Goal: Task Accomplishment & Management: Complete application form

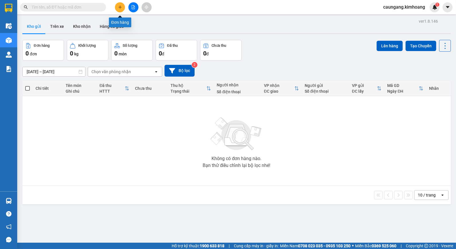
click at [121, 9] on button at bounding box center [120, 7] width 10 height 10
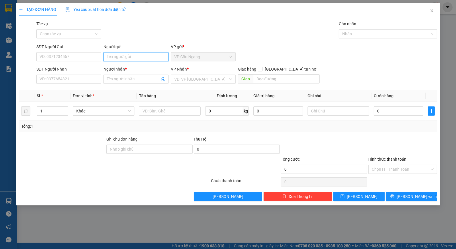
click at [151, 55] on input "Người gửi" at bounding box center [135, 56] width 65 height 9
type input "c"
type input "V"
type input "BÉ TƯ"
click at [148, 38] on div "Tác vụ Chọn tác vụ Gán nhãn Nhãn" at bounding box center [236, 31] width 403 height 20
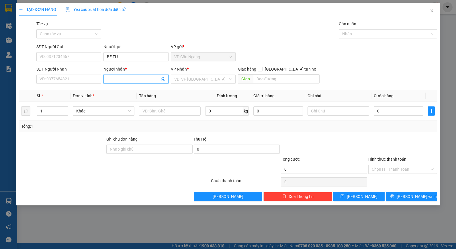
click at [122, 78] on input "Người nhận *" at bounding box center [133, 79] width 52 height 6
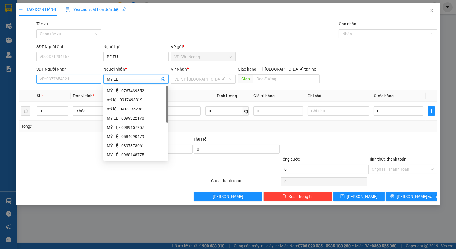
type input "MỸ LỆ"
click at [90, 79] on input "SĐT Người Nhận" at bounding box center [68, 78] width 65 height 9
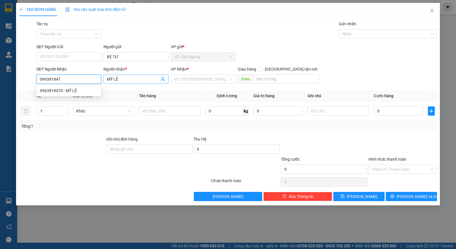
type input "0963818470"
click at [87, 90] on div "0963818470 - MỸ LỆ" at bounding box center [69, 90] width 58 height 6
type input "40.000"
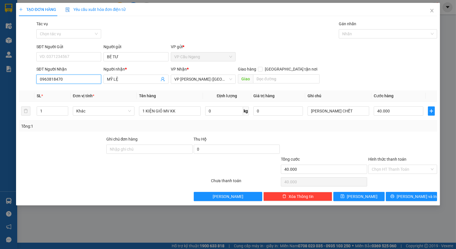
type input "0963818470"
drag, startPoint x: 243, startPoint y: 129, endPoint x: 390, endPoint y: 129, distance: 146.9
click at [390, 129] on div "Tổng: 1" at bounding box center [228, 126] width 418 height 11
click at [75, 52] on input "SĐT Người Gửi" at bounding box center [68, 56] width 65 height 9
drag, startPoint x: 149, startPoint y: 36, endPoint x: 158, endPoint y: 32, distance: 10.0
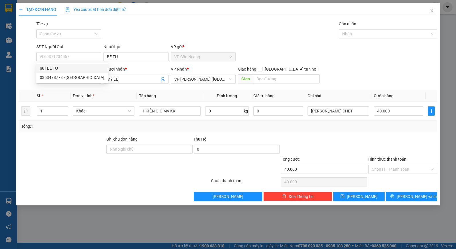
click at [149, 36] on div "Tác vụ Chọn tác vụ Gán nhãn Nhãn" at bounding box center [236, 31] width 403 height 20
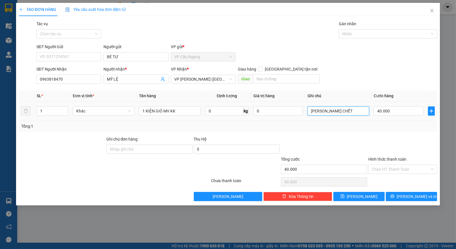
drag, startPoint x: 332, startPoint y: 111, endPoint x: 363, endPoint y: 105, distance: 30.8
click at [363, 105] on div "[PERSON_NAME] CHẾT" at bounding box center [338, 110] width 62 height 11
type input "KO BAO HƯ"
drag, startPoint x: 322, startPoint y: 127, endPoint x: 212, endPoint y: 95, distance: 115.0
click at [320, 127] on div "Tổng: 1" at bounding box center [228, 126] width 414 height 6
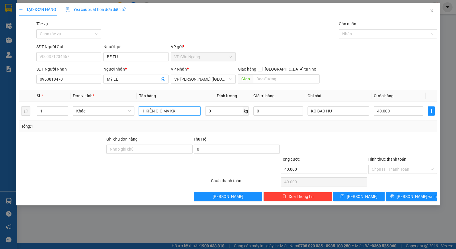
drag, startPoint x: 181, startPoint y: 109, endPoint x: 86, endPoint y: 129, distance: 96.6
click at [86, 129] on div "SL * Đơn vị tính * Tên hàng Định lượng Giá trị hàng Ghi chú Cước hàng 1 Khác 1 …" at bounding box center [228, 110] width 418 height 41
type input "1 KIỆN GIỎ MV + 1 GIỎ MV KK"
click at [58, 162] on div at bounding box center [79, 166] width 122 height 20
drag, startPoint x: 45, startPoint y: 111, endPoint x: 33, endPoint y: 115, distance: 13.0
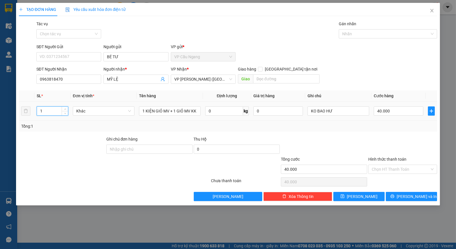
click at [33, 115] on tr "1 Khác 1 KIỆN GIỎ MV + 1 GIỎ MV KK 0 kg 0 KO BAO HƯ 40.000" at bounding box center [228, 110] width 418 height 19
type input "2"
click at [357, 132] on div "Transit Pickup Surcharge Ids Transit Deliver Surcharge Ids Transit Deliver Surc…" at bounding box center [228, 111] width 418 height 180
click at [402, 107] on input "40.000" at bounding box center [398, 110] width 50 height 9
type input "7"
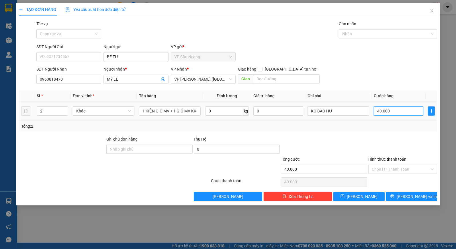
type input "7"
type input "70"
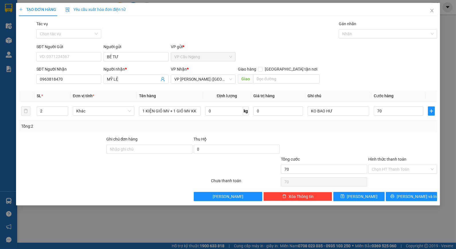
type input "70.000"
click at [369, 133] on div "Transit Pickup Surcharge Ids Transit Deliver Surcharge Ids Transit Deliver Surc…" at bounding box center [228, 111] width 418 height 180
click at [385, 70] on div "SĐT Người Nhận 0963818470 Người nhận * MỸ LỆ VP Nhận * VP [PERSON_NAME] ([GEOGR…" at bounding box center [236, 76] width 403 height 20
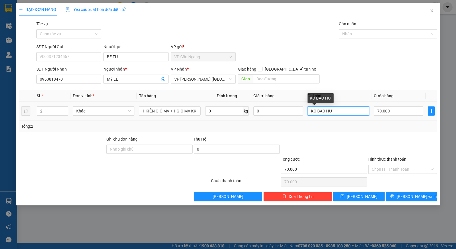
click at [339, 112] on input "KO BAO HƯ" at bounding box center [338, 110] width 62 height 9
type input "KO BAO HƯ DẬP"
click at [375, 54] on div "SĐT Người Gửi VD: 0371234567 Người gửi BÉ TƯ VP gửi * VP Cầu Ngang" at bounding box center [236, 54] width 403 height 20
click at [382, 64] on form "SĐT Người Gửi VD: 0371234567 Người gửi BÉ TƯ VP gửi * VP Cầu Ngang SĐT Người Nh…" at bounding box center [228, 65] width 418 height 42
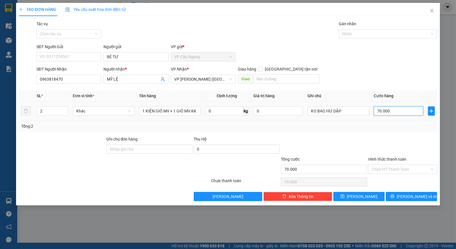
click at [389, 112] on input "70.000" at bounding box center [398, 110] width 50 height 9
type input "5"
type input "50"
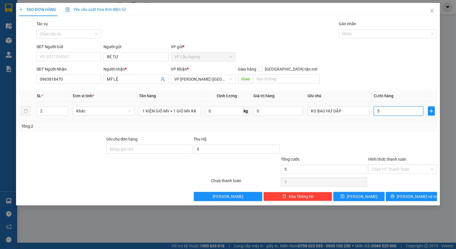
type input "50"
type input "50.000"
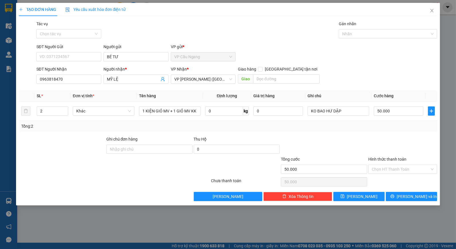
click at [371, 125] on div "Tổng: 2" at bounding box center [228, 126] width 414 height 6
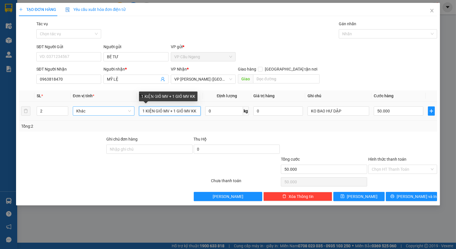
drag, startPoint x: 193, startPoint y: 110, endPoint x: 107, endPoint y: 110, distance: 86.8
click at [107, 110] on tr "2 Khác 1 KIỆN GIỎ MV + 1 GIỎ MV KK 0 kg 0 KO BAO HƯ DẬP 50.000" at bounding box center [228, 110] width 418 height 19
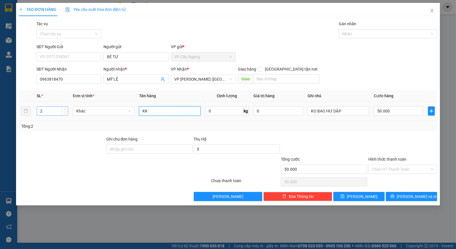
type input "KK"
click at [26, 113] on tr "2 Khác KK 0 kg 0 KO BAO HƯ DẬP 50.000" at bounding box center [228, 110] width 418 height 19
type input "1"
drag, startPoint x: 171, startPoint y: 108, endPoint x: 106, endPoint y: 122, distance: 66.2
click at [106, 122] on div "SL * Đơn vị tính * Tên hàng Định lượng Giá trị hàng Ghi chú Cước hàng 1 Khác KK…" at bounding box center [228, 110] width 418 height 41
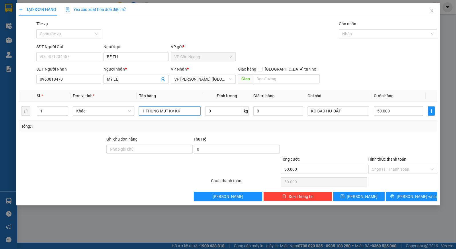
type input "1 THÙNG MÚT KV KK"
click at [270, 45] on div "SĐT Người Gửi VD: 0371234567 Người gửi BÉ TƯ VP gửi * VP Cầu Ngang" at bounding box center [236, 54] width 403 height 20
click at [293, 131] on div "Tổng: 1" at bounding box center [228, 126] width 418 height 11
click at [396, 111] on input "50.000" at bounding box center [398, 110] width 50 height 9
type input "5"
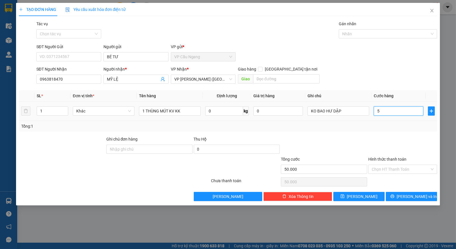
type input "5"
type input "55"
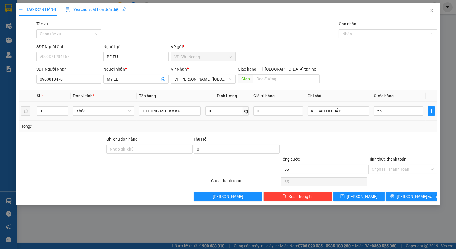
type input "55.000"
drag, startPoint x: 380, startPoint y: 103, endPoint x: 331, endPoint y: 127, distance: 55.0
click at [331, 127] on div "Tổng: 1" at bounding box center [228, 126] width 414 height 6
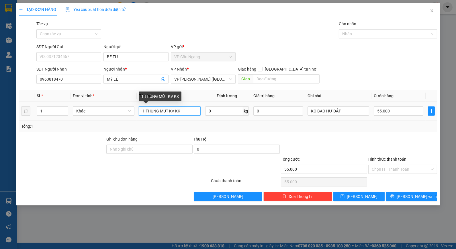
click at [145, 113] on input "1 THÙNG MÚT KV KK" at bounding box center [170, 110] width 62 height 9
type input "1 KIỆN THÙNG MÚT KV KK"
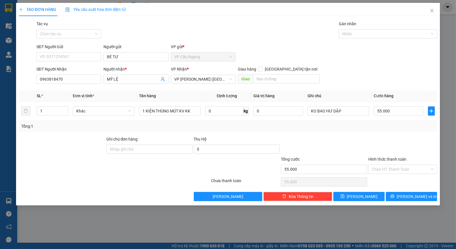
click at [332, 133] on div "Transit Pickup Surcharge Ids Transit Deliver Surcharge Ids Transit Deliver Surc…" at bounding box center [228, 111] width 418 height 180
click at [413, 196] on span "[PERSON_NAME] và In" at bounding box center [416, 196] width 40 height 6
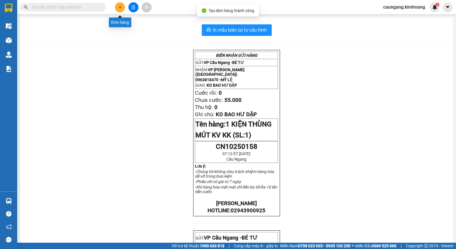
click at [119, 9] on button at bounding box center [120, 7] width 10 height 10
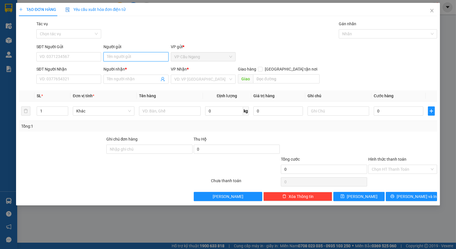
click at [136, 58] on input "Người gửi" at bounding box center [135, 56] width 65 height 9
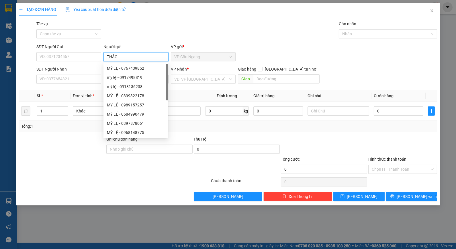
type input "THẢO"
click at [156, 24] on div "Tác vụ Chọn tác vụ Gán nhãn Nhãn" at bounding box center [236, 31] width 403 height 20
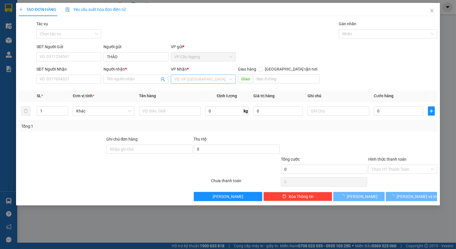
click at [212, 78] on input "search" at bounding box center [201, 79] width 54 height 9
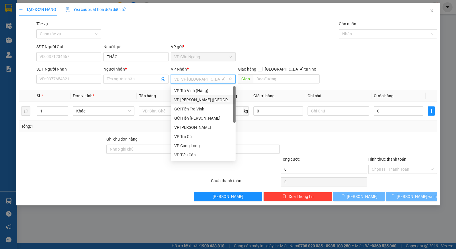
click at [193, 99] on div "VP [PERSON_NAME] ([GEOGRAPHIC_DATA])" at bounding box center [203, 100] width 58 height 6
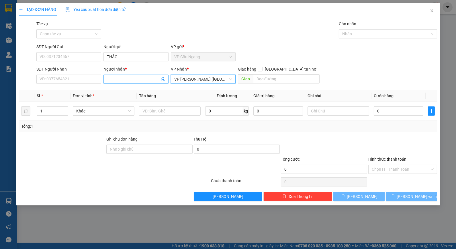
click at [127, 82] on input "Người nhận *" at bounding box center [133, 79] width 52 height 6
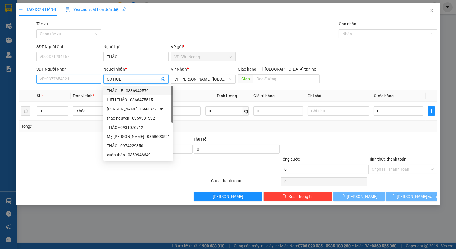
type input "CÔ HUỆ"
click at [68, 80] on input "SĐT Người Nhận" at bounding box center [68, 78] width 65 height 9
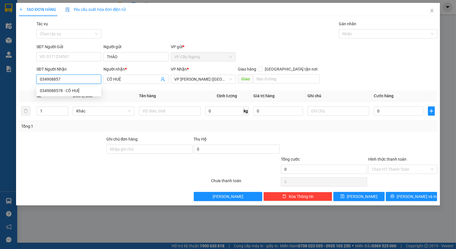
type input "0349088578"
click at [82, 89] on div "0349088578 - CÔ HUỆ" at bounding box center [69, 90] width 58 height 6
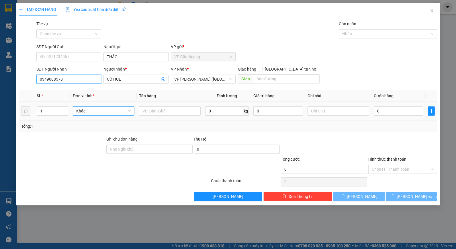
type input "35.000"
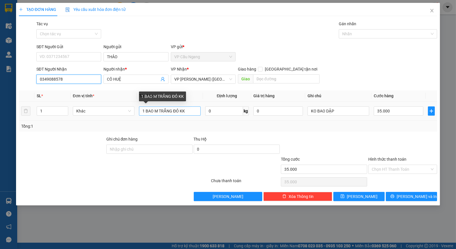
type input "0349088578"
drag, startPoint x: 188, startPoint y: 108, endPoint x: 55, endPoint y: 141, distance: 137.9
click at [58, 138] on div "Transit Pickup Surcharge Ids Transit Deliver Surcharge Ids Transit Deliver Surc…" at bounding box center [228, 111] width 418 height 180
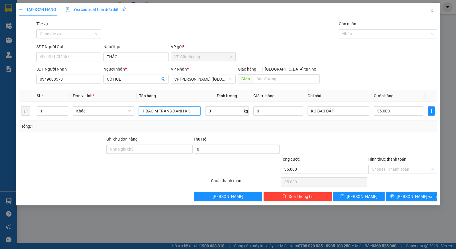
type input "1 BAO M TRẮNG XANH KK"
click at [374, 129] on div "Tổng: 1" at bounding box center [228, 126] width 414 height 6
click at [408, 195] on span "[PERSON_NAME] và In" at bounding box center [416, 196] width 40 height 6
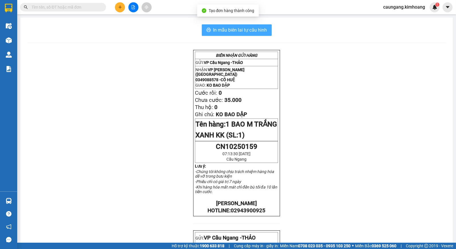
click at [262, 29] on span "In mẫu biên lai tự cấu hình" at bounding box center [240, 29] width 54 height 7
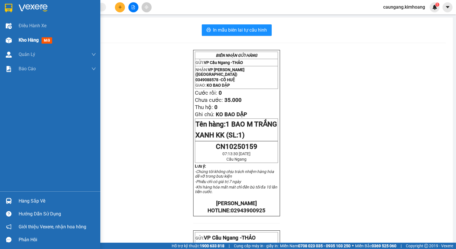
click at [19, 40] on span "Kho hàng" at bounding box center [29, 39] width 20 height 5
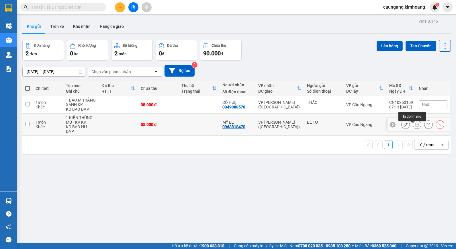
click at [415, 126] on icon at bounding box center [417, 124] width 4 height 4
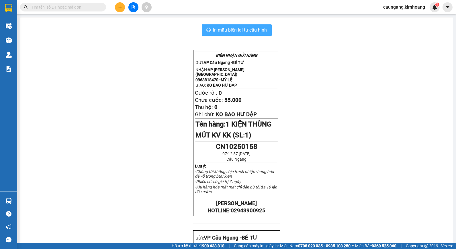
click at [246, 29] on span "In mẫu biên lai tự cấu hình" at bounding box center [240, 29] width 54 height 7
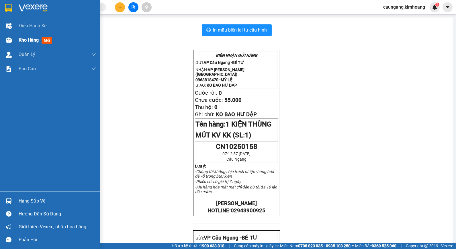
click at [24, 39] on span "Kho hàng" at bounding box center [29, 39] width 20 height 5
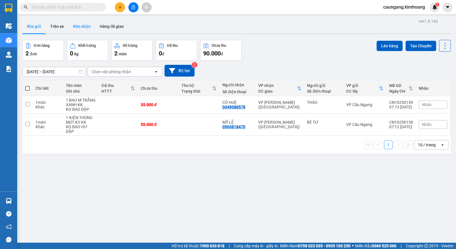
click at [85, 25] on button "Kho nhận" at bounding box center [81, 26] width 27 height 14
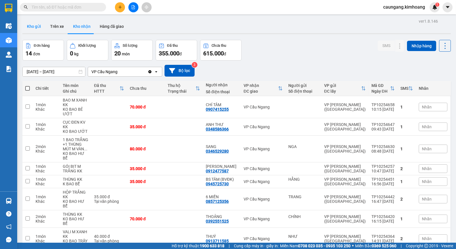
click at [39, 29] on button "Kho gửi" at bounding box center [33, 26] width 23 height 14
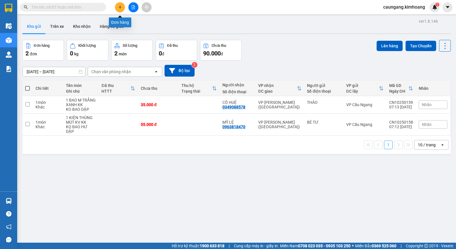
click at [121, 4] on button at bounding box center [120, 7] width 10 height 10
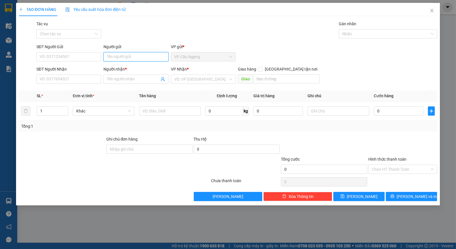
click at [131, 60] on input "Người gửi" at bounding box center [135, 56] width 65 height 9
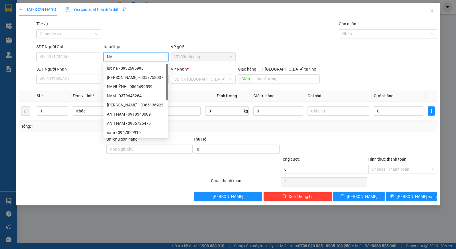
type input "NA"
click at [143, 40] on div "Tác vụ Chọn tác vụ Gán nhãn Nhãn" at bounding box center [236, 31] width 403 height 20
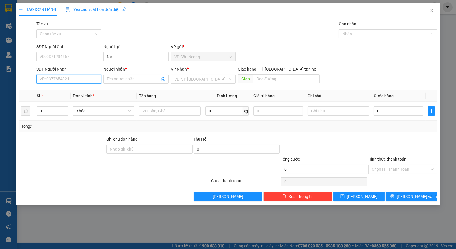
click at [87, 79] on input "SĐT Người Nhận" at bounding box center [68, 78] width 65 height 9
click at [76, 81] on input "SĐT Người Nhận" at bounding box center [68, 78] width 65 height 9
click at [60, 91] on div "0933254735 - LIỄU" at bounding box center [69, 90] width 58 height 6
type input "0933254735"
type input "LIỄU"
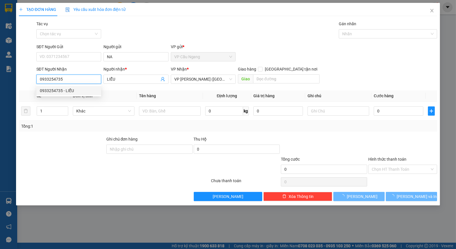
type input "40.000"
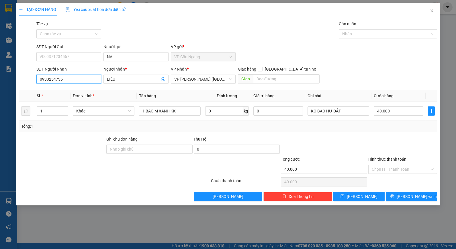
type input "0933254735"
click at [381, 125] on div "Tổng: 1" at bounding box center [228, 126] width 414 height 6
click at [394, 196] on icon "printer" at bounding box center [392, 196] width 4 height 4
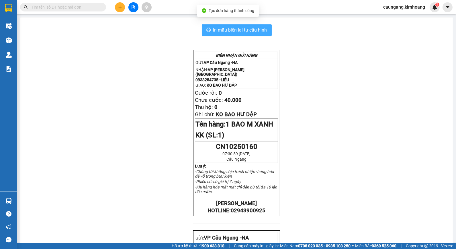
click at [251, 30] on span "In mẫu biên lai tự cấu hình" at bounding box center [240, 29] width 54 height 7
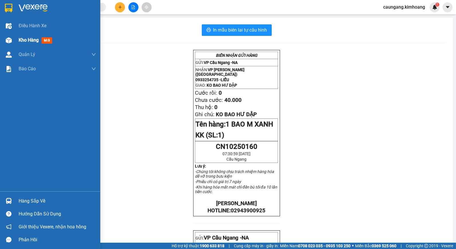
click at [22, 40] on span "Kho hàng" at bounding box center [29, 39] width 20 height 5
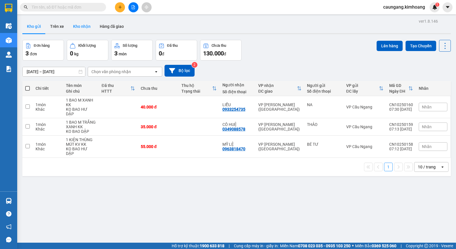
click at [82, 29] on button "Kho nhận" at bounding box center [81, 26] width 27 height 14
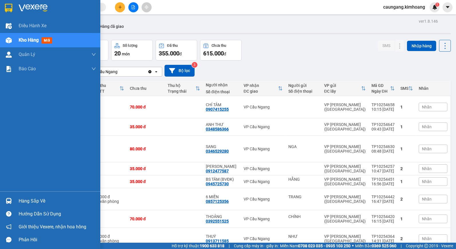
click at [11, 195] on div "Hàng sắp về" at bounding box center [50, 200] width 100 height 13
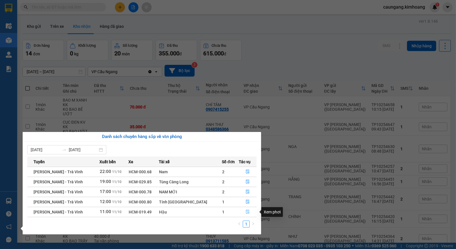
click at [245, 210] on icon "file-done" at bounding box center [247, 211] width 4 height 4
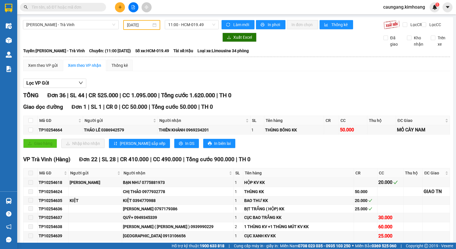
drag, startPoint x: 394, startPoint y: 101, endPoint x: 390, endPoint y: 113, distance: 12.5
click at [394, 100] on div "TỔNG Đơn 36 | SL 44 | CR 525.000 | CC 1.095.000 | Tổng cước 1.620.000 | TH 0" at bounding box center [236, 95] width 426 height 9
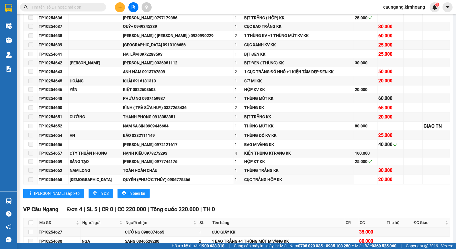
scroll to position [286, 0]
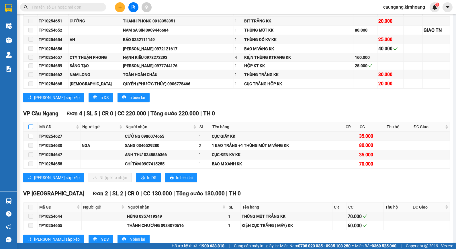
click at [30, 129] on input "checkbox" at bounding box center [30, 126] width 5 height 5
checkbox input "true"
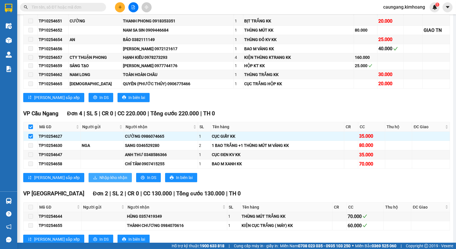
click at [88, 182] on button "Nhập kho nhận" at bounding box center [109, 177] width 43 height 9
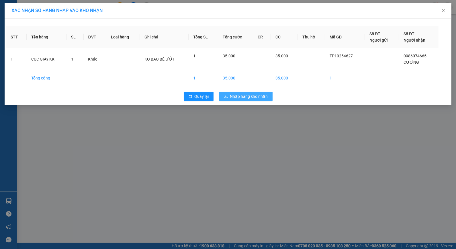
click at [242, 96] on span "Nhập hàng kho nhận" at bounding box center [249, 96] width 38 height 6
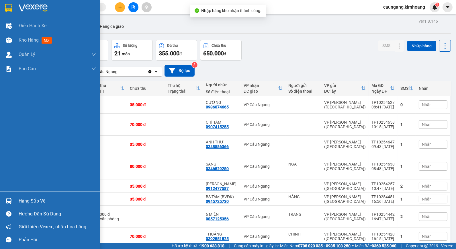
click at [32, 201] on div "Hàng sắp về" at bounding box center [57, 200] width 77 height 9
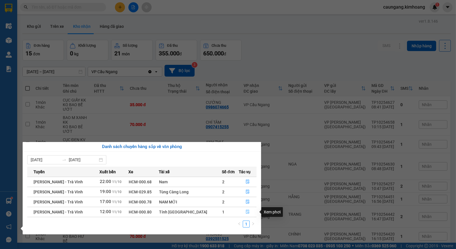
click at [245, 212] on icon "file-done" at bounding box center [247, 211] width 4 height 4
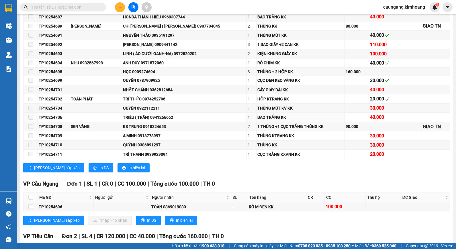
scroll to position [382, 0]
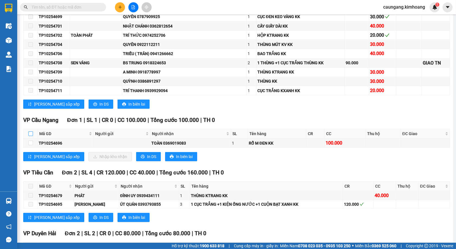
click at [32, 136] on input "checkbox" at bounding box center [30, 133] width 5 height 5
checkbox input "true"
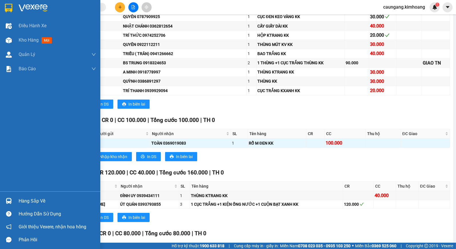
click at [12, 199] on div at bounding box center [9, 201] width 10 height 10
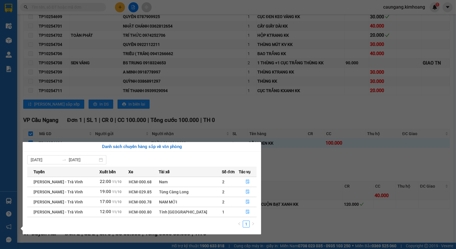
click at [281, 173] on section "Kết quả tìm kiếm ( 0 ) Bộ lọc No Data caungang.[PERSON_NAME] 1 Điều hành xe Kho…" at bounding box center [228, 124] width 456 height 249
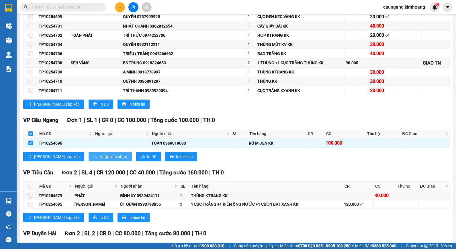
click at [99, 159] on span "Nhập kho nhận" at bounding box center [113, 156] width 28 height 6
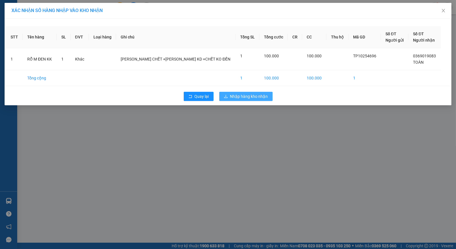
click at [245, 94] on span "Nhập hàng kho nhận" at bounding box center [249, 96] width 38 height 6
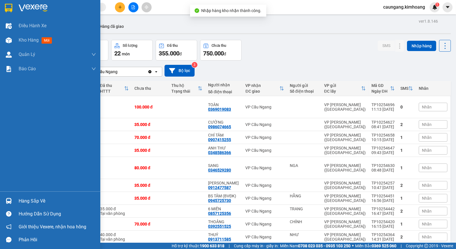
click at [21, 200] on div "Hàng sắp về" at bounding box center [57, 200] width 77 height 9
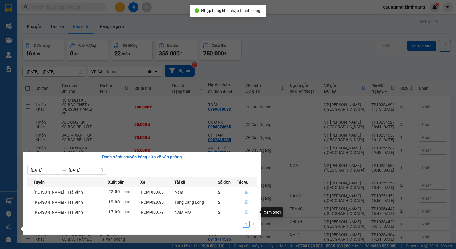
click at [245, 211] on icon "file-done" at bounding box center [246, 212] width 3 height 4
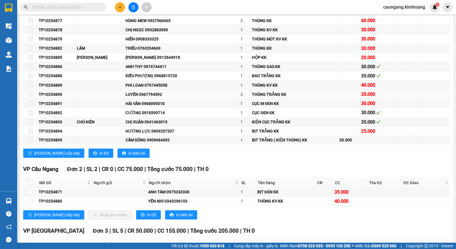
scroll to position [382, 0]
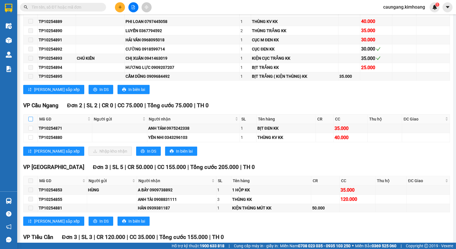
click at [30, 121] on input "checkbox" at bounding box center [30, 119] width 5 height 5
checkbox input "true"
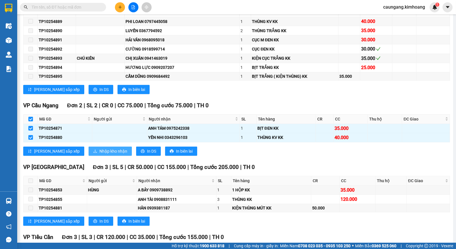
click at [99, 154] on span "Nhập kho nhận" at bounding box center [113, 151] width 28 height 6
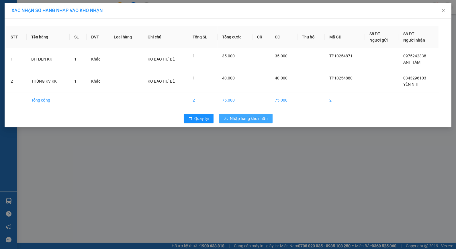
click at [233, 116] on span "Nhập hàng kho nhận" at bounding box center [249, 118] width 38 height 6
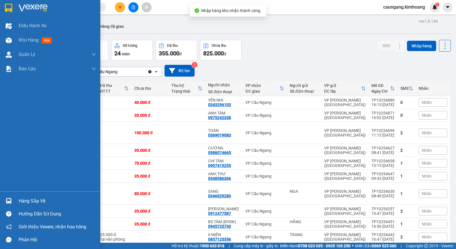
click at [27, 198] on div "Hàng sắp về" at bounding box center [57, 200] width 77 height 9
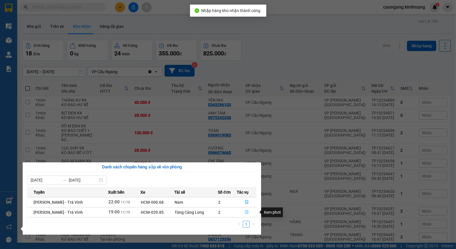
click at [245, 211] on icon "file-done" at bounding box center [246, 212] width 3 height 4
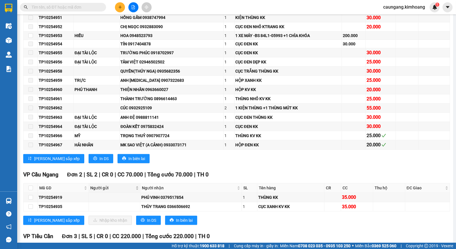
scroll to position [573, 0]
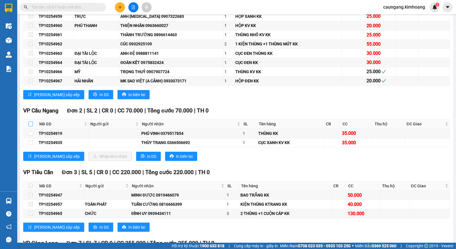
click at [29, 126] on input "checkbox" at bounding box center [30, 123] width 5 height 5
checkbox input "true"
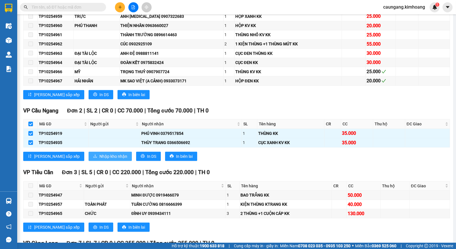
click at [99, 159] on span "Nhập kho nhận" at bounding box center [113, 156] width 28 height 6
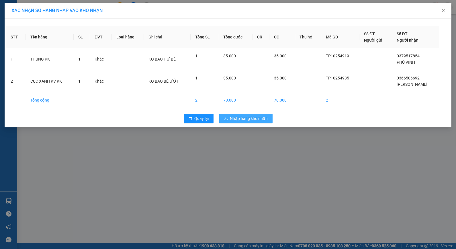
click at [250, 121] on span "Nhập hàng kho nhận" at bounding box center [249, 118] width 38 height 6
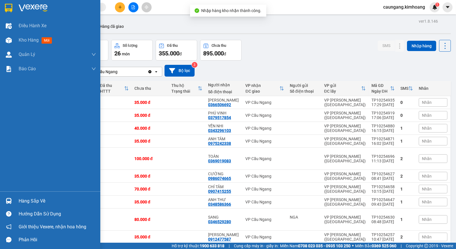
click at [28, 202] on div "Hàng sắp về" at bounding box center [57, 200] width 77 height 9
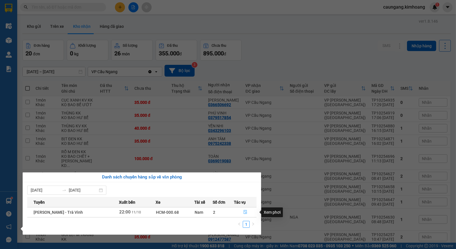
click at [244, 212] on icon "file-done" at bounding box center [245, 212] width 4 height 4
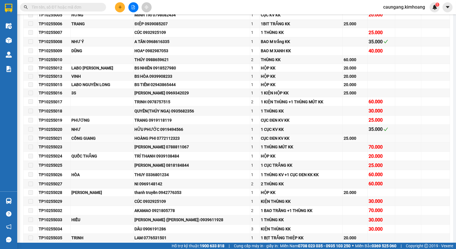
scroll to position [636, 0]
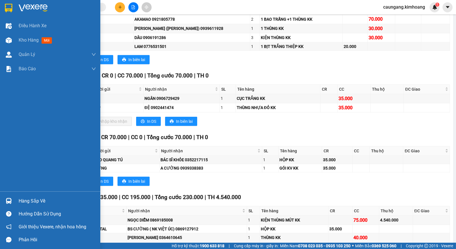
click at [9, 205] on div at bounding box center [9, 201] width 10 height 10
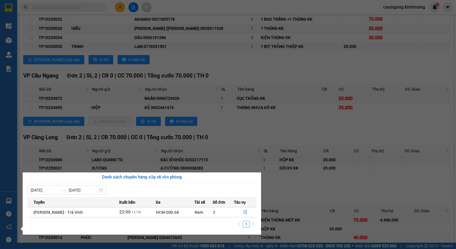
click at [216, 129] on section "Kết quả tìm kiếm ( 0 ) Bộ lọc No Data caungang.[PERSON_NAME] 1 Điều hành xe Kho…" at bounding box center [228, 124] width 456 height 249
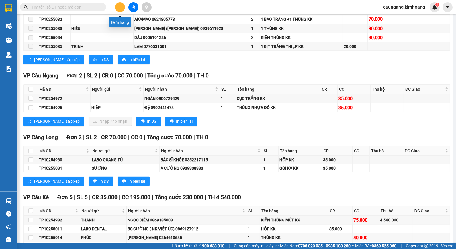
click at [120, 5] on icon "plus" at bounding box center [120, 7] width 4 height 4
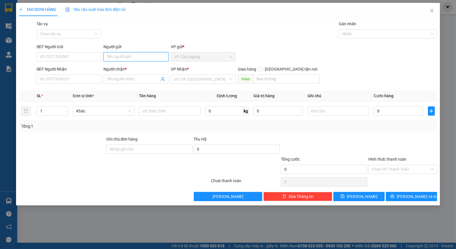
click at [141, 60] on input "Người gửi" at bounding box center [135, 56] width 65 height 9
drag, startPoint x: 144, startPoint y: 57, endPoint x: 49, endPoint y: 73, distance: 96.5
click at [55, 67] on form "SĐT Người Gửi VD: 0371234567 Người gửi [PERSON_NAME] VP gửi * VP Cầu Ngang SĐT …" at bounding box center [228, 65] width 418 height 42
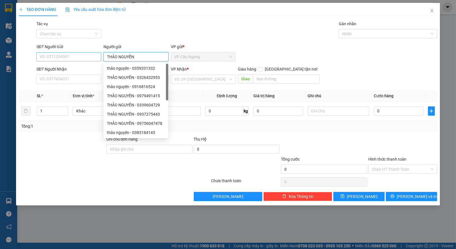
type input "THẢO NGUYÊN"
click at [80, 55] on input "SĐT Người Gửi" at bounding box center [68, 56] width 65 height 9
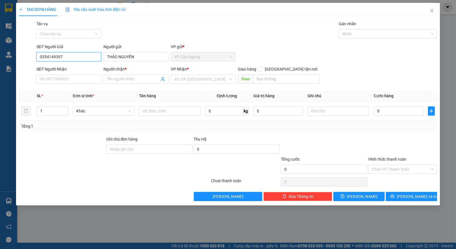
type input "0354149397"
click at [130, 22] on div "Tác vụ Chọn tác vụ Gán nhãn Nhãn" at bounding box center [236, 31] width 403 height 20
drag, startPoint x: 292, startPoint y: 69, endPoint x: 282, endPoint y: 73, distance: 11.6
click at [262, 69] on input "[GEOGRAPHIC_DATA] tận nơi" at bounding box center [260, 69] width 4 height 4
checkbox input "true"
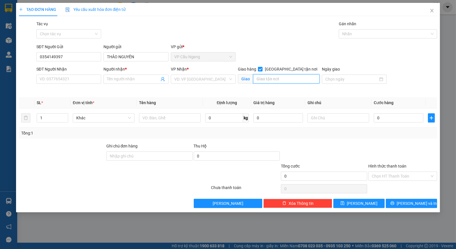
click at [276, 79] on input "text" at bounding box center [286, 78] width 66 height 9
type input "GIAO TN 338/2 AN [PERSON_NAME] F 4 Q.5"
drag, startPoint x: 341, startPoint y: 140, endPoint x: 337, endPoint y: 141, distance: 3.7
click at [341, 141] on div "Transit Pickup Surcharge Ids Transit Deliver Surcharge Ids Transit Deliver Surc…" at bounding box center [228, 114] width 418 height 187
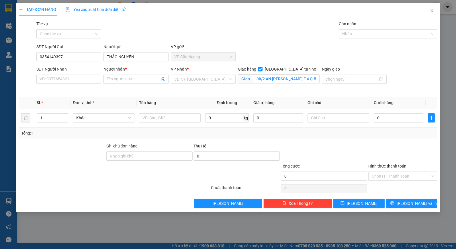
scroll to position [0, 0]
click at [322, 119] on input "text" at bounding box center [338, 117] width 62 height 9
type input "KO BAO HƯ"
click at [354, 133] on div "Tổng: 1" at bounding box center [228, 133] width 414 height 6
click at [398, 114] on input "0" at bounding box center [398, 117] width 50 height 9
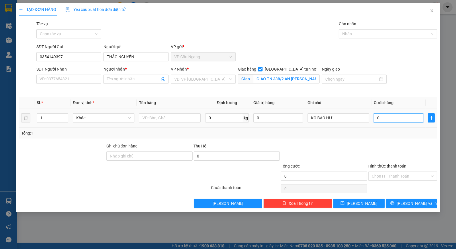
type input "3"
type input "35"
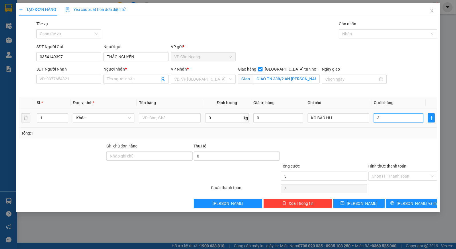
type input "35"
drag, startPoint x: 390, startPoint y: 120, endPoint x: 353, endPoint y: 129, distance: 38.6
click at [353, 129] on div "SL * Đơn vị tính * Tên hàng Định lượng Giá trị hàng Ghi chú Cước hàng 1 Khác 0 …" at bounding box center [228, 117] width 418 height 41
type input "3"
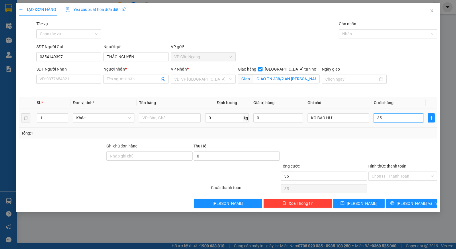
type input "3"
type input "35"
type input "35+"
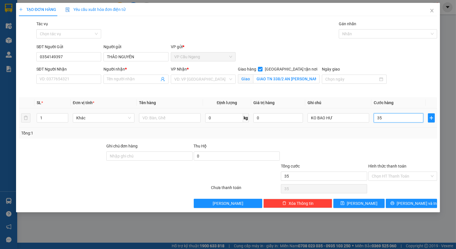
type input "0"
drag, startPoint x: 368, startPoint y: 142, endPoint x: 316, endPoint y: 115, distance: 58.5
click at [368, 142] on div "Transit Pickup Surcharge Ids Transit Deliver Surcharge Ids Transit Deliver Surc…" at bounding box center [228, 114] width 418 height 187
type input "75.000"
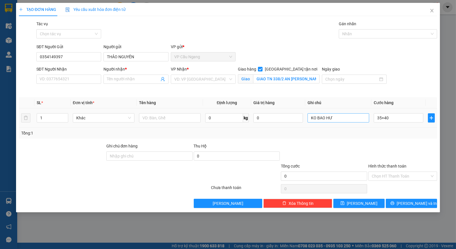
type input "75.000"
click at [166, 117] on input "text" at bounding box center [170, 117] width 62 height 9
type input "1 BỌC ĐEN THÙNG MÚT KK"
click at [74, 160] on div at bounding box center [61, 153] width 87 height 20
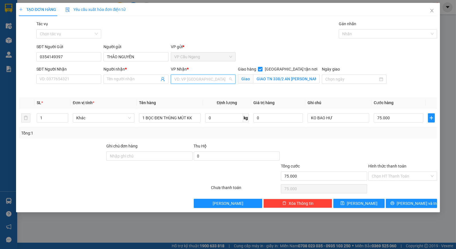
click at [193, 82] on input "search" at bounding box center [201, 79] width 54 height 9
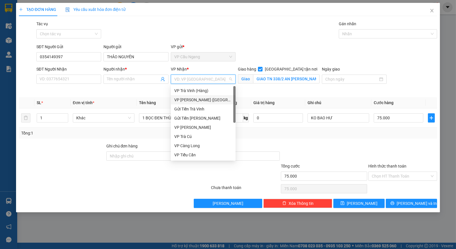
click at [194, 98] on div "VP [PERSON_NAME] ([GEOGRAPHIC_DATA])" at bounding box center [203, 100] width 58 height 6
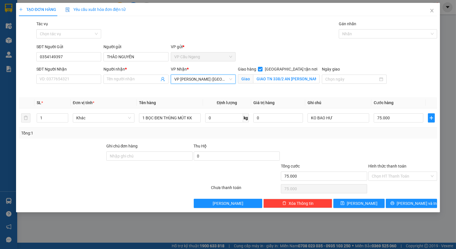
click at [263, 29] on div "Tác vụ Chọn tác vụ Gán nhãn Nhãn" at bounding box center [236, 31] width 403 height 20
click at [125, 78] on input "Người nhận *" at bounding box center [133, 79] width 52 height 6
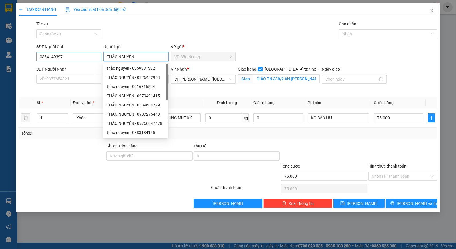
drag, startPoint x: 138, startPoint y: 55, endPoint x: 92, endPoint y: 56, distance: 46.7
click at [92, 56] on div "SĐT Người Gửi 0354149397 Người gửi THẢO NGUYÊN VP gửi * VP Cầu Ngang" at bounding box center [236, 54] width 403 height 20
click at [141, 38] on div "Tác vụ Chọn tác vụ Gán nhãn Nhãn" at bounding box center [236, 31] width 403 height 20
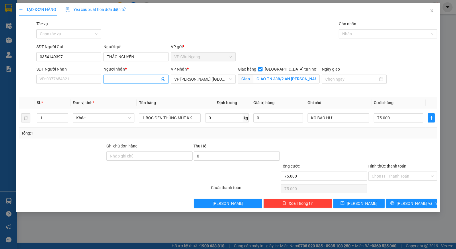
click at [118, 77] on input "Người nhận *" at bounding box center [133, 79] width 52 height 6
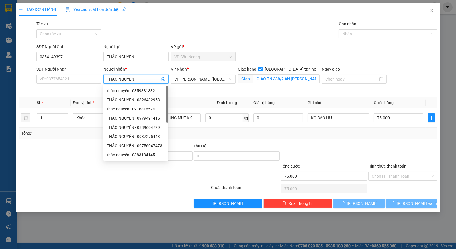
type input "THẢO NGUYÊN"
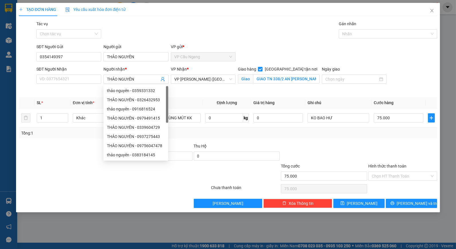
click at [136, 32] on div "Tác vụ Chọn tác vụ Gán nhãn Nhãn" at bounding box center [236, 31] width 403 height 20
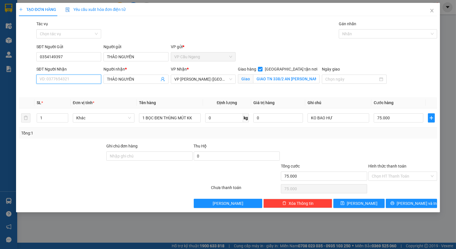
click at [79, 77] on input "SĐT Người Nhận" at bounding box center [68, 78] width 65 height 9
type input "0354149397"
click at [60, 143] on div at bounding box center [61, 153] width 87 height 20
drag, startPoint x: 139, startPoint y: 55, endPoint x: 82, endPoint y: 60, distance: 57.5
click at [82, 60] on div "SĐT Người Gửi 0354149397 Người gửi THẢO NGUYÊN VP gửi * VP Cầu Ngang" at bounding box center [236, 54] width 403 height 20
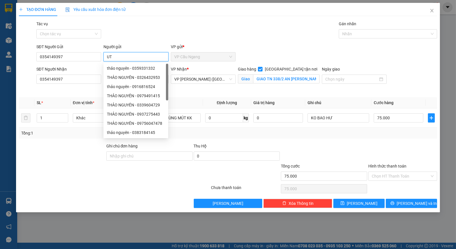
type input "U"
type input "ÚT"
drag, startPoint x: 124, startPoint y: 31, endPoint x: 105, endPoint y: 40, distance: 20.9
click at [124, 31] on div "Tác vụ Chọn tác vụ Gán nhãn Nhãn" at bounding box center [236, 31] width 403 height 20
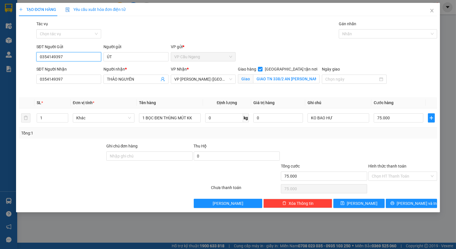
drag, startPoint x: 76, startPoint y: 59, endPoint x: 0, endPoint y: 70, distance: 76.9
click at [0, 69] on html "Kết quả tìm kiếm ( 0 ) Bộ lọc No Data caungang.[PERSON_NAME] 1 Điều hành xe Kho…" at bounding box center [228, 124] width 456 height 249
drag, startPoint x: 141, startPoint y: 33, endPoint x: 90, endPoint y: 47, distance: 53.4
click at [139, 33] on div "Tác vụ Chọn tác vụ Gán nhãn Nhãn" at bounding box center [236, 31] width 403 height 20
click at [79, 56] on input "SĐT Người Gửi" at bounding box center [68, 56] width 65 height 9
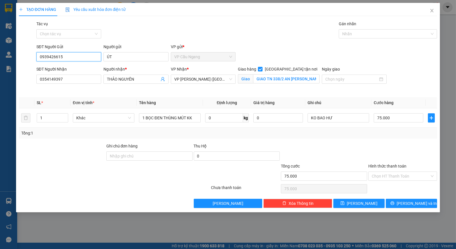
type input "0939426615"
click at [155, 32] on div "Tác vụ Chọn tác vụ Gán nhãn Nhãn" at bounding box center [236, 31] width 403 height 20
click at [345, 135] on div "Tổng: 1" at bounding box center [228, 133] width 414 height 6
click at [343, 132] on div "Tổng: 1" at bounding box center [228, 133] width 414 height 6
click at [359, 135] on div "Tổng: 1" at bounding box center [228, 133] width 414 height 6
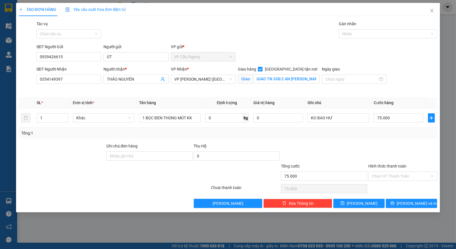
click at [368, 135] on div "Tổng: 1" at bounding box center [228, 133] width 414 height 6
click at [368, 134] on div "Tổng: 1" at bounding box center [228, 133] width 414 height 6
click at [383, 130] on div "Tổng: 1" at bounding box center [228, 133] width 414 height 6
click at [398, 176] on input "Hình thức thanh toán" at bounding box center [400, 176] width 58 height 9
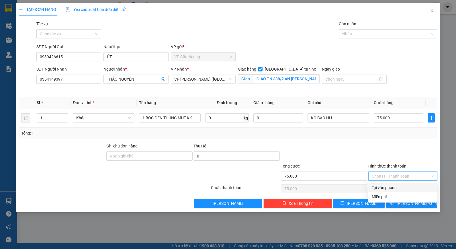
click at [399, 189] on div "Tại văn phòng" at bounding box center [402, 187] width 62 height 6
type input "0"
click at [394, 202] on icon "printer" at bounding box center [392, 203] width 4 height 4
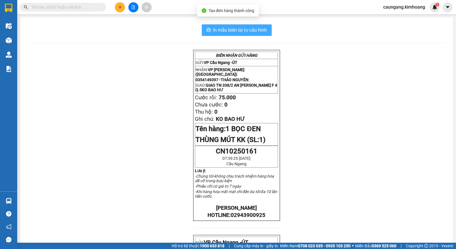
click at [231, 32] on span "In mẫu biên lai tự cấu hình" at bounding box center [240, 29] width 54 height 7
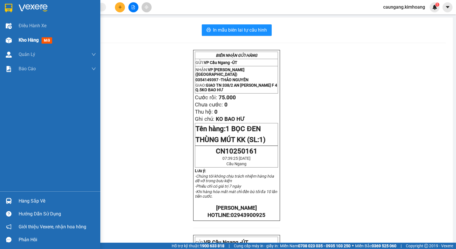
click at [21, 39] on span "Kho hàng" at bounding box center [29, 39] width 20 height 5
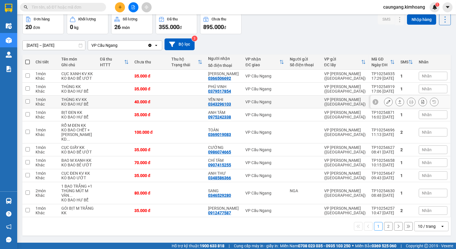
scroll to position [48, 0]
click at [251, 99] on div "VP Cầu Ngang" at bounding box center [264, 101] width 38 height 5
checkbox input "true"
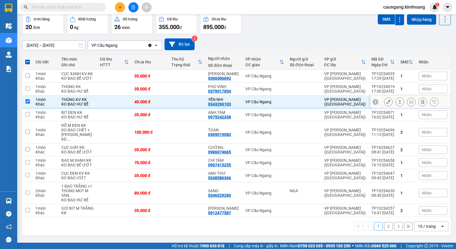
click at [409, 100] on icon at bounding box center [411, 102] width 4 height 4
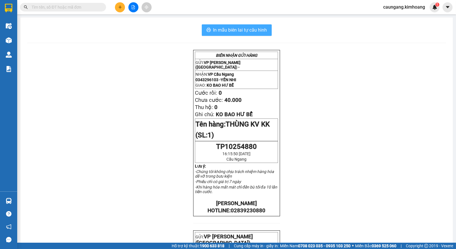
click at [241, 30] on span "In mẫu biên lai tự cấu hình" at bounding box center [240, 29] width 54 height 7
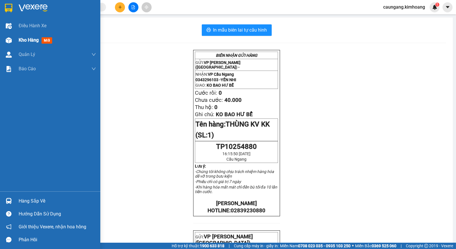
click at [19, 38] on span "Kho hàng" at bounding box center [29, 39] width 20 height 5
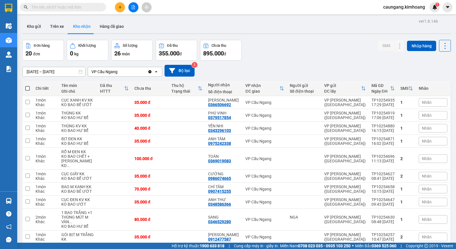
scroll to position [48, 0]
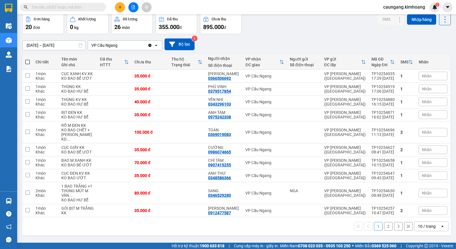
click at [384, 228] on button "2" at bounding box center [388, 226] width 9 height 9
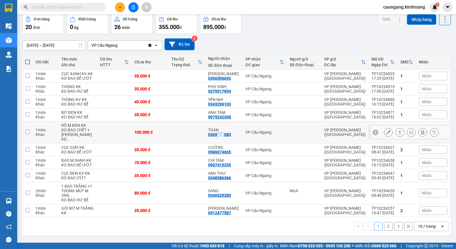
drag, startPoint x: 219, startPoint y: 121, endPoint x: 225, endPoint y: 121, distance: 5.7
click at [225, 132] on div "0369019083" at bounding box center [219, 134] width 23 height 5
click at [188, 121] on td at bounding box center [186, 132] width 37 height 22
checkbox input "true"
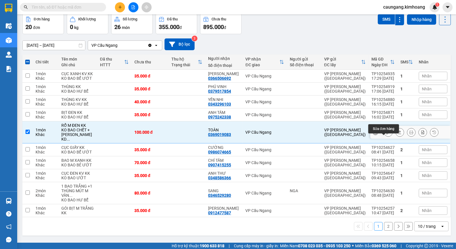
click at [386, 130] on icon at bounding box center [388, 132] width 4 height 4
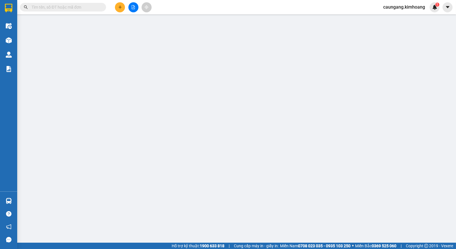
type input "0369019083"
type input "TOÀN"
type input "100.000"
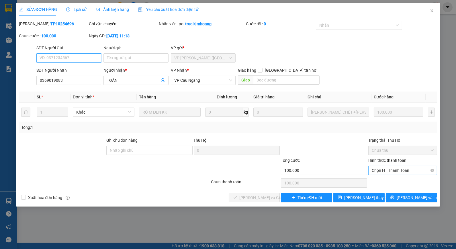
click at [393, 167] on span "Chọn HT Thanh Toán" at bounding box center [402, 170] width 62 height 9
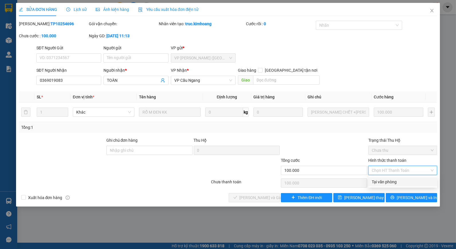
click at [392, 182] on div "Tại văn phòng" at bounding box center [402, 181] width 62 height 6
type input "0"
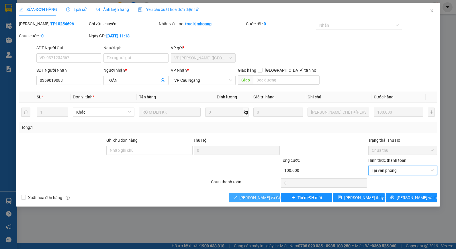
click at [265, 195] on span "[PERSON_NAME] và Giao hàng" at bounding box center [266, 197] width 55 height 6
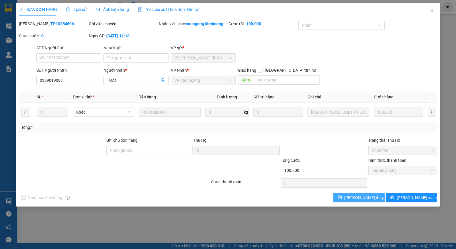
click at [363, 198] on span "[PERSON_NAME] thay đổi" at bounding box center [367, 197] width 46 height 6
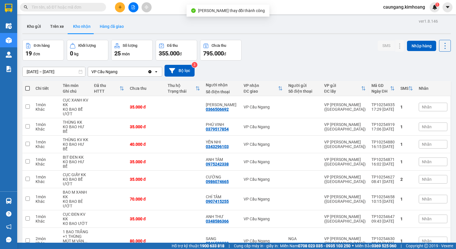
click at [117, 28] on button "Hàng đã giao" at bounding box center [111, 26] width 33 height 14
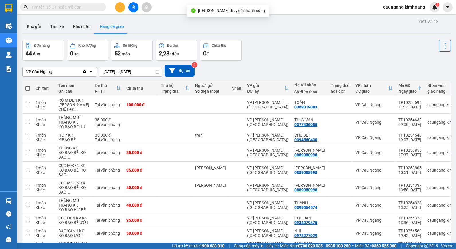
scroll to position [64, 0]
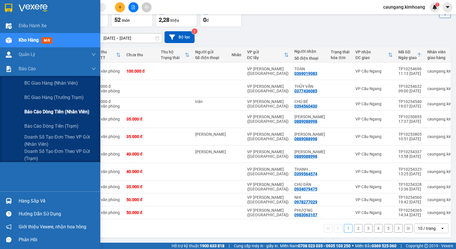
click at [41, 109] on span "Báo cáo dòng tiền (nhân viên)" at bounding box center [56, 111] width 65 height 7
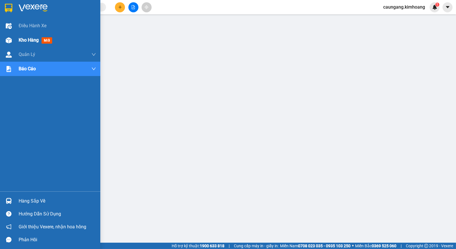
click at [10, 36] on div at bounding box center [9, 40] width 10 height 10
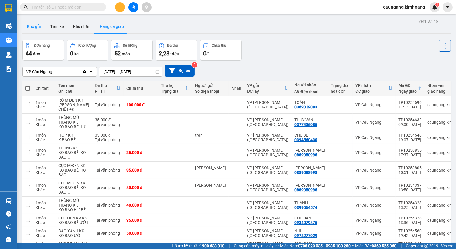
click at [32, 27] on button "Kho gửi" at bounding box center [33, 26] width 23 height 14
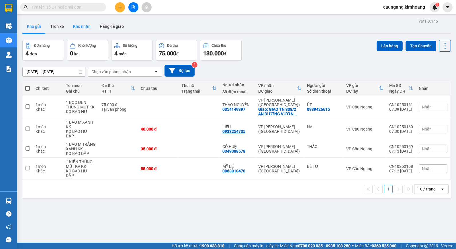
click at [80, 26] on button "Kho nhận" at bounding box center [81, 26] width 27 height 14
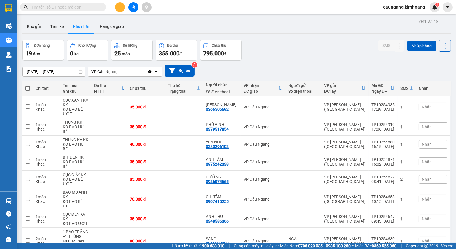
click at [92, 6] on input "text" at bounding box center [66, 7] width 68 height 6
click at [105, 31] on button "Hàng đã giao" at bounding box center [111, 26] width 33 height 14
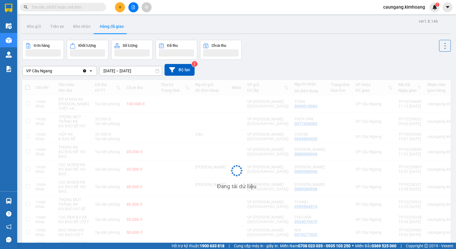
click at [84, 6] on input "text" at bounding box center [66, 7] width 68 height 6
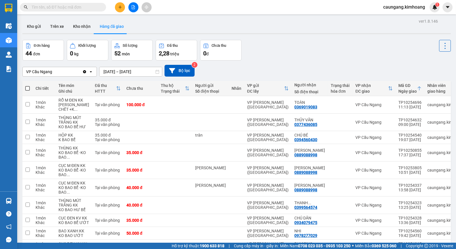
click at [84, 5] on input "text" at bounding box center [66, 7] width 68 height 6
click at [81, 7] on input "text" at bounding box center [66, 7] width 68 height 6
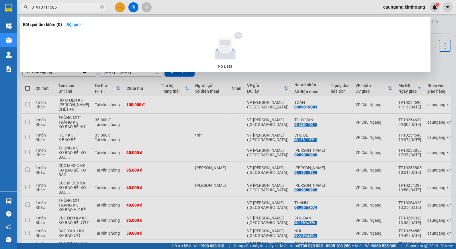
click at [37, 7] on input "01913711585" at bounding box center [66, 7] width 68 height 6
click at [36, 8] on input "01913711585" at bounding box center [66, 7] width 68 height 6
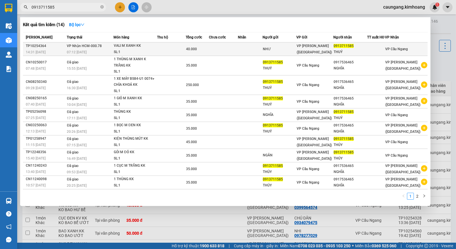
type input "0913711585"
click at [149, 48] on div "VALI M XANH KK" at bounding box center [135, 46] width 43 height 6
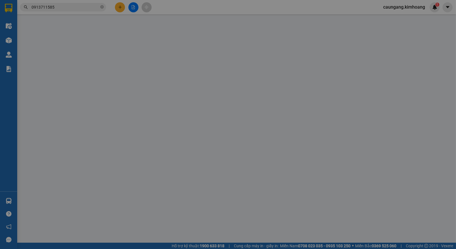
type input "NHƯ"
type input "0913711585"
type input "THUÝ"
type input "40.000"
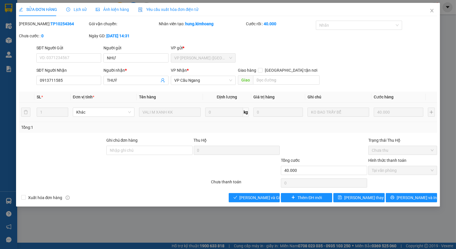
click at [134, 116] on tr "1 Khác VALI M XANH KK 0 kg 0 KO BAO TRẦY BỂ 40.000" at bounding box center [228, 112] width 418 height 19
click at [257, 197] on span "[PERSON_NAME] và Giao hàng" at bounding box center [266, 197] width 55 height 6
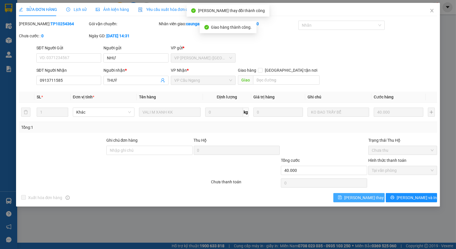
click at [351, 198] on span "[PERSON_NAME] thay đổi" at bounding box center [367, 197] width 46 height 6
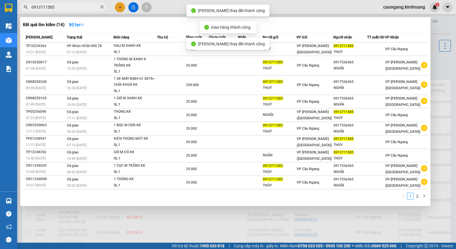
click at [85, 7] on input "0913711585" at bounding box center [66, 7] width 68 height 6
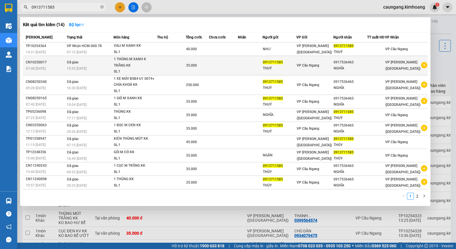
click at [175, 57] on td at bounding box center [171, 65] width 29 height 19
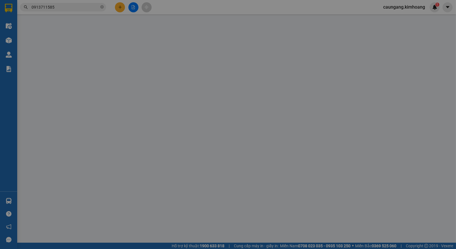
type input "0913711585"
type input "THUÝ"
type input "0917536465"
type input "NGHĨA"
type input "35.000"
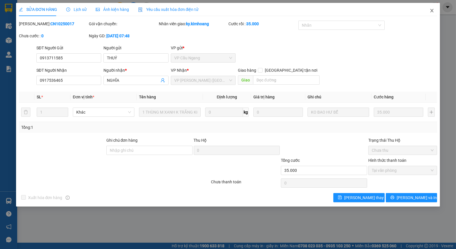
click at [434, 11] on span "Close" at bounding box center [432, 11] width 16 height 16
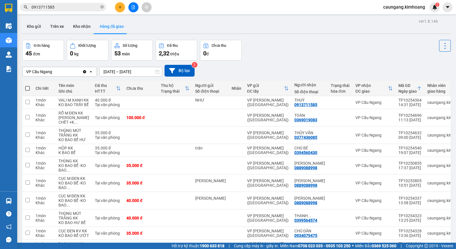
click at [93, 9] on input "0913711585" at bounding box center [66, 7] width 68 height 6
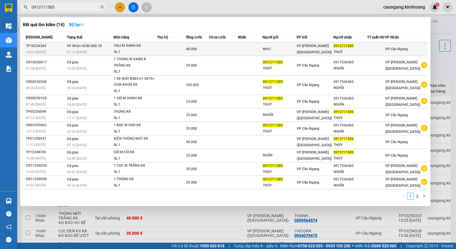
click at [176, 50] on td at bounding box center [171, 48] width 29 height 13
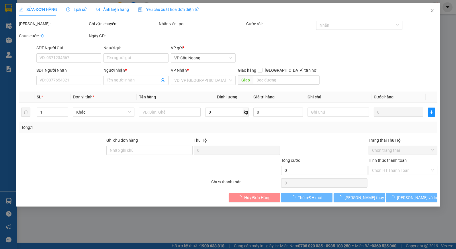
type input "NHƯ"
type input "0913711585"
type input "THUÝ"
type input "40.000"
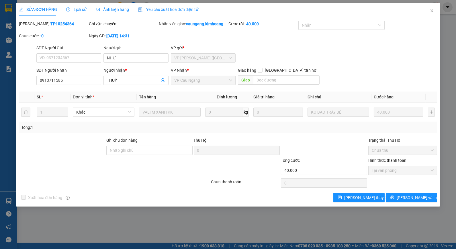
click at [82, 9] on span "Lịch sử" at bounding box center [76, 9] width 20 height 5
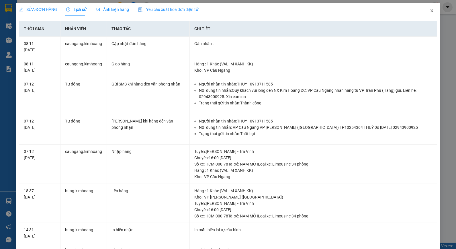
click at [429, 10] on icon "close" at bounding box center [431, 10] width 5 height 5
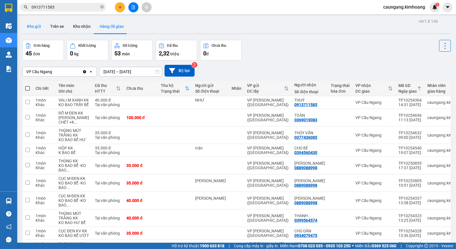
click at [38, 26] on button "Kho gửi" at bounding box center [33, 26] width 23 height 14
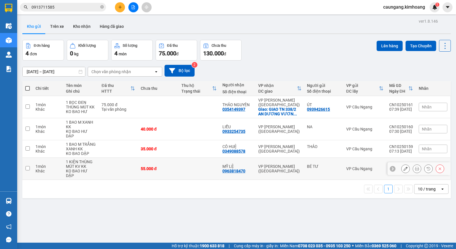
click at [166, 166] on div "55.000 đ" at bounding box center [158, 168] width 35 height 5
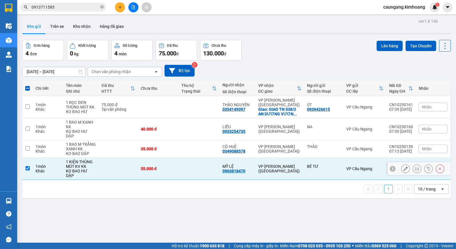
click at [166, 166] on div "55.000 đ" at bounding box center [158, 168] width 35 height 5
checkbox input "false"
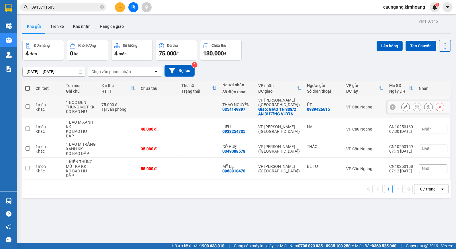
click at [346, 106] on div "VP Cầu Ngang" at bounding box center [364, 107] width 37 height 5
checkbox input "true"
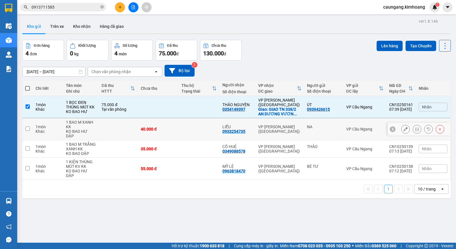
click at [328, 125] on div "NA" at bounding box center [323, 128] width 33 height 9
checkbox input "true"
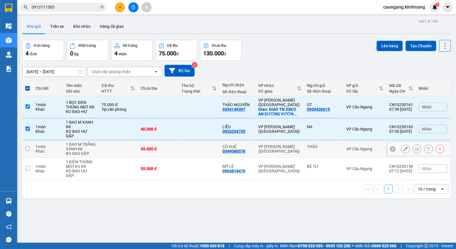
drag, startPoint x: 330, startPoint y: 144, endPoint x: 335, endPoint y: 150, distance: 7.5
click at [334, 148] on td "THẢO" at bounding box center [323, 148] width 39 height 17
checkbox input "true"
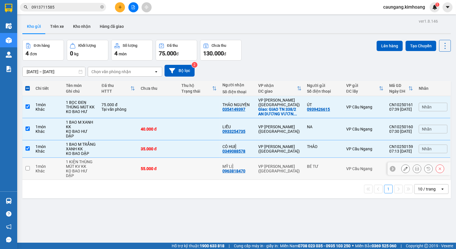
drag, startPoint x: 337, startPoint y: 161, endPoint x: 347, endPoint y: 121, distance: 41.2
click at [335, 161] on td "BÉ TƯ" at bounding box center [323, 169] width 39 height 22
checkbox input "true"
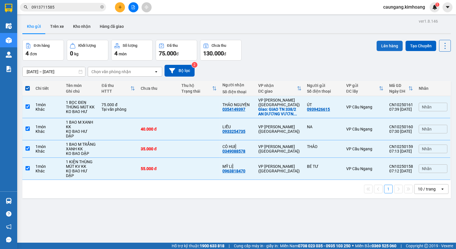
click at [380, 48] on button "Lên hàng" at bounding box center [389, 46] width 26 height 10
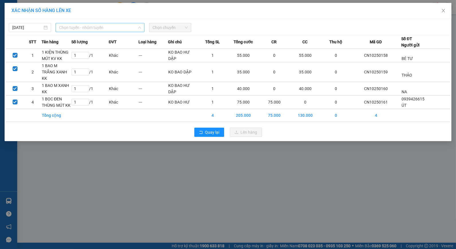
click at [97, 27] on span "Chọn tuyến - nhóm tuyến" at bounding box center [100, 27] width 82 height 9
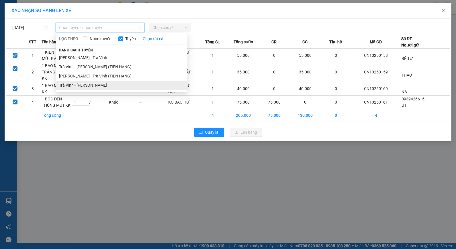
click at [95, 84] on li "Trà Vinh - [PERSON_NAME]" at bounding box center [122, 84] width 132 height 9
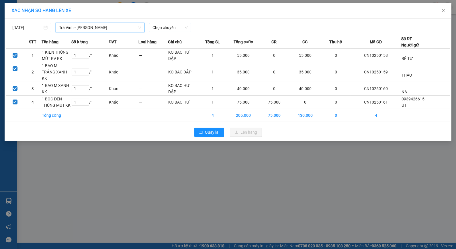
drag, startPoint x: 168, startPoint y: 27, endPoint x: 173, endPoint y: 30, distance: 6.1
click at [168, 27] on span "Chọn chuyến" at bounding box center [169, 27] width 35 height 9
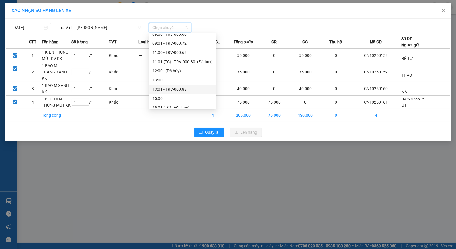
scroll to position [83, 0]
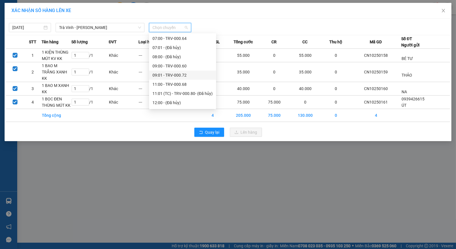
click at [168, 72] on div "09:01 - TRV-000.72" at bounding box center [182, 75] width 60 height 6
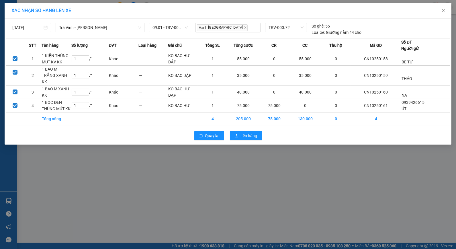
click at [178, 21] on div "[DATE] [GEOGRAPHIC_DATA] - [PERSON_NAME] LỌC THEO Nhóm tuyến Tuyến Chọn tất cả …" at bounding box center [228, 27] width 444 height 15
click at [177, 26] on span "09:01 - TRV-000.72" at bounding box center [169, 27] width 35 height 9
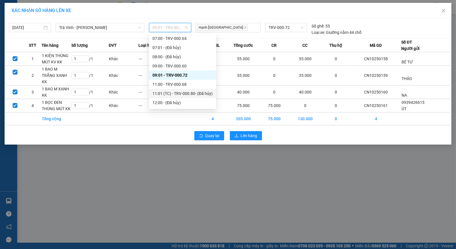
click at [167, 92] on div "11:01 (TC) - TRV-000.80 - (Đã hủy)" at bounding box center [182, 93] width 60 height 6
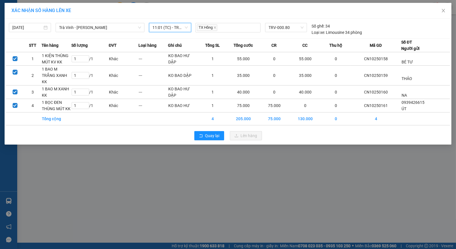
click at [174, 28] on span "11:01 (TC) - TRV-000.80 - (Đã hủy)" at bounding box center [169, 27] width 35 height 9
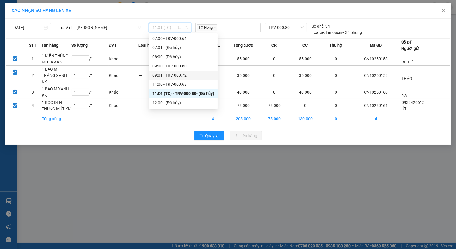
scroll to position [115, 0]
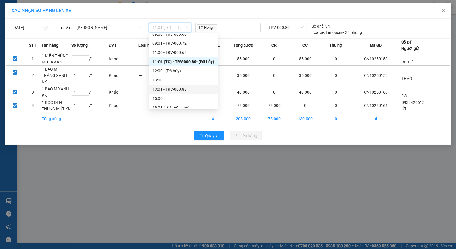
click at [171, 88] on div "13:01 - TRV-000.88" at bounding box center [183, 89] width 62 height 6
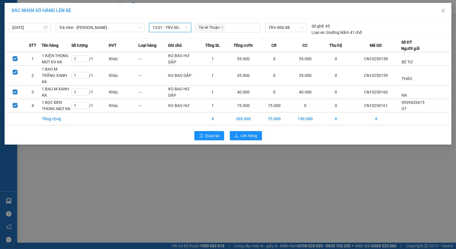
click at [182, 29] on span "13:01 - TRV-000.88" at bounding box center [169, 27] width 35 height 9
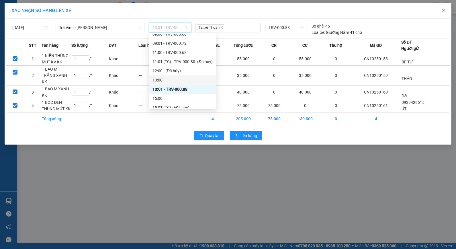
scroll to position [147, 0]
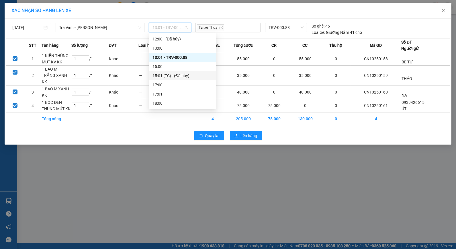
click at [172, 72] on div "15:01 (TC) - (Đã hủy)" at bounding box center [182, 75] width 60 height 6
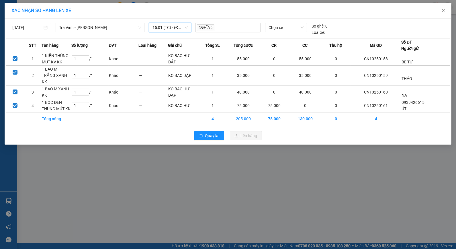
click at [174, 27] on span "15:01 (TC) - (Đã hủy)" at bounding box center [169, 27] width 35 height 9
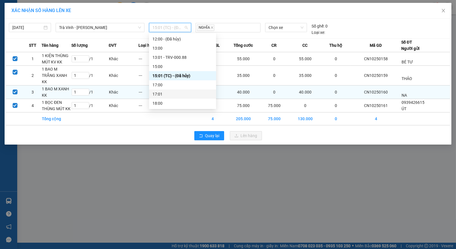
click at [170, 94] on div "17:01" at bounding box center [182, 94] width 60 height 6
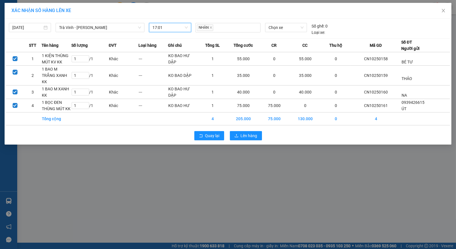
click at [178, 26] on span "17:01" at bounding box center [169, 27] width 35 height 9
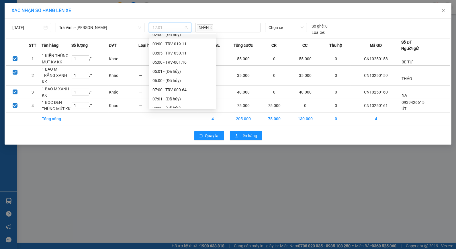
scroll to position [64, 0]
click at [176, 85] on div "09:00 - TRV-000.60" at bounding box center [182, 85] width 60 height 6
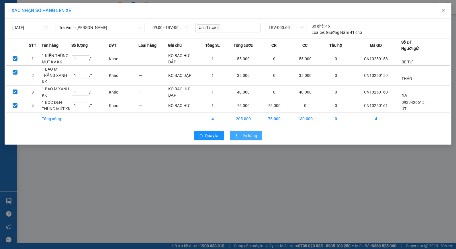
click at [253, 137] on span "Lên hàng" at bounding box center [249, 135] width 17 height 6
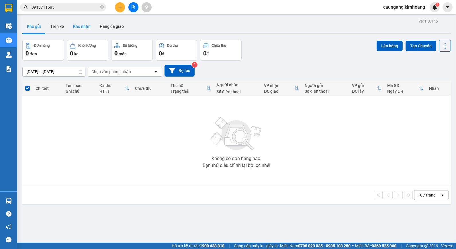
click at [85, 24] on button "Kho nhận" at bounding box center [81, 26] width 27 height 14
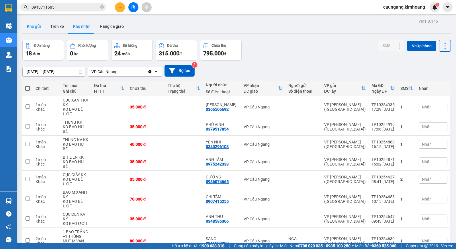
click at [32, 31] on button "Kho gửi" at bounding box center [33, 26] width 23 height 14
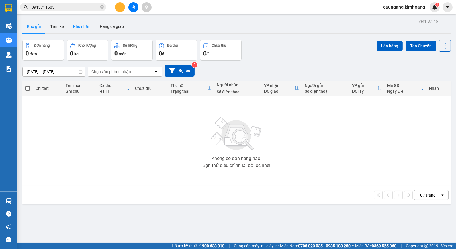
click at [22, 19] on button "Kho gửi" at bounding box center [33, 26] width 23 height 14
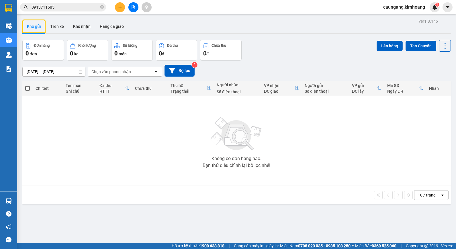
click at [122, 11] on button at bounding box center [120, 7] width 10 height 10
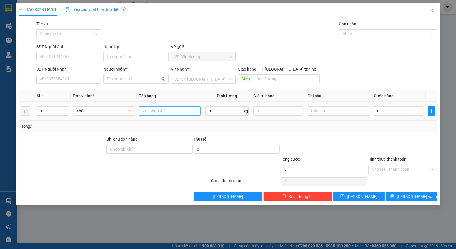
drag, startPoint x: 161, startPoint y: 117, endPoint x: 159, endPoint y: 115, distance: 2.9
click at [159, 115] on td at bounding box center [170, 110] width 66 height 19
click at [172, 115] on input "text" at bounding box center [170, 110] width 62 height 9
type input "1 BAO M VÀNG TRẮNG KK"
drag, startPoint x: 310, startPoint y: 135, endPoint x: 328, endPoint y: 124, distance: 21.8
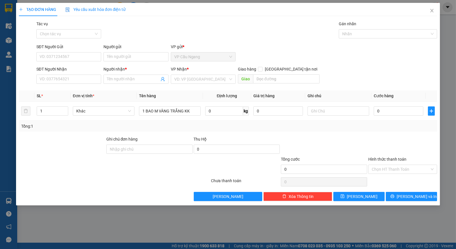
click at [311, 136] on div at bounding box center [323, 146] width 87 height 20
click at [345, 109] on input "text" at bounding box center [338, 110] width 62 height 9
type input "KO BAO HƯ"
click at [353, 126] on div "Tổng: 1" at bounding box center [228, 126] width 414 height 6
click at [394, 113] on input "0" at bounding box center [398, 110] width 50 height 9
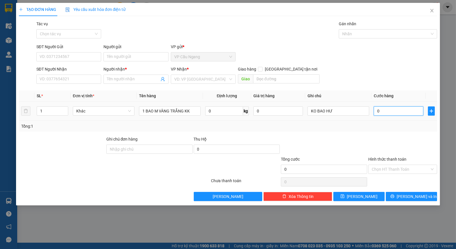
type input "3"
type input "35"
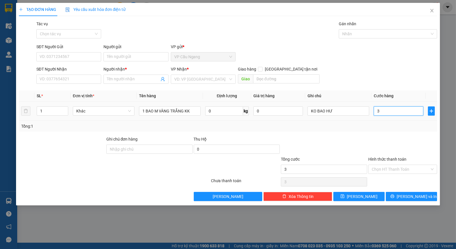
type input "35"
type input "35.000"
click at [371, 125] on div "Tổng: 1" at bounding box center [228, 126] width 414 height 6
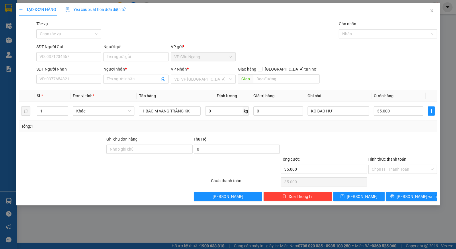
click at [363, 82] on div "SĐT Người Nhận VD: 0377654321 Người nhận * Tên người nhận VP Nhận * VD: VP [GEO…" at bounding box center [236, 76] width 403 height 20
click at [208, 85] on div "VP Nhận * VD: VP [GEOGRAPHIC_DATA]" at bounding box center [203, 76] width 65 height 20
click at [213, 77] on input "search" at bounding box center [201, 79] width 54 height 9
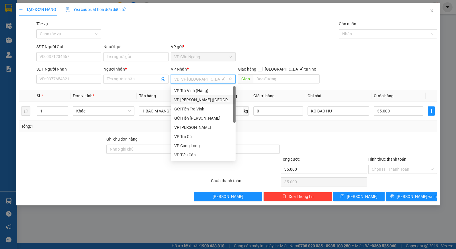
click at [207, 99] on div "VP [PERSON_NAME] ([GEOGRAPHIC_DATA])" at bounding box center [203, 100] width 58 height 6
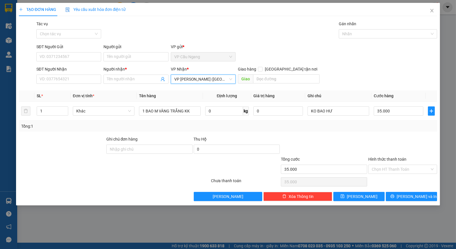
click at [267, 44] on div "SĐT Người Gửi VD: 0371234567 Người gửi Tên người gửi VP gửi * VP [GEOGRAPHIC_DA…" at bounding box center [236, 54] width 403 height 20
click at [133, 56] on input "Người gửi" at bounding box center [135, 56] width 65 height 9
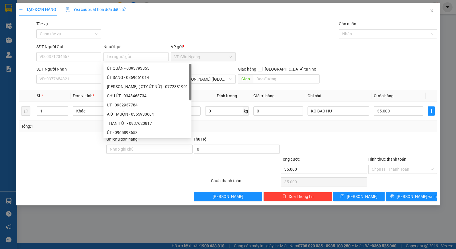
click at [145, 41] on div "Transit Pickup Surcharge Ids Transit Deliver Surcharge Ids Transit Deliver Surc…" at bounding box center [228, 111] width 418 height 180
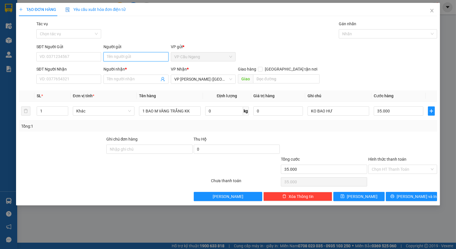
click at [139, 55] on input "Người gửi" at bounding box center [135, 56] width 65 height 9
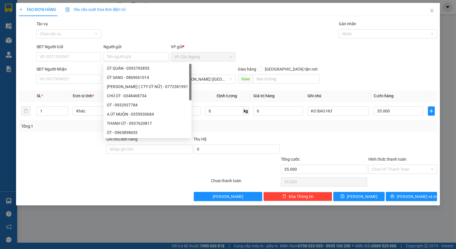
click at [155, 34] on div "Tác vụ Chọn tác vụ Gán nhãn Nhãn" at bounding box center [236, 31] width 403 height 20
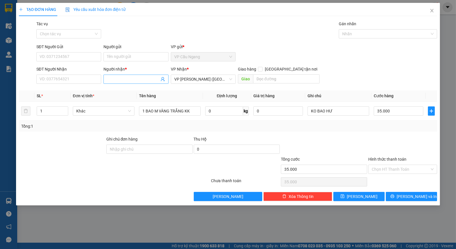
click at [127, 77] on input "Người nhận *" at bounding box center [133, 79] width 52 height 6
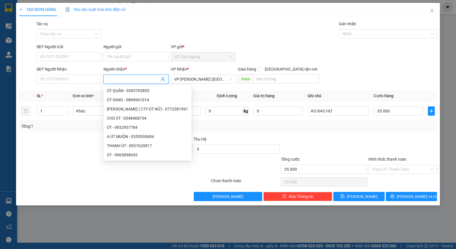
click at [136, 77] on input "Người nhận *" at bounding box center [133, 79] width 52 height 6
click at [133, 77] on input "Người nhận *" at bounding box center [133, 79] width 52 height 6
click at [127, 53] on input "Người gửi" at bounding box center [135, 56] width 65 height 9
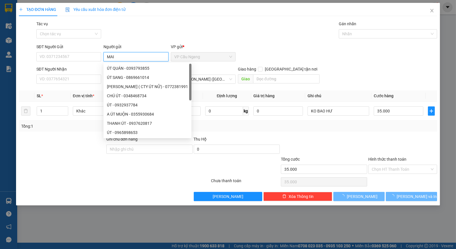
type input "MAI"
click at [136, 26] on div "Tác vụ Chọn tác vụ Gán nhãn Nhãn" at bounding box center [236, 31] width 403 height 20
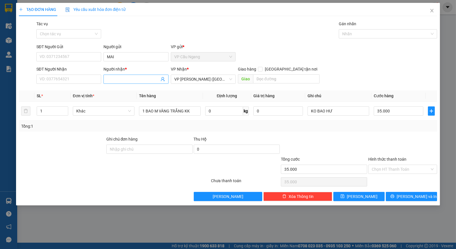
click at [117, 81] on input "Người nhận *" at bounding box center [133, 79] width 52 height 6
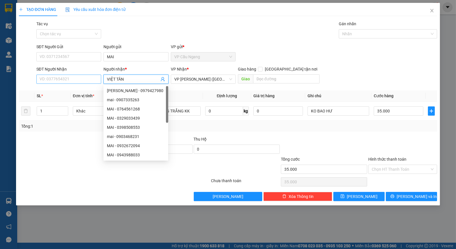
type input "VIỆT TÂN"
click at [96, 78] on input "SĐT Người Nhận" at bounding box center [68, 78] width 65 height 9
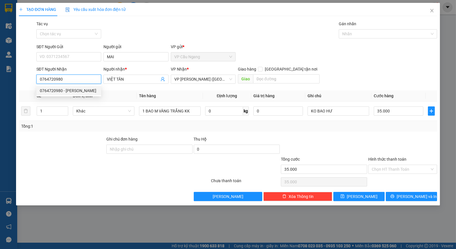
type input "0764720980"
click at [67, 137] on div at bounding box center [61, 146] width 87 height 20
click at [345, 139] on div at bounding box center [323, 146] width 87 height 20
click at [344, 138] on div at bounding box center [323, 146] width 87 height 20
click at [403, 169] on input "Hình thức thanh toán" at bounding box center [400, 169] width 58 height 9
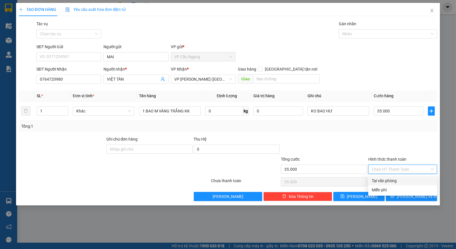
click at [385, 181] on div "Tại văn phòng" at bounding box center [402, 180] width 62 height 6
type input "0"
click at [406, 198] on span "[PERSON_NAME] và In" at bounding box center [416, 196] width 40 height 6
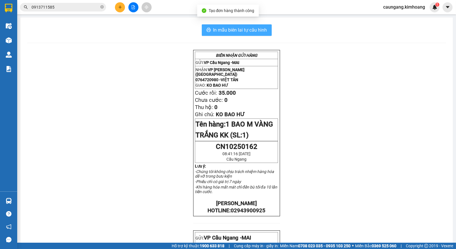
click at [238, 28] on span "In mẫu biên lai tự cấu hình" at bounding box center [240, 29] width 54 height 7
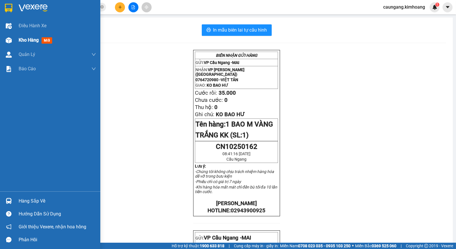
click at [27, 40] on span "Kho hàng" at bounding box center [29, 39] width 20 height 5
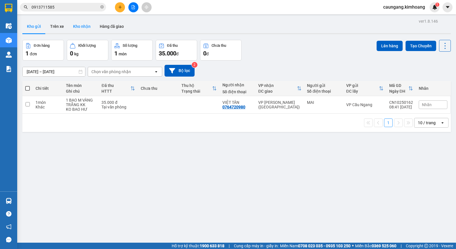
click at [86, 29] on button "Kho nhận" at bounding box center [81, 26] width 27 height 14
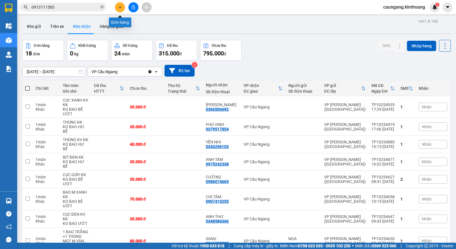
click at [120, 7] on icon "plus" at bounding box center [119, 7] width 3 height 0
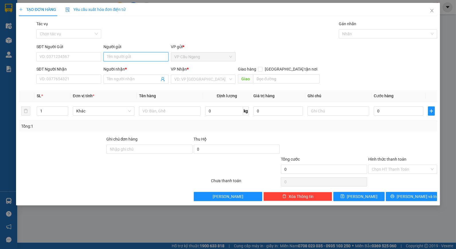
click at [139, 55] on input "Người gửi" at bounding box center [135, 56] width 65 height 9
type input "TÙNG"
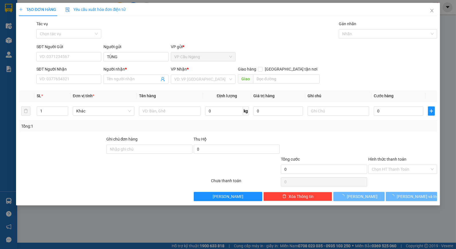
click at [141, 36] on div "Tác vụ Chọn tác vụ Gán nhãn Nhãn" at bounding box center [236, 31] width 403 height 20
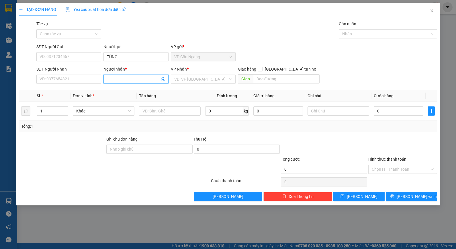
click at [119, 84] on span at bounding box center [135, 78] width 65 height 9
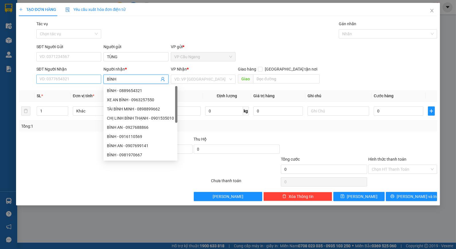
type input "BÌNH"
click at [79, 81] on input "SĐT Người Nhận" at bounding box center [68, 78] width 65 height 9
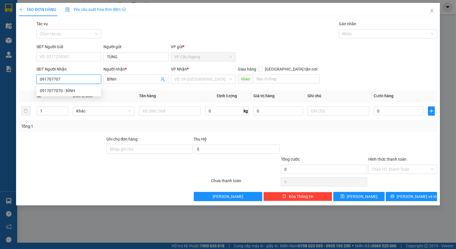
type input "0917077070"
click at [69, 93] on div "0917077070 - BÌNH" at bounding box center [69, 90] width 58 height 6
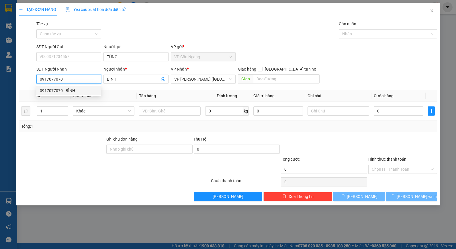
type input "50.000"
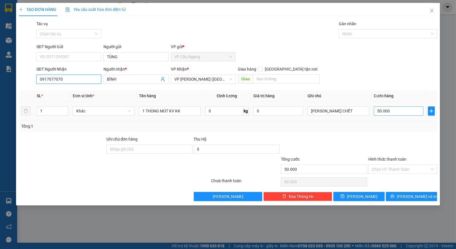
type input "0917077070"
type input "4"
type input "40"
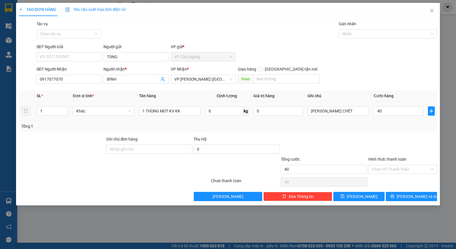
type input "40.000"
drag, startPoint x: 379, startPoint y: 105, endPoint x: 321, endPoint y: 139, distance: 67.0
click at [321, 139] on div at bounding box center [323, 146] width 87 height 20
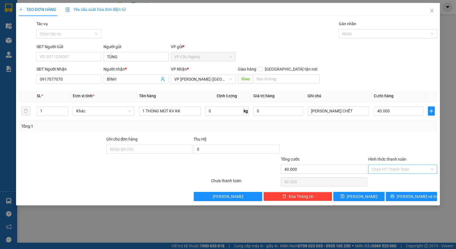
click at [393, 173] on div "Chọn HT Thanh Toán" at bounding box center [402, 168] width 69 height 9
click at [398, 170] on input "Hình thức thanh toán" at bounding box center [400, 169] width 58 height 9
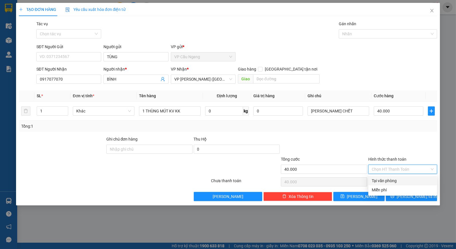
click at [394, 179] on div "Tại văn phòng" at bounding box center [402, 180] width 62 height 6
type input "0"
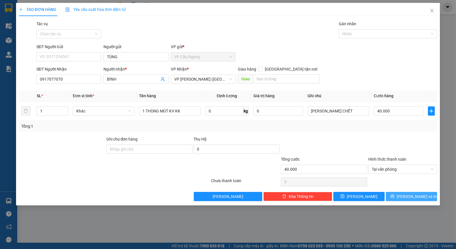
click at [398, 196] on button "[PERSON_NAME] và In" at bounding box center [410, 196] width 51 height 9
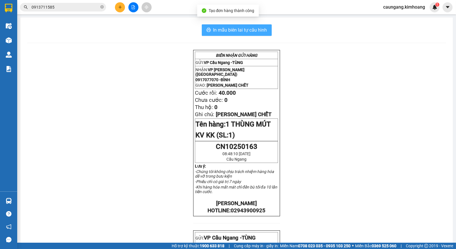
click at [242, 33] on span "In mẫu biên lai tự cấu hình" at bounding box center [240, 29] width 54 height 7
click at [102, 7] on icon "close-circle" at bounding box center [101, 6] width 3 height 3
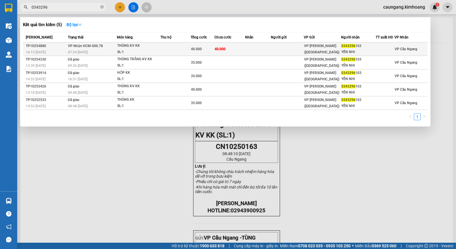
type input "0343296"
click at [261, 48] on td at bounding box center [257, 48] width 25 height 13
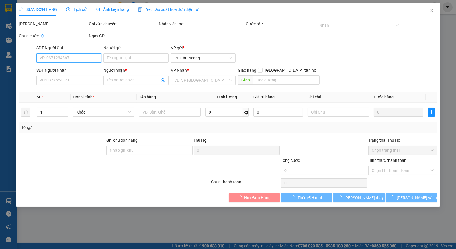
type input "0343296103"
type input "YẾN NHI"
type input "40.000"
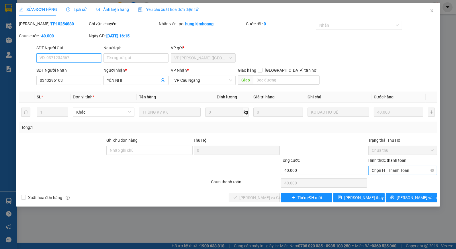
click at [384, 172] on span "Chọn HT Thanh Toán" at bounding box center [402, 170] width 62 height 9
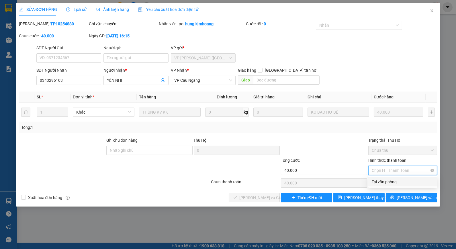
click at [387, 184] on div "Tại văn phòng" at bounding box center [402, 181] width 62 height 6
type input "0"
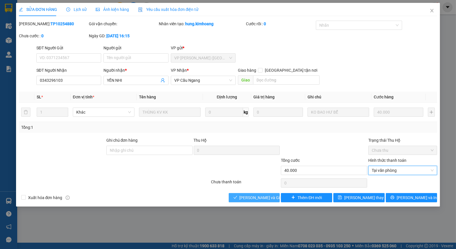
click at [262, 197] on span "[PERSON_NAME] và Giao hàng" at bounding box center [266, 197] width 55 height 6
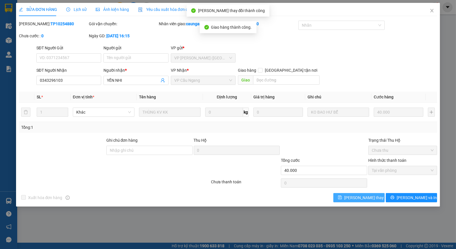
click at [355, 197] on span "[PERSON_NAME] thay đổi" at bounding box center [367, 197] width 46 height 6
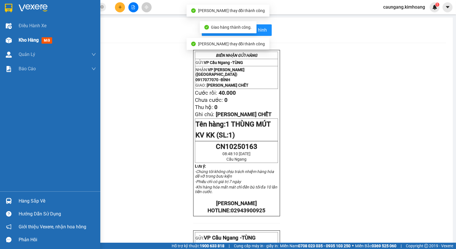
click at [10, 36] on div at bounding box center [9, 40] width 10 height 10
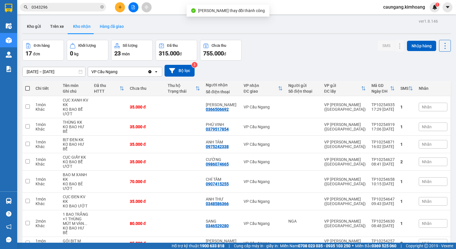
click at [117, 29] on button "Hàng đã giao" at bounding box center [111, 26] width 33 height 14
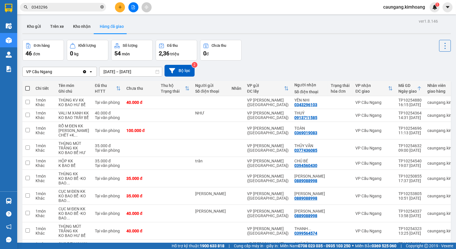
click at [102, 6] on icon "close-circle" at bounding box center [101, 6] width 3 height 3
click at [93, 6] on input "text" at bounding box center [66, 7] width 68 height 6
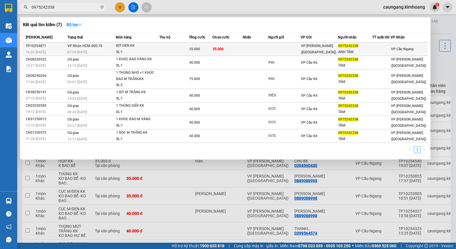
type input "0975242338"
click at [261, 45] on td at bounding box center [255, 48] width 25 height 13
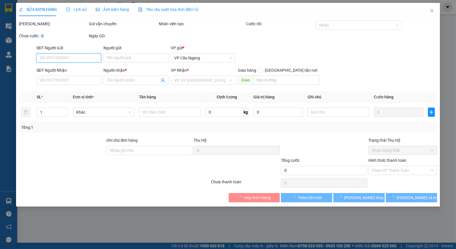
type input "0975242338"
type input "ANH TÁM"
type input "35.000"
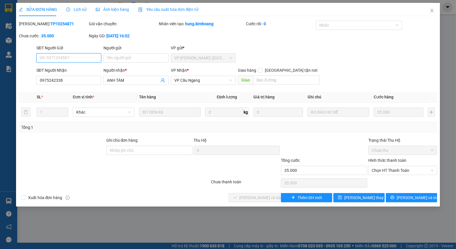
drag, startPoint x: 392, startPoint y: 170, endPoint x: 391, endPoint y: 181, distance: 11.0
click at [393, 173] on span "Chọn HT Thanh Toán" at bounding box center [402, 170] width 62 height 9
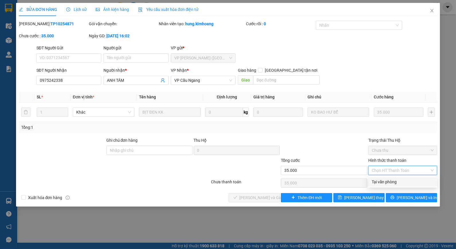
click at [390, 182] on div "Tại văn phòng" at bounding box center [402, 181] width 62 height 6
type input "0"
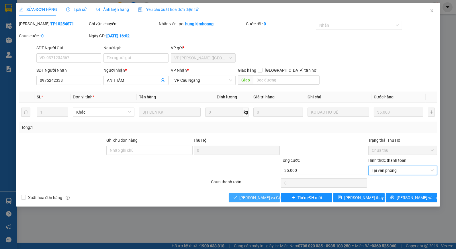
click at [258, 202] on button "[PERSON_NAME] và Giao hàng" at bounding box center [254, 197] width 51 height 9
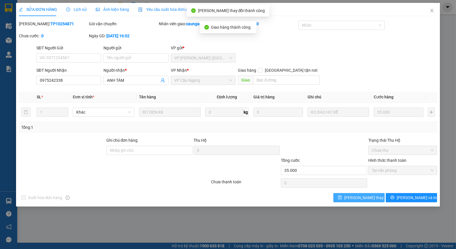
click at [356, 198] on span "[PERSON_NAME] thay đổi" at bounding box center [367, 197] width 46 height 6
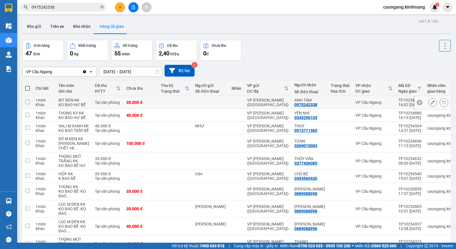
click at [196, 109] on td at bounding box center [210, 102] width 36 height 13
checkbox input "true"
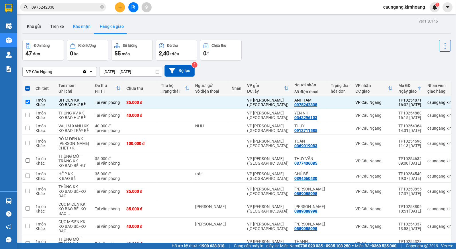
click at [86, 32] on button "Kho nhận" at bounding box center [81, 26] width 27 height 14
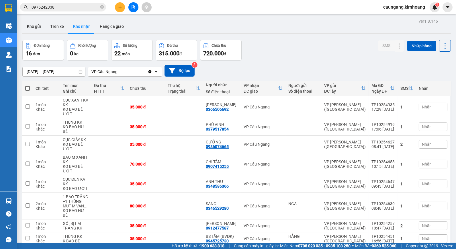
scroll to position [48, 0]
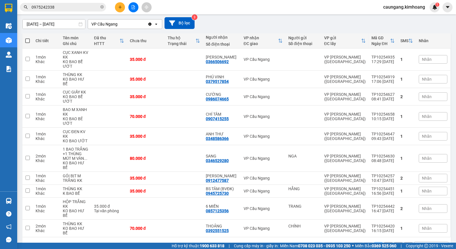
click at [394, 242] on button at bounding box center [398, 246] width 9 height 9
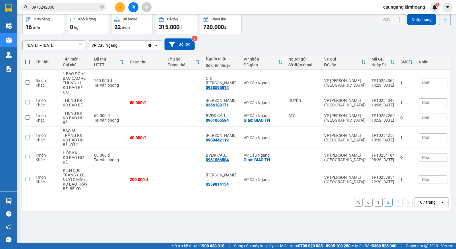
click at [66, 45] on input "[DATE] – [DATE]" at bounding box center [54, 45] width 62 height 9
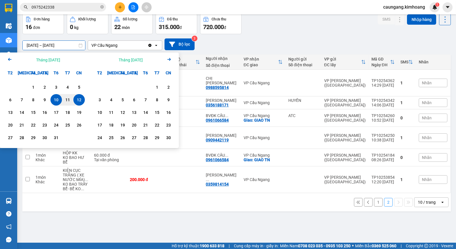
click at [7, 59] on icon "Arrow Left" at bounding box center [9, 59] width 7 height 7
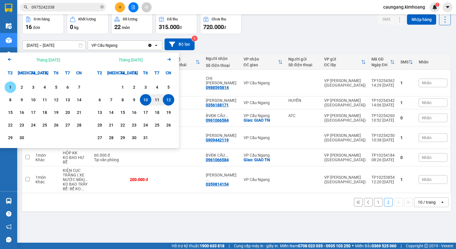
click at [12, 85] on div "1" at bounding box center [10, 87] width 8 height 7
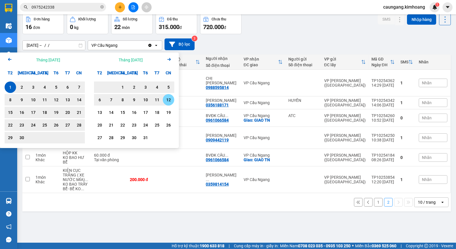
click at [171, 100] on div "12" at bounding box center [168, 99] width 8 height 7
type input "01/09/2025 – 12/10/2025"
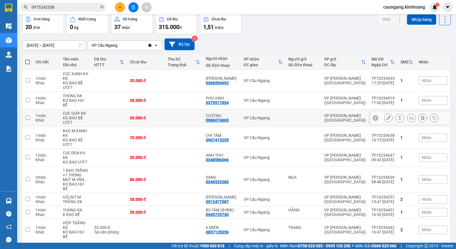
scroll to position [48, 0]
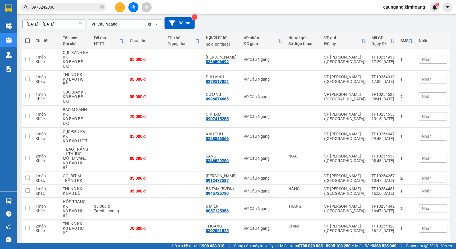
click at [384, 242] on button "2" at bounding box center [388, 246] width 9 height 9
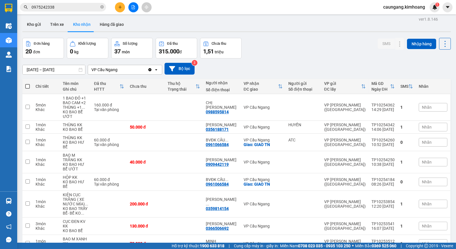
scroll to position [66, 0]
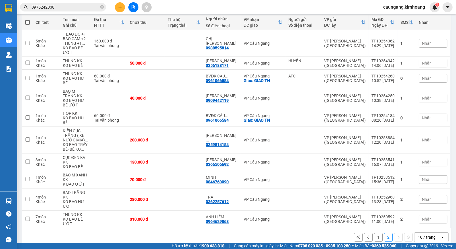
click at [376, 233] on button "1" at bounding box center [378, 237] width 9 height 9
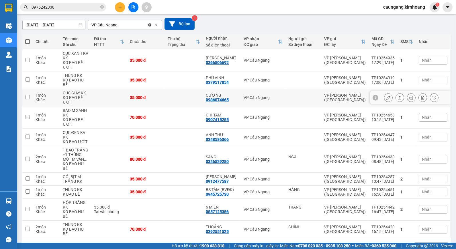
scroll to position [48, 0]
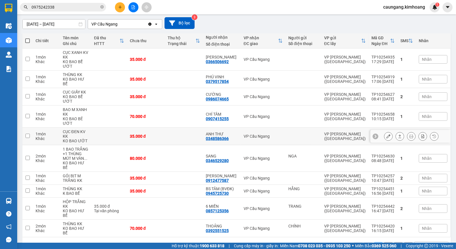
click at [272, 127] on td "VP Cầu Ngang" at bounding box center [263, 135] width 45 height 17
checkbox input "true"
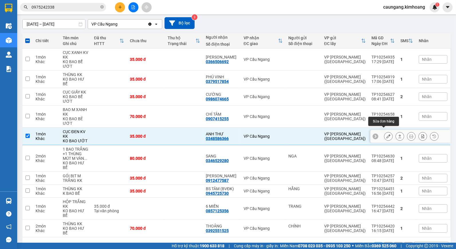
click at [386, 134] on icon at bounding box center [388, 136] width 4 height 4
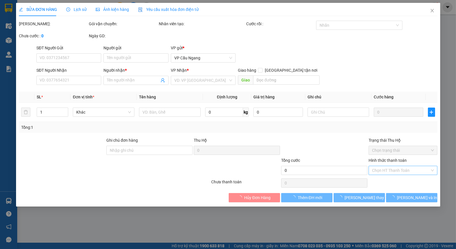
type input "0348586366"
type input "ANH THƯ"
type input "35.000"
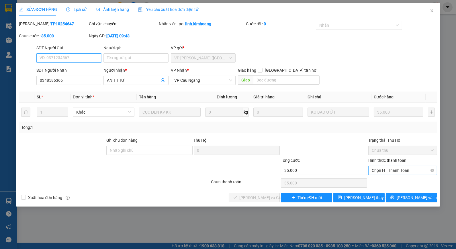
click at [394, 170] on span "Chọn HT Thanh Toán" at bounding box center [402, 170] width 62 height 9
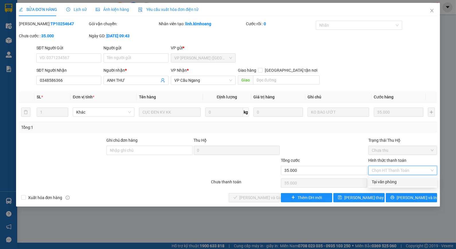
click at [391, 180] on div "Tại văn phòng" at bounding box center [402, 181] width 62 height 6
type input "0"
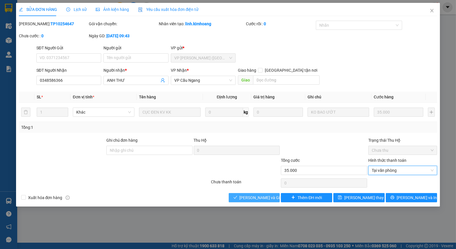
drag, startPoint x: 258, startPoint y: 195, endPoint x: 263, endPoint y: 195, distance: 4.6
click at [259, 195] on span "[PERSON_NAME] và Giao hàng" at bounding box center [266, 197] width 55 height 6
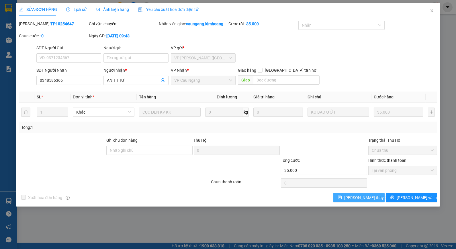
click at [345, 195] on button "[PERSON_NAME] thay đổi" at bounding box center [358, 197] width 51 height 9
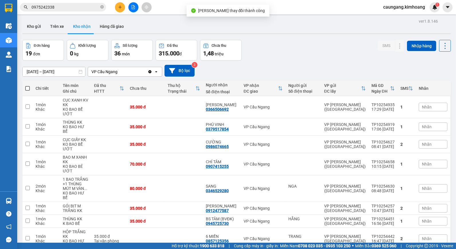
click at [102, 8] on icon "close-circle" at bounding box center [101, 6] width 3 height 3
click at [95, 7] on input "text" at bounding box center [66, 7] width 68 height 6
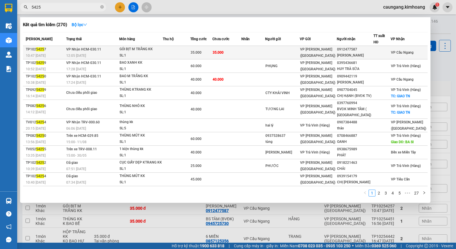
type input "5425"
click at [182, 52] on td at bounding box center [176, 52] width 27 height 13
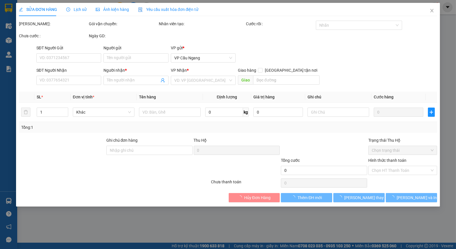
type input "0912477587"
type input "[PERSON_NAME]"
type input "35.000"
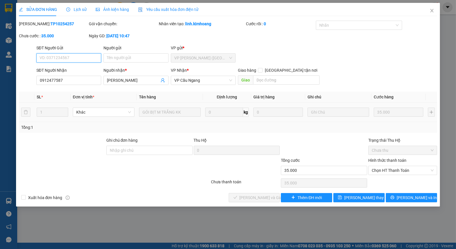
drag, startPoint x: 394, startPoint y: 171, endPoint x: 393, endPoint y: 175, distance: 4.2
click at [394, 173] on span "Chọn HT Thanh Toán" at bounding box center [402, 170] width 62 height 9
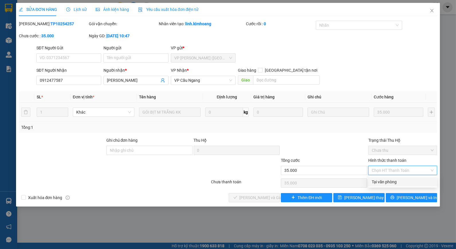
drag, startPoint x: 393, startPoint y: 177, endPoint x: 374, endPoint y: 184, distance: 19.7
click at [390, 178] on div "Tại văn phòng" at bounding box center [402, 181] width 69 height 9
type input "0"
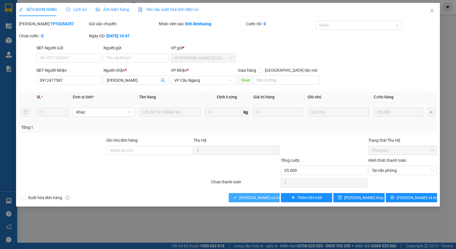
click at [271, 200] on span "[PERSON_NAME] và Giao hàng" at bounding box center [266, 197] width 55 height 6
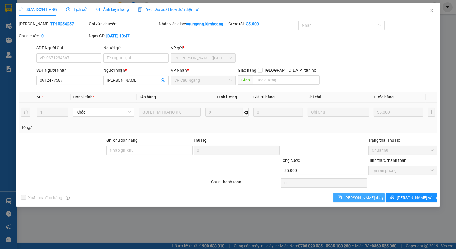
click at [370, 197] on span "[PERSON_NAME] thay đổi" at bounding box center [367, 197] width 46 height 6
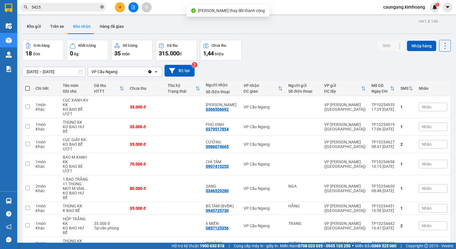
click at [101, 8] on icon "close-circle" at bounding box center [101, 6] width 3 height 3
click at [89, 9] on input "text" at bounding box center [66, 7] width 68 height 6
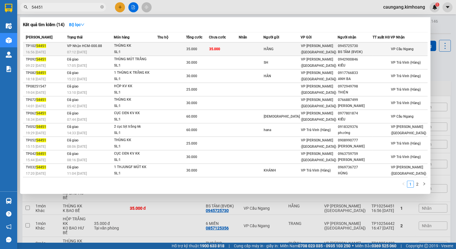
type input "54451"
click at [233, 45] on td "35.000" at bounding box center [224, 48] width 30 height 13
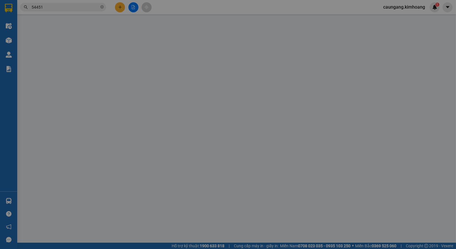
type input "HẰNG"
type input "0945725730"
type input "BS TÂM (BVĐK)"
type input "35.000"
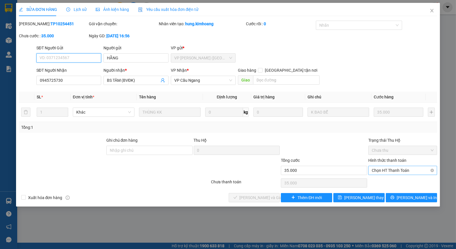
click at [389, 170] on span "Chọn HT Thanh Toán" at bounding box center [402, 170] width 62 height 9
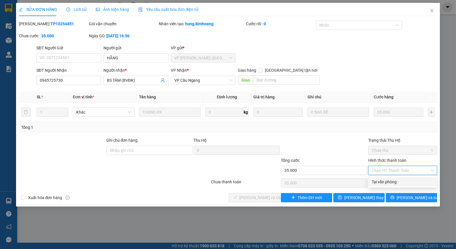
click at [387, 179] on div "Tại văn phòng" at bounding box center [402, 181] width 62 height 6
type input "0"
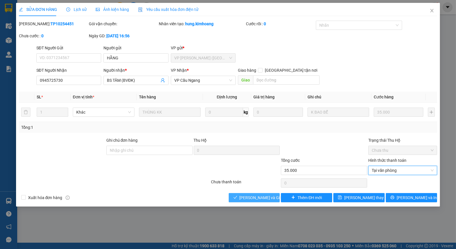
click at [256, 198] on span "[PERSON_NAME] và Giao hàng" at bounding box center [266, 197] width 55 height 6
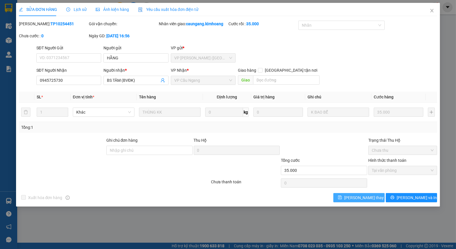
click at [371, 197] on span "[PERSON_NAME] thay đổi" at bounding box center [367, 197] width 46 height 6
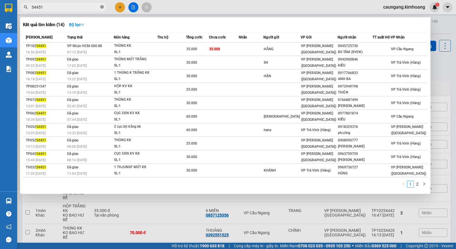
click at [102, 6] on icon "close-circle" at bounding box center [101, 6] width 3 height 3
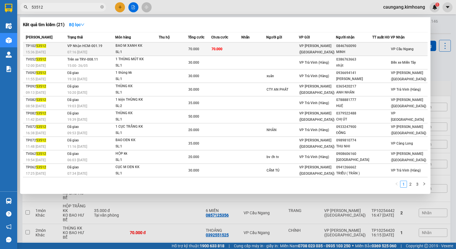
type input "53512"
click at [254, 45] on td at bounding box center [253, 48] width 25 height 13
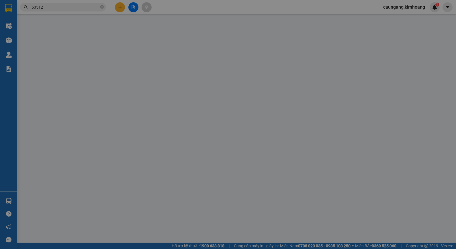
type input "0846760090"
type input "MINH"
type input "70.000"
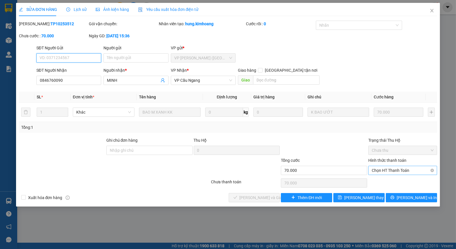
click at [391, 168] on span "Chọn HT Thanh Toán" at bounding box center [402, 170] width 62 height 9
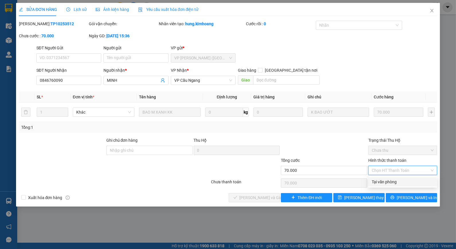
click at [388, 183] on div "Tại văn phòng" at bounding box center [402, 181] width 62 height 6
type input "0"
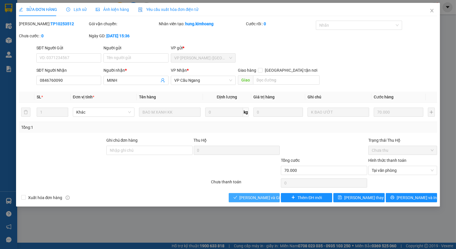
drag, startPoint x: 254, startPoint y: 194, endPoint x: 292, endPoint y: 201, distance: 39.3
click at [253, 195] on span "[PERSON_NAME] và Giao hàng" at bounding box center [266, 197] width 55 height 6
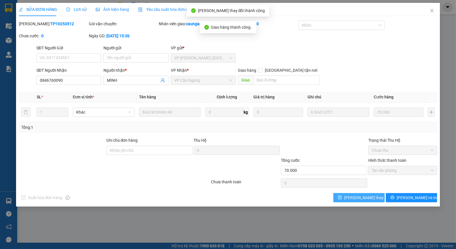
click at [362, 193] on button "[PERSON_NAME] thay đổi" at bounding box center [358, 197] width 51 height 9
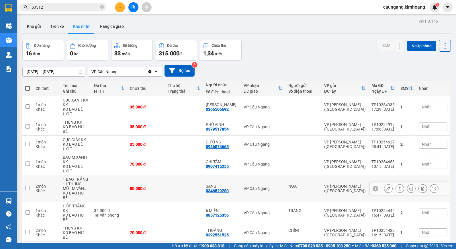
scroll to position [56, 0]
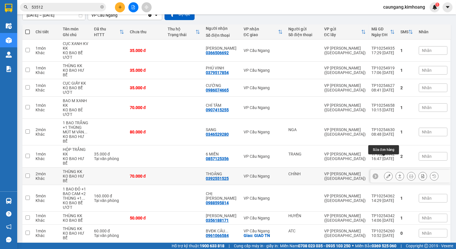
click at [386, 174] on icon at bounding box center [388, 176] width 4 height 4
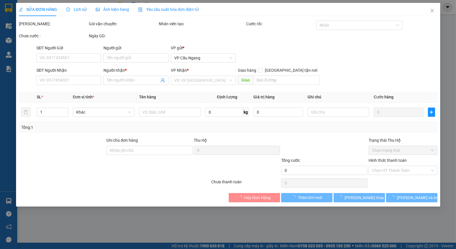
type input "CHÍNH"
type input "0392551525"
type input "THOẢNG"
type input "70.000"
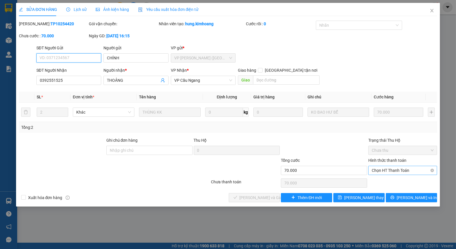
click at [396, 167] on span "Chọn HT Thanh Toán" at bounding box center [402, 170] width 62 height 9
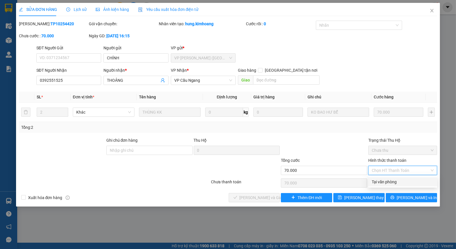
drag, startPoint x: 395, startPoint y: 175, endPoint x: 365, endPoint y: 187, distance: 32.2
click at [391, 182] on div "Tại văn phòng" at bounding box center [402, 181] width 62 height 6
type input "0"
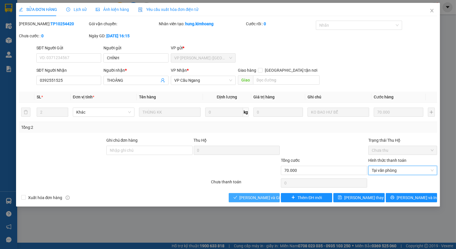
click at [261, 198] on span "[PERSON_NAME] và Giao hàng" at bounding box center [266, 197] width 55 height 6
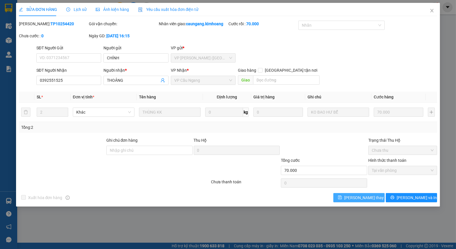
click at [360, 195] on span "[PERSON_NAME] thay đổi" at bounding box center [367, 197] width 46 height 6
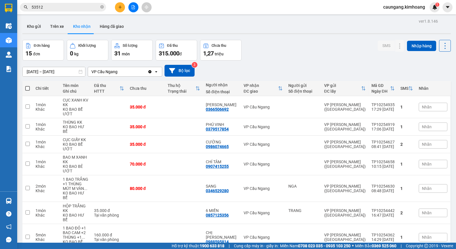
scroll to position [66, 0]
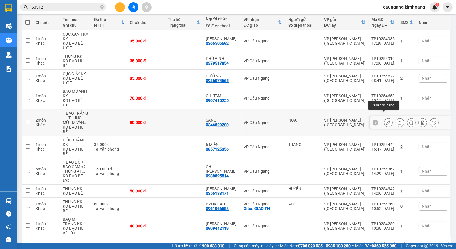
click at [386, 120] on icon at bounding box center [388, 122] width 4 height 4
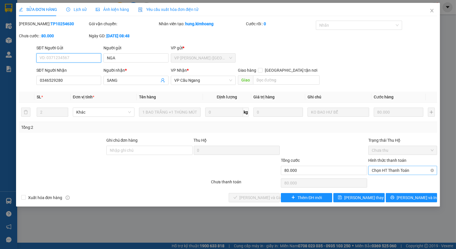
click at [384, 169] on span "Chọn HT Thanh Toán" at bounding box center [402, 170] width 62 height 9
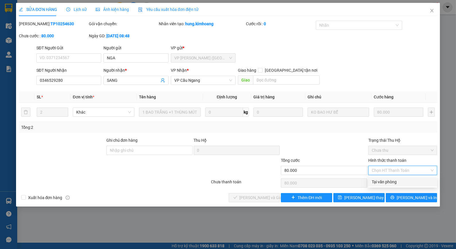
drag, startPoint x: 383, startPoint y: 178, endPoint x: 375, endPoint y: 181, distance: 8.0
click at [382, 179] on div "Tại văn phòng" at bounding box center [402, 181] width 69 height 9
type input "0"
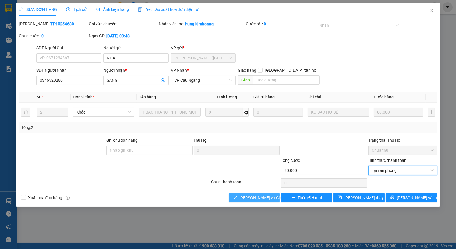
click at [243, 200] on span "[PERSON_NAME] và Giao hàng" at bounding box center [266, 197] width 55 height 6
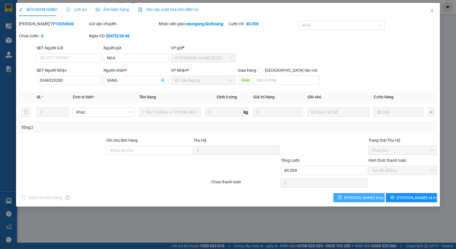
click at [359, 197] on span "[PERSON_NAME] thay đổi" at bounding box center [367, 197] width 46 height 6
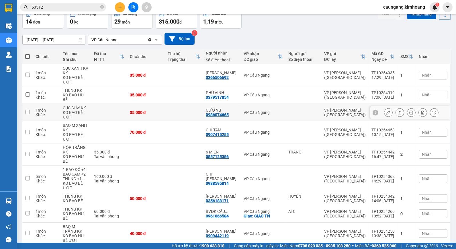
scroll to position [56, 0]
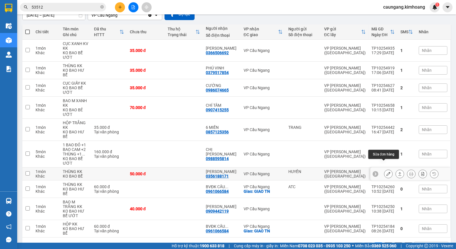
click at [386, 172] on icon at bounding box center [388, 174] width 4 height 4
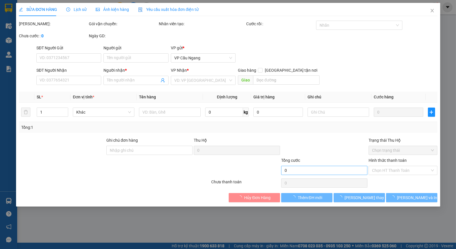
type input "HUYỀN"
type input "0356188171"
type input "[PERSON_NAME]"
type input "50.000"
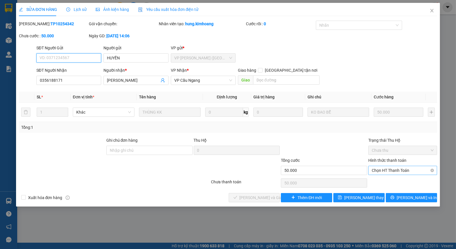
click at [385, 172] on span "Chọn HT Thanh Toán" at bounding box center [402, 170] width 62 height 9
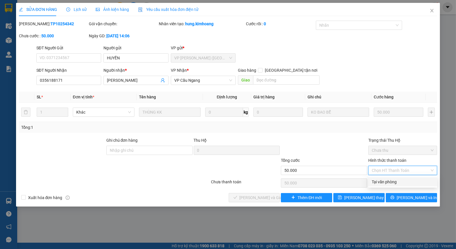
drag, startPoint x: 385, startPoint y: 181, endPoint x: 359, endPoint y: 187, distance: 26.6
click at [383, 182] on div "Tại văn phòng" at bounding box center [402, 181] width 62 height 6
type input "0"
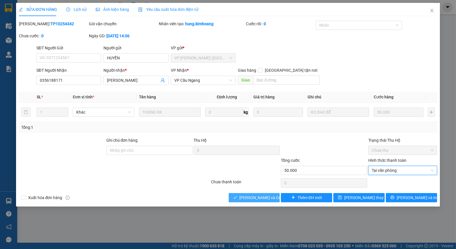
click at [259, 200] on span "[PERSON_NAME] và Giao hàng" at bounding box center [266, 197] width 55 height 6
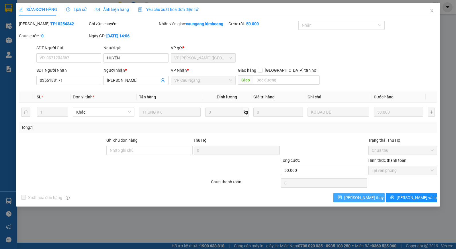
click at [360, 198] on span "[PERSON_NAME] thay đổi" at bounding box center [367, 197] width 46 height 6
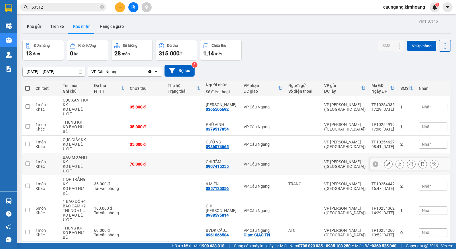
scroll to position [70, 0]
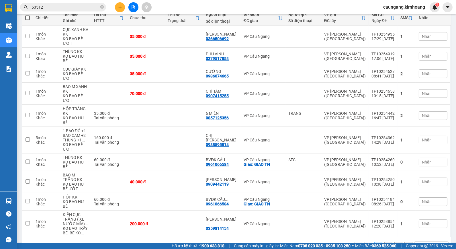
click at [384, 242] on button "2" at bounding box center [388, 246] width 9 height 9
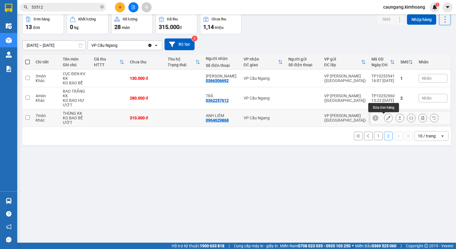
click at [386, 116] on icon at bounding box center [388, 118] width 4 height 4
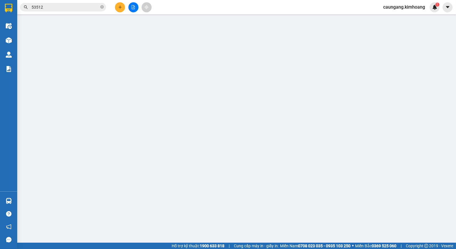
type input "0964629868"
type input "ANH LIÊM"
type input "310.000"
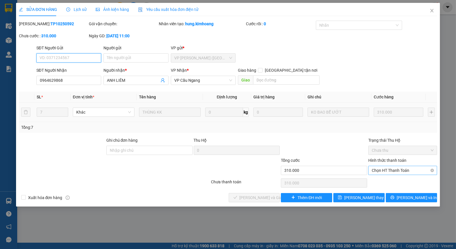
click at [385, 168] on span "Chọn HT Thanh Toán" at bounding box center [402, 170] width 62 height 9
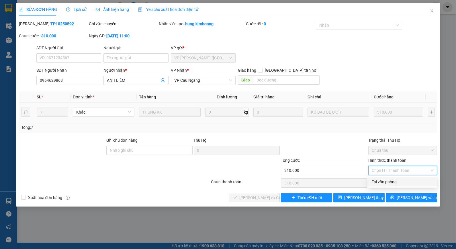
drag, startPoint x: 383, startPoint y: 182, endPoint x: 304, endPoint y: 181, distance: 79.3
click at [375, 181] on div "Tại văn phòng" at bounding box center [402, 181] width 62 height 6
type input "0"
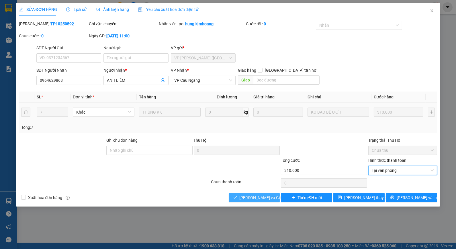
click at [261, 195] on span "[PERSON_NAME] và Giao hàng" at bounding box center [266, 197] width 55 height 6
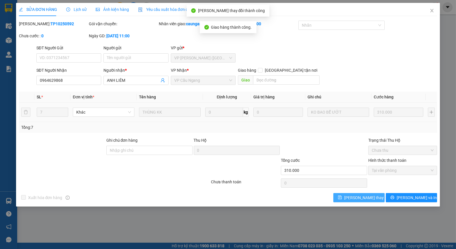
click at [356, 196] on span "[PERSON_NAME] thay đổi" at bounding box center [367, 197] width 46 height 6
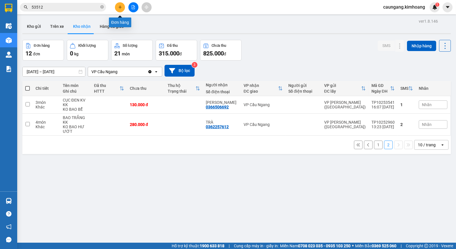
click at [121, 7] on icon "plus" at bounding box center [120, 7] width 4 height 4
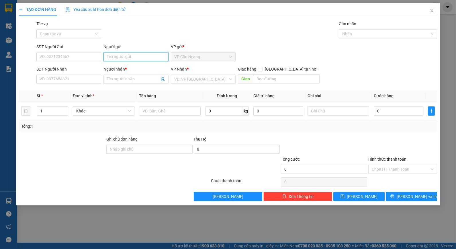
click at [153, 56] on input "Người gửi" at bounding box center [135, 56] width 65 height 9
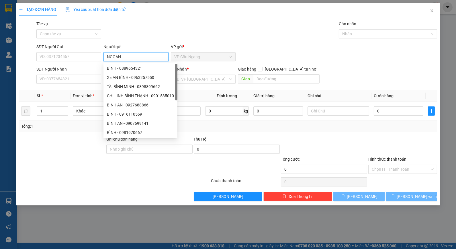
type input "NGOAN"
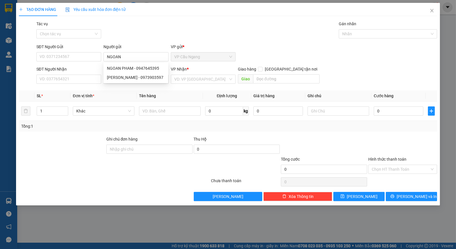
click at [148, 35] on div "Tác vụ Chọn tác vụ Gán nhãn Nhãn" at bounding box center [236, 31] width 403 height 20
click at [117, 78] on input "Người nhận *" at bounding box center [133, 79] width 52 height 6
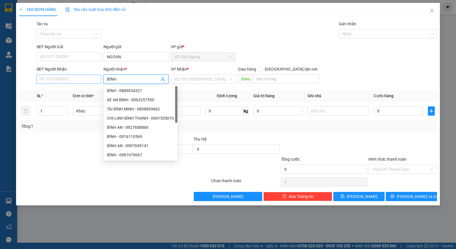
type input "BÌNH"
click at [80, 78] on input "SĐT Người Nhận" at bounding box center [68, 78] width 65 height 9
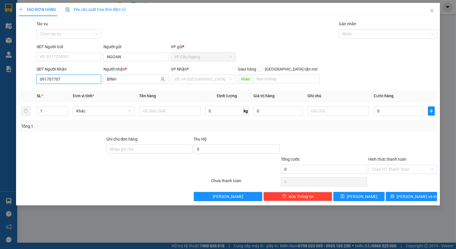
type input "0917077070"
click at [78, 87] on div "0917077070 - BÌNH" at bounding box center [68, 90] width 65 height 9
type input "40.000"
type input "0917077070"
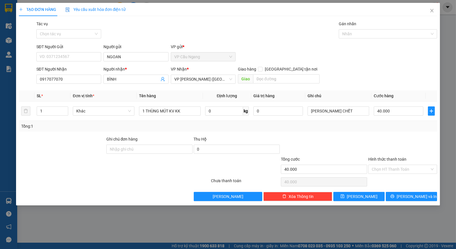
click at [375, 144] on div at bounding box center [402, 146] width 70 height 20
drag, startPoint x: 380, startPoint y: 171, endPoint x: 383, endPoint y: 173, distance: 3.1
click at [380, 171] on input "Hình thức thanh toán" at bounding box center [400, 169] width 58 height 9
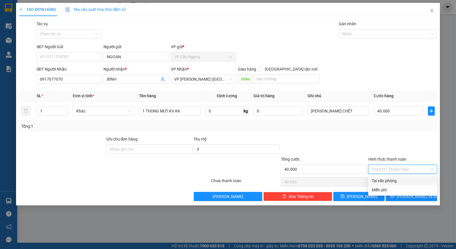
click at [384, 179] on div "Tại văn phòng" at bounding box center [402, 180] width 62 height 6
type input "0"
drag, startPoint x: 394, startPoint y: 196, endPoint x: 391, endPoint y: 196, distance: 3.4
click at [394, 196] on button "[PERSON_NAME] và In" at bounding box center [410, 196] width 51 height 9
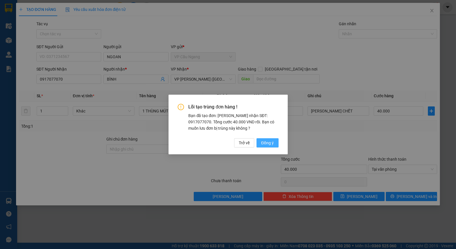
drag, startPoint x: 271, startPoint y: 141, endPoint x: 268, endPoint y: 142, distance: 3.7
click at [273, 141] on span "Đồng ý" at bounding box center [267, 142] width 13 height 6
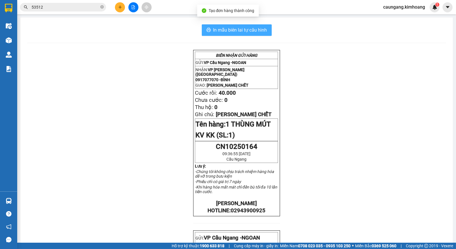
click at [234, 29] on span "In mẫu biên lai tự cấu hình" at bounding box center [240, 29] width 54 height 7
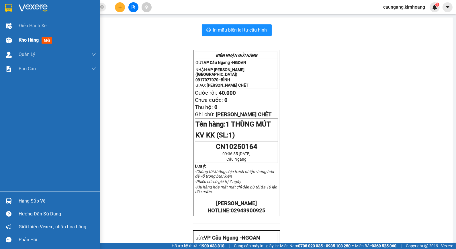
click at [22, 39] on span "Kho hàng" at bounding box center [29, 39] width 20 height 5
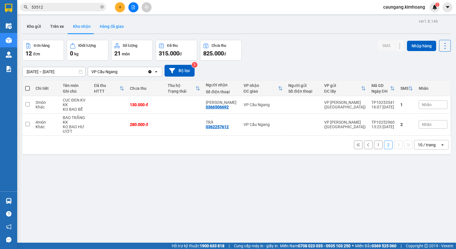
click at [116, 25] on button "Hàng đã giao" at bounding box center [111, 26] width 33 height 14
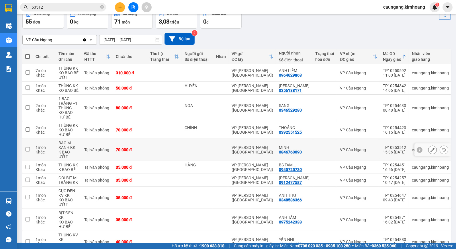
scroll to position [68, 0]
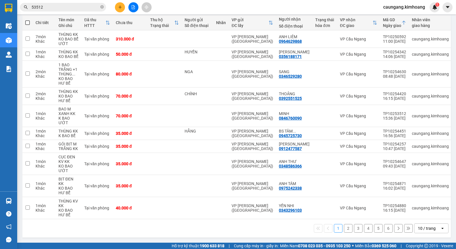
drag, startPoint x: 342, startPoint y: 229, endPoint x: 324, endPoint y: 230, distance: 17.8
click at [344, 230] on button "2" at bounding box center [348, 228] width 9 height 9
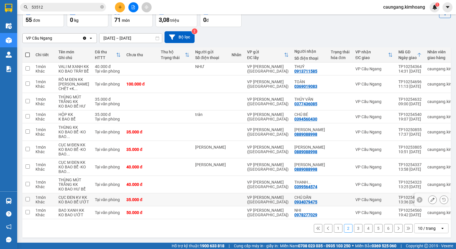
scroll to position [96, 0]
click at [336, 227] on button "1" at bounding box center [338, 228] width 9 height 9
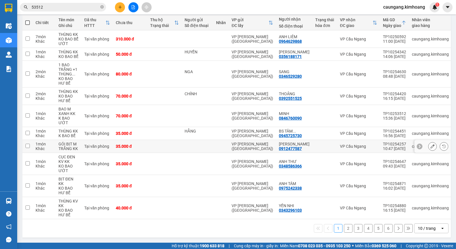
scroll to position [68, 0]
click at [202, 164] on td at bounding box center [198, 164] width 32 height 22
checkbox input "true"
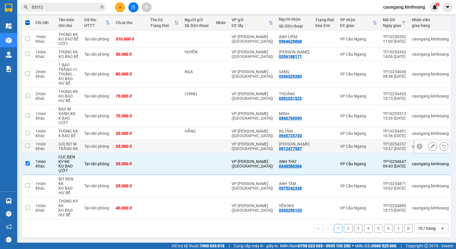
click at [212, 143] on td at bounding box center [198, 146] width 32 height 13
checkbox input "true"
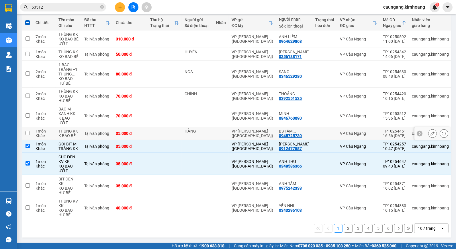
click at [204, 129] on div "HẰNG" at bounding box center [197, 131] width 26 height 5
checkbox input "true"
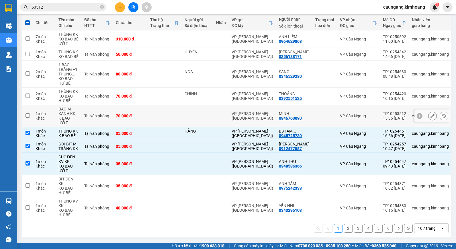
click at [299, 113] on div "MINH 0846760090" at bounding box center [294, 115] width 31 height 9
checkbox input "true"
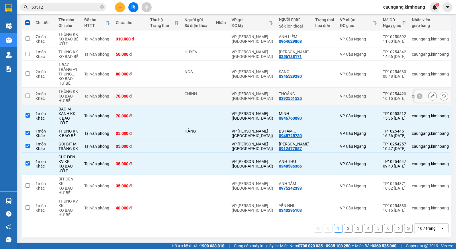
click at [221, 91] on td at bounding box center [220, 95] width 15 height 17
checkbox input "true"
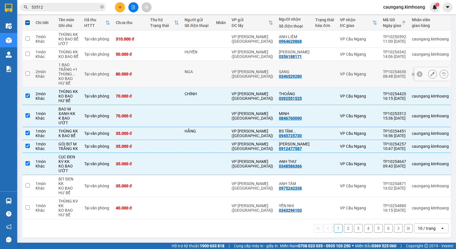
click at [213, 73] on td at bounding box center [220, 74] width 15 height 27
checkbox input "true"
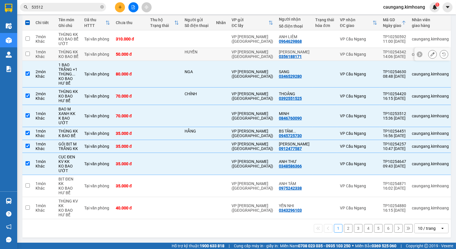
click at [231, 54] on td "VP [PERSON_NAME] ([GEOGRAPHIC_DATA])" at bounding box center [252, 54] width 47 height 13
checkbox input "true"
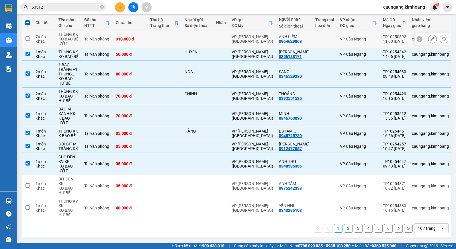
click at [207, 41] on td at bounding box center [198, 38] width 32 height 17
checkbox input "true"
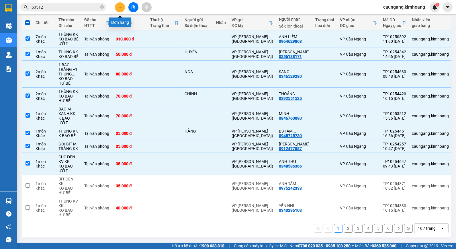
click at [119, 6] on icon "plus" at bounding box center [120, 7] width 4 height 4
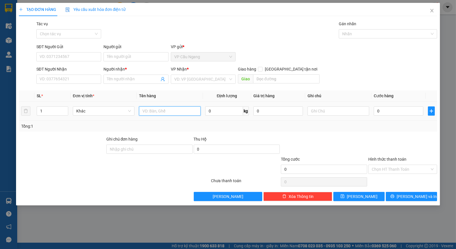
click at [180, 111] on input "text" at bounding box center [170, 110] width 62 height 9
type input "1 GIỎ MV KK"
click at [202, 79] on input "search" at bounding box center [201, 79] width 54 height 9
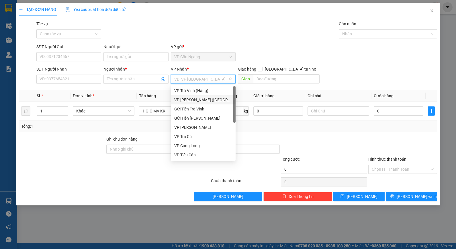
click at [198, 103] on div "VP [PERSON_NAME] ([GEOGRAPHIC_DATA])" at bounding box center [203, 100] width 58 height 6
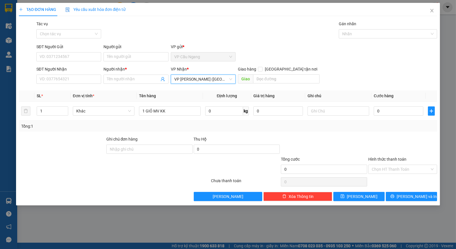
click at [255, 32] on div "Tác vụ Chọn tác vụ Gán nhãn Nhãn" at bounding box center [236, 31] width 403 height 20
click at [129, 58] on input "Người gửi" at bounding box center [135, 56] width 65 height 9
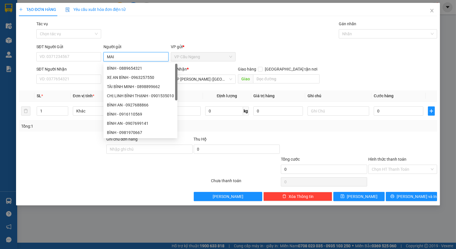
type input "MAI"
click at [125, 37] on div "Tác vụ Chọn tác vụ Gán nhãn Nhãn" at bounding box center [236, 31] width 403 height 20
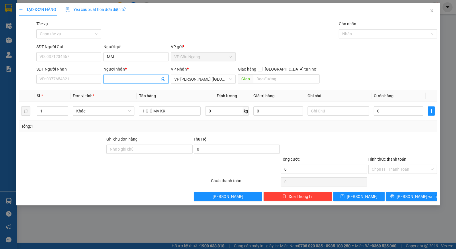
click at [126, 79] on input "Người nhận *" at bounding box center [133, 79] width 52 height 6
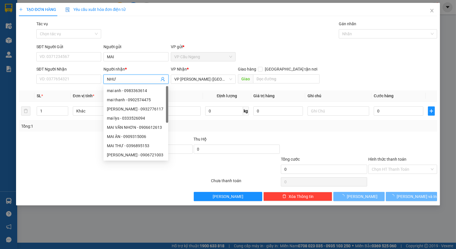
type input "NHƯ"
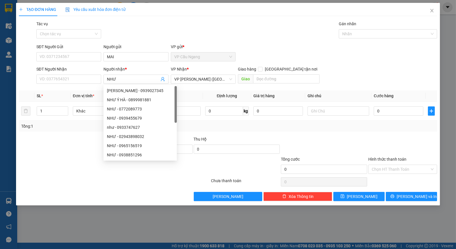
click at [132, 34] on div "Tác vụ Chọn tác vụ Gán nhãn Nhãn" at bounding box center [236, 31] width 403 height 20
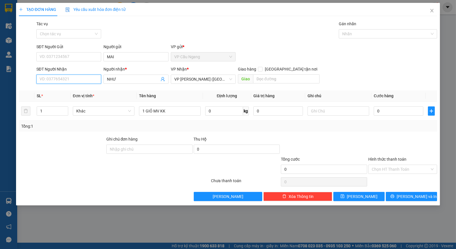
click at [84, 77] on input "SĐT Người Nhận" at bounding box center [68, 78] width 65 height 9
click at [331, 111] on input "text" at bounding box center [338, 110] width 62 height 9
type input "KO BAO CHẾT"
click at [81, 82] on input "SĐT Người Nhận" at bounding box center [68, 78] width 65 height 9
type input "0372517845"
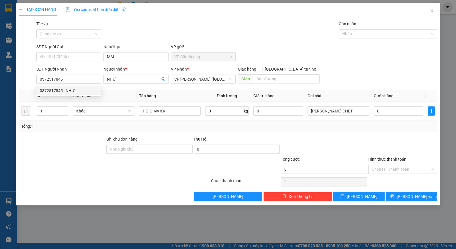
click at [64, 136] on div at bounding box center [61, 146] width 87 height 20
click at [387, 135] on div "Transit Pickup Surcharge Ids Transit Deliver Surcharge Ids Transit Deliver Surc…" at bounding box center [228, 111] width 418 height 180
click at [397, 108] on input "0" at bounding box center [398, 110] width 50 height 9
type input "3"
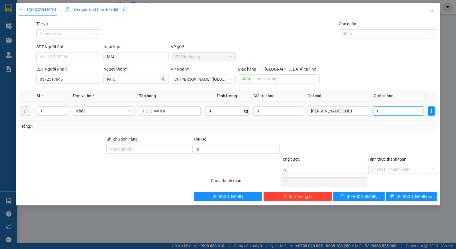
type input "3"
type input "35"
type input "35.000"
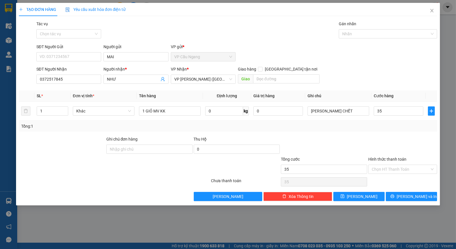
type input "35.000"
click at [378, 133] on div "Transit Pickup Surcharge Ids Transit Deliver Surcharge Ids Transit Deliver Surc…" at bounding box center [228, 111] width 418 height 180
click at [387, 134] on div "Transit Pickup Surcharge Ids Transit Deliver Surcharge Ids Transit Deliver Surc…" at bounding box center [228, 111] width 418 height 180
click at [368, 137] on div at bounding box center [402, 146] width 70 height 20
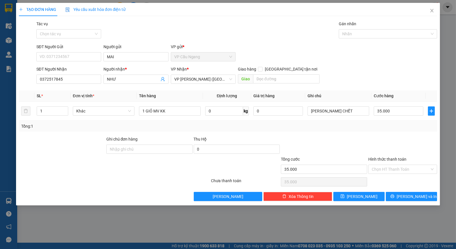
click at [368, 137] on div at bounding box center [402, 146] width 70 height 20
click at [376, 142] on div at bounding box center [402, 146] width 70 height 20
click at [405, 195] on button "[PERSON_NAME] và In" at bounding box center [410, 196] width 51 height 9
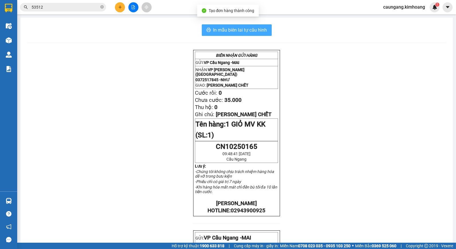
click at [245, 28] on span "In mẫu biên lai tự cấu hình" at bounding box center [240, 29] width 54 height 7
click at [101, 8] on icon "close-circle" at bounding box center [101, 6] width 3 height 3
click at [72, 8] on input "text" at bounding box center [66, 7] width 68 height 6
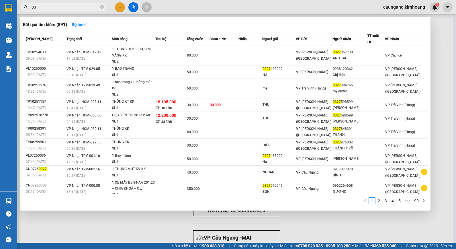
type input "0"
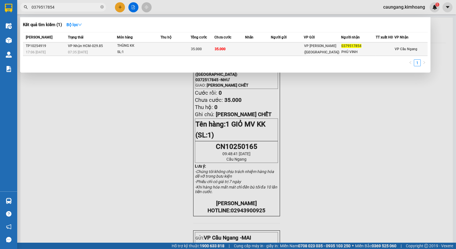
type input "0379517854"
click at [257, 46] on td at bounding box center [257, 48] width 25 height 13
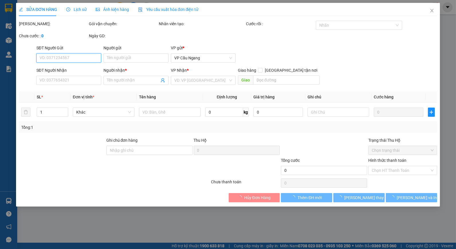
type input "0379517854"
type input "PHÚ VINH"
type input "35.000"
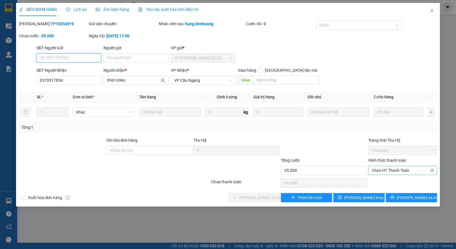
click at [399, 168] on span "Chọn HT Thanh Toán" at bounding box center [402, 170] width 62 height 9
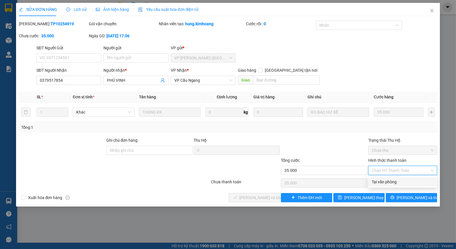
click at [400, 181] on div "Tại văn phòng" at bounding box center [402, 181] width 62 height 6
type input "0"
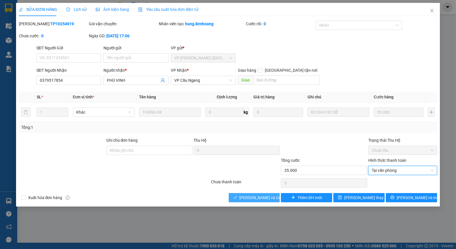
click at [256, 195] on span "[PERSON_NAME] và Giao hàng" at bounding box center [266, 197] width 55 height 6
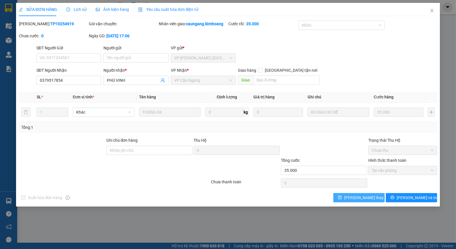
click at [351, 194] on button "[PERSON_NAME] thay đổi" at bounding box center [358, 197] width 51 height 9
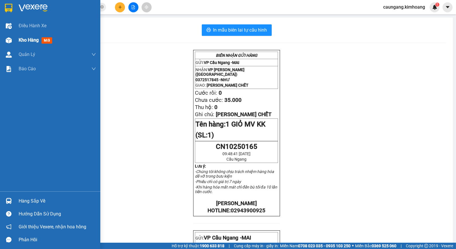
click at [19, 38] on span "Kho hàng" at bounding box center [29, 39] width 20 height 5
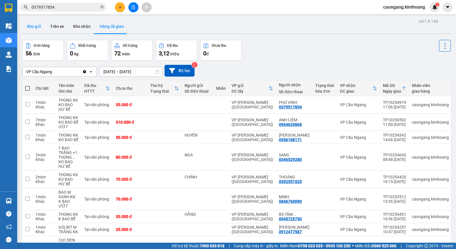
click at [38, 27] on button "Kho gửi" at bounding box center [33, 26] width 23 height 14
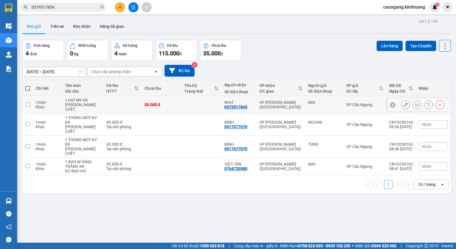
click at [294, 104] on div "VP [PERSON_NAME] ([GEOGRAPHIC_DATA])" at bounding box center [280, 104] width 43 height 9
checkbox input "true"
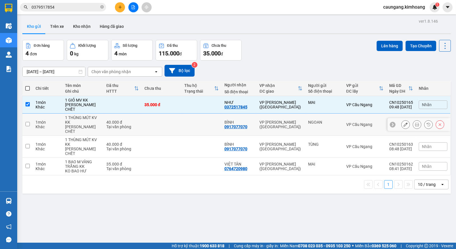
click at [305, 123] on td "NGOAN" at bounding box center [324, 124] width 38 height 22
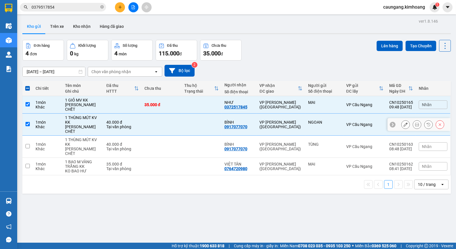
checkbox input "true"
click at [289, 143] on div "VP [PERSON_NAME] ([GEOGRAPHIC_DATA])" at bounding box center [280, 146] width 43 height 9
checkbox input "true"
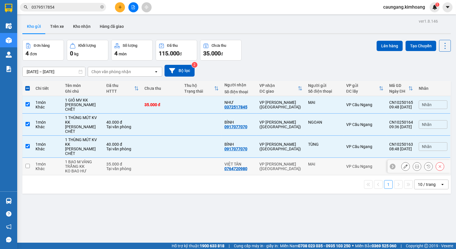
click at [299, 158] on td "VP [PERSON_NAME] ([GEOGRAPHIC_DATA])" at bounding box center [281, 166] width 49 height 17
checkbox input "true"
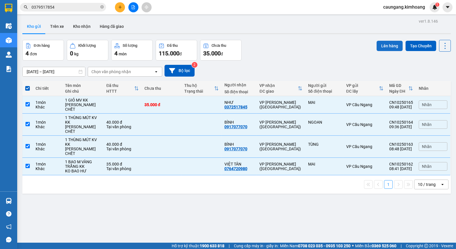
click at [387, 44] on button "Lên hàng" at bounding box center [389, 46] width 26 height 10
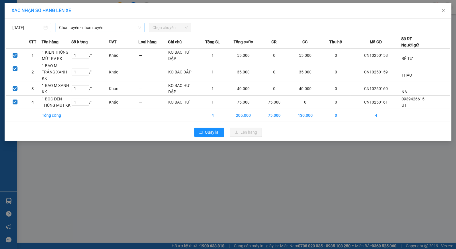
click at [120, 27] on span "Chọn tuyến - nhóm tuyến" at bounding box center [100, 27] width 82 height 9
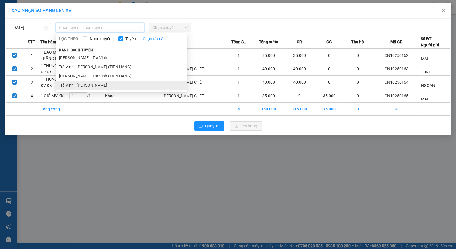
click at [109, 81] on li "Trà Vinh - [PERSON_NAME]" at bounding box center [122, 84] width 132 height 9
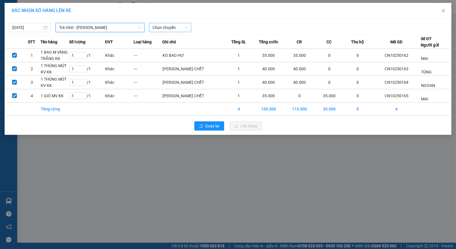
click at [173, 30] on span "Chọn chuyến" at bounding box center [169, 27] width 35 height 9
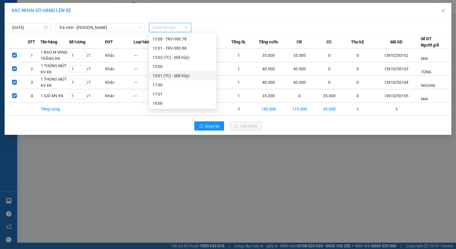
scroll to position [124, 0]
click at [170, 78] on div "13:01 - TRV-000.88" at bounding box center [182, 80] width 60 height 6
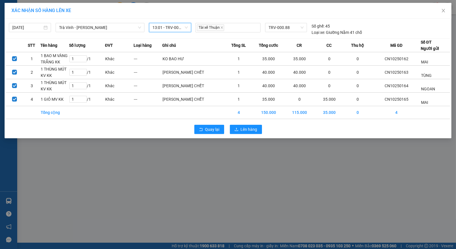
click at [172, 27] on span "13:01 - TRV-000.88" at bounding box center [169, 27] width 35 height 9
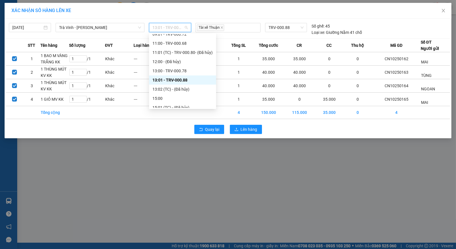
scroll to position [156, 0]
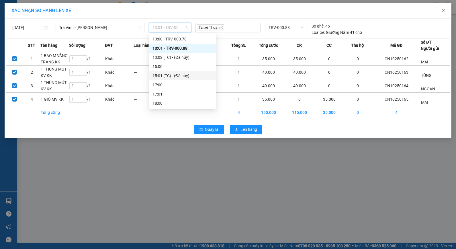
click at [171, 74] on div "15:01 (TC) - (Đã hủy)" at bounding box center [182, 75] width 60 height 6
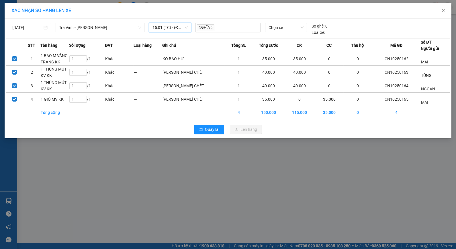
click at [178, 29] on span "15:01 (TC) - (Đã hủy)" at bounding box center [169, 27] width 35 height 9
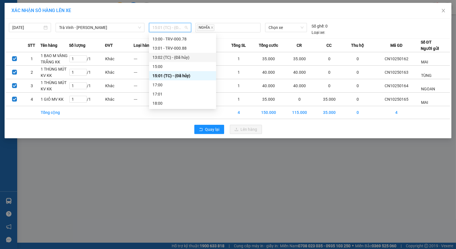
scroll to position [92, 0]
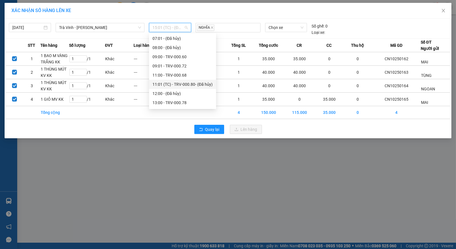
click at [179, 80] on div "11:01 (TC) - TRV-000.80 - (Đã hủy)" at bounding box center [182, 84] width 67 height 9
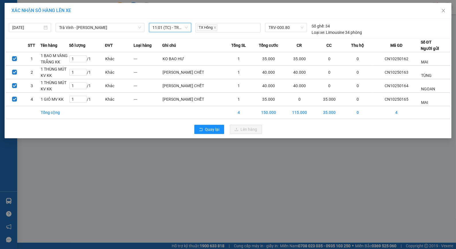
click at [175, 24] on span "11:01 (TC) - TRV-000.80 - (Đã hủy)" at bounding box center [169, 27] width 35 height 9
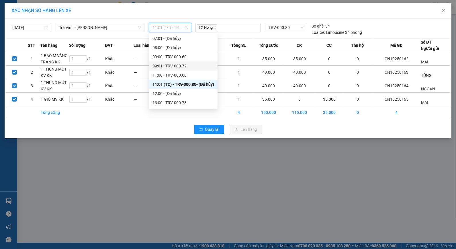
click at [178, 73] on div "11:00 - TRV-000.68" at bounding box center [183, 75] width 62 height 6
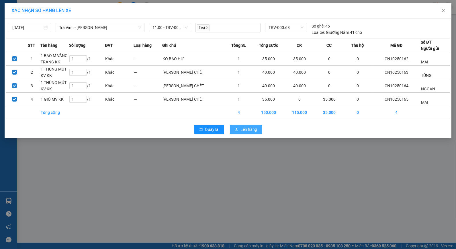
click at [237, 128] on icon "upload" at bounding box center [236, 129] width 4 height 4
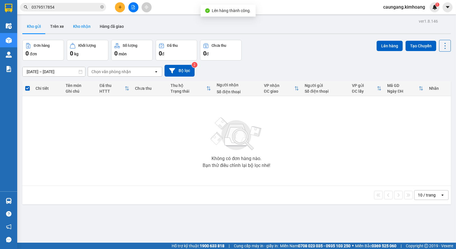
click at [78, 25] on button "Kho nhận" at bounding box center [81, 26] width 27 height 14
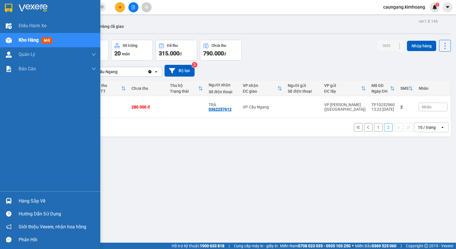
click at [29, 201] on div "Hàng sắp về" at bounding box center [57, 200] width 77 height 9
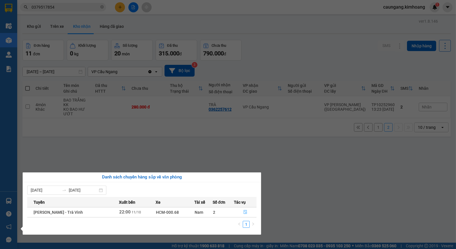
click at [243, 209] on button "button" at bounding box center [245, 211] width 22 height 9
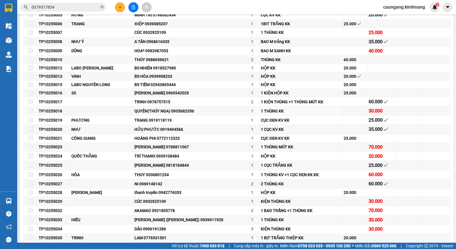
scroll to position [605, 0]
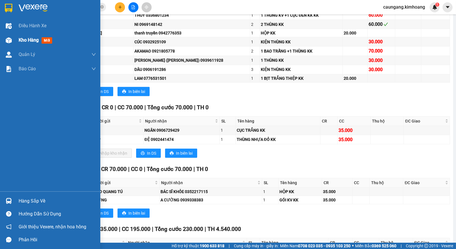
click at [13, 39] on div at bounding box center [9, 40] width 10 height 10
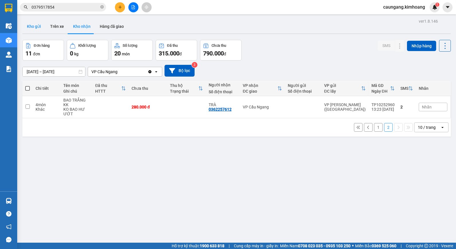
click at [32, 29] on button "Kho gửi" at bounding box center [33, 26] width 23 height 14
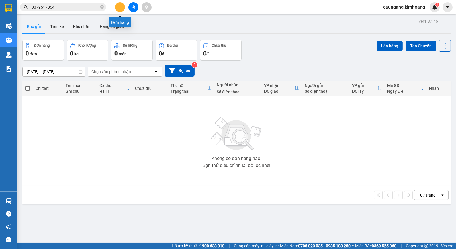
click at [119, 7] on icon "plus" at bounding box center [119, 7] width 3 height 0
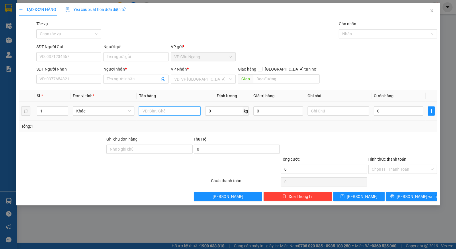
click at [150, 107] on input "text" at bounding box center [170, 110] width 62 height 9
click at [133, 54] on input "Người gửi" at bounding box center [135, 56] width 65 height 9
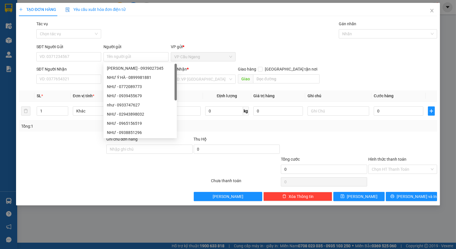
click at [118, 32] on div "Tác vụ Chọn tác vụ Gán nhãn Nhãn" at bounding box center [236, 31] width 403 height 20
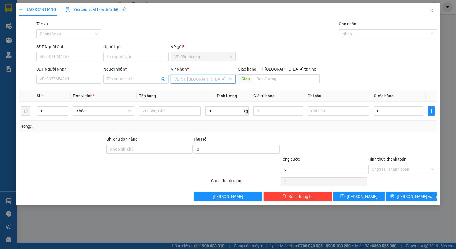
click at [194, 83] on input "search" at bounding box center [201, 79] width 54 height 9
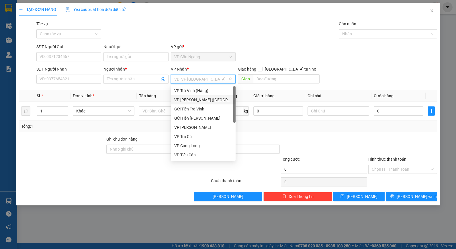
click at [203, 101] on div "VP [PERSON_NAME] ([GEOGRAPHIC_DATA])" at bounding box center [203, 100] width 58 height 6
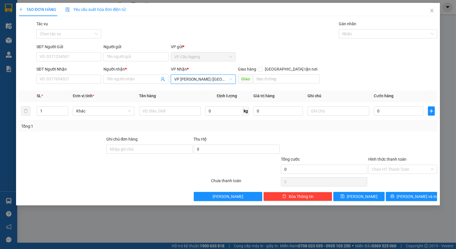
click at [239, 54] on div "SĐT Người Gửi VD: 0371234567 Người gửi Tên người gửi VP gửi * VP [GEOGRAPHIC_DA…" at bounding box center [236, 54] width 403 height 20
click at [322, 112] on input "text" at bounding box center [338, 110] width 62 height 9
type input "KO BAO TRẦY BỂ"
click at [376, 129] on div "Tổng: 1" at bounding box center [228, 126] width 418 height 11
click at [393, 110] on input "0" at bounding box center [398, 110] width 50 height 9
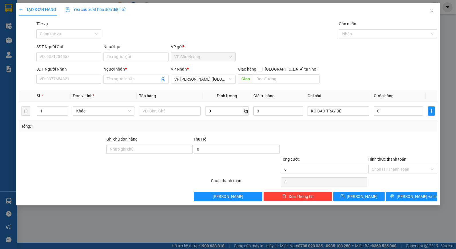
click at [383, 75] on div "SĐT Người Nhận VD: 0377654321 Người nhận * Tên người nhận VP Nhận * VP Trần Phú…" at bounding box center [236, 76] width 403 height 20
click at [384, 113] on input "0" at bounding box center [398, 110] width 50 height 9
click at [383, 121] on div "Tổng: 1" at bounding box center [228, 126] width 418 height 11
click at [392, 112] on input "0" at bounding box center [398, 110] width 50 height 9
type input "2"
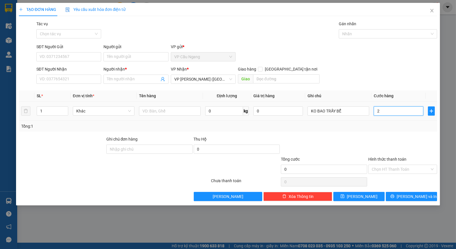
type input "2"
type input "25"
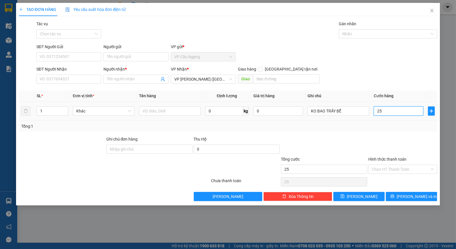
type input "250"
type input "250.000"
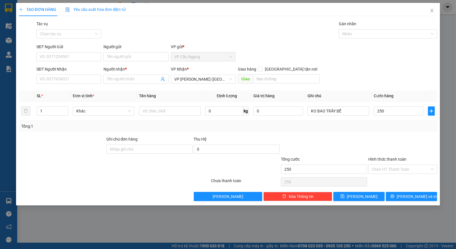
type input "250.000"
click at [357, 133] on div "Transit Pickup Surcharge Ids Transit Deliver Surcharge Ids Transit Deliver Surc…" at bounding box center [228, 111] width 418 height 180
click at [356, 95] on th "Ghi chú" at bounding box center [338, 95] width 66 height 11
click at [176, 110] on input "text" at bounding box center [170, 110] width 62 height 9
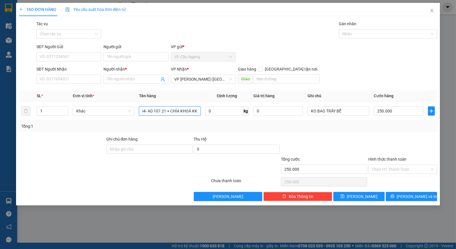
type input "1 XE MÁY 84- AD 107.21 + CHÌA KHOÁ KK"
drag, startPoint x: 272, startPoint y: 20, endPoint x: 247, endPoint y: 32, distance: 28.2
click at [271, 20] on div "TẠO ĐƠN HÀNG Yêu cầu xuất hóa đơn điện tử Transit Pickup Surcharge Ids Transit …" at bounding box center [228, 102] width 418 height 198
click at [143, 56] on input "Người gửi" at bounding box center [135, 56] width 65 height 9
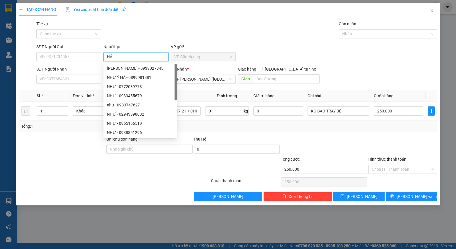
type input "HẢI"
click at [154, 25] on div "Tác vụ Chọn tác vụ Gán nhãn Nhãn" at bounding box center [236, 31] width 403 height 20
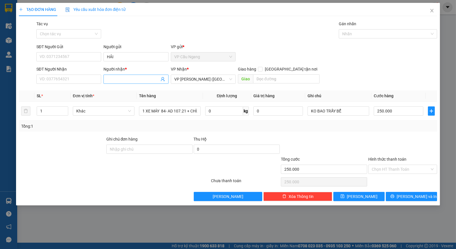
click at [118, 79] on input "Người nhận *" at bounding box center [133, 79] width 52 height 6
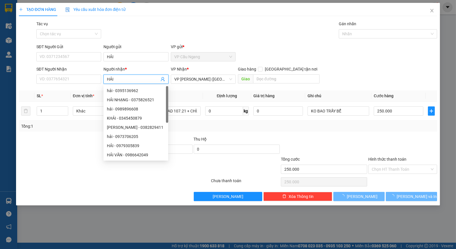
type input "HẢI"
click at [137, 38] on div "Tác vụ Chọn tác vụ Gán nhãn Nhãn" at bounding box center [236, 31] width 403 height 20
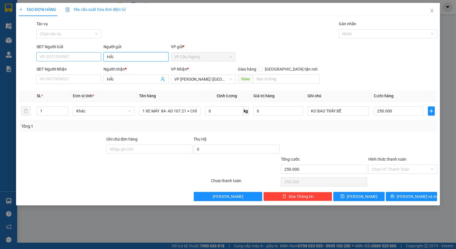
drag, startPoint x: 119, startPoint y: 58, endPoint x: 93, endPoint y: 59, distance: 26.1
click at [93, 59] on div "SĐT Người Gửi VD: 0371234567 Người gửi HẢI HẢI VP gửi * VP Cầu Ngang" at bounding box center [236, 54] width 403 height 20
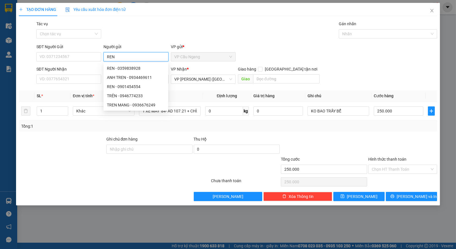
type input "REN"
click at [139, 28] on div "Tác vụ Chọn tác vụ Gán nhãn Nhãn" at bounding box center [236, 31] width 403 height 20
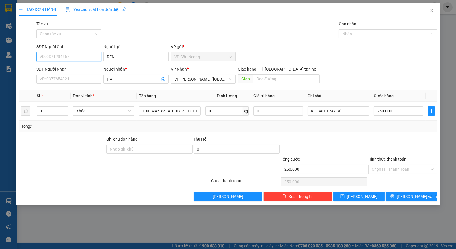
click at [84, 59] on input "SĐT Người Gửi" at bounding box center [68, 56] width 65 height 9
click at [84, 58] on input "SĐT Người Gửi" at bounding box center [68, 56] width 65 height 9
type input "0376344160"
click at [132, 36] on div "Tác vụ Chọn tác vụ Gán nhãn Nhãn" at bounding box center [236, 31] width 403 height 20
click at [71, 79] on input "SĐT Người Nhận" at bounding box center [68, 78] width 65 height 9
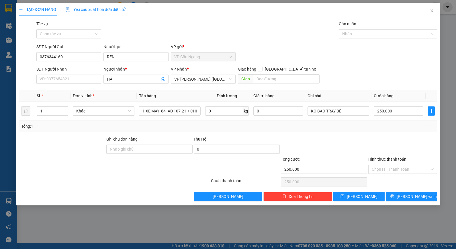
click at [376, 136] on div at bounding box center [402, 146] width 70 height 20
click at [224, 32] on div "Tác vụ Chọn tác vụ Gán nhãn Nhãn" at bounding box center [236, 31] width 403 height 20
click at [87, 79] on input "SĐT Người Nhận" at bounding box center [68, 78] width 65 height 9
type input "0964728651"
click at [99, 143] on div at bounding box center [61, 146] width 87 height 20
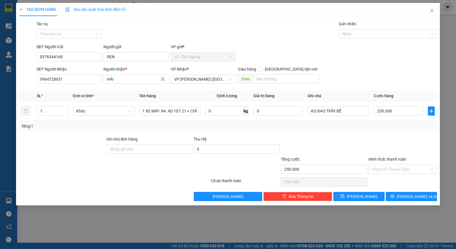
click at [344, 140] on div at bounding box center [323, 146] width 87 height 20
click at [375, 79] on div "SĐT Người Nhận 0964728651 Người nhận * HẢI VP Nhận * VP Trần Phú (Hàng) Giao hà…" at bounding box center [236, 76] width 403 height 20
click at [357, 133] on div "Transit Pickup Surcharge Ids Transit Deliver Surcharge Ids Transit Deliver Surc…" at bounding box center [228, 111] width 418 height 180
click at [375, 74] on div "SĐT Người Nhận 0964728651 Người nhận * HẢI VP Nhận * VP Trần Phú (Hàng) Giao hà…" at bounding box center [236, 76] width 403 height 20
click at [341, 130] on div "Tổng: 1" at bounding box center [228, 126] width 418 height 11
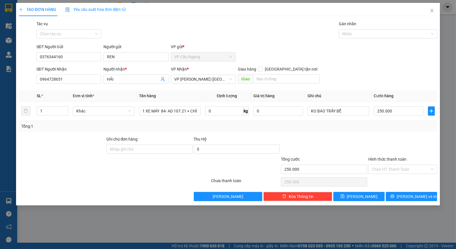
click at [360, 129] on div "Tổng: 1" at bounding box center [228, 126] width 418 height 11
click at [150, 23] on div "Tác vụ Chọn tác vụ Gán nhãn Nhãn" at bounding box center [236, 31] width 403 height 20
click at [77, 81] on input "0964728651" at bounding box center [68, 78] width 65 height 9
click at [348, 138] on div at bounding box center [323, 146] width 87 height 20
click at [407, 170] on input "Hình thức thanh toán" at bounding box center [400, 169] width 58 height 9
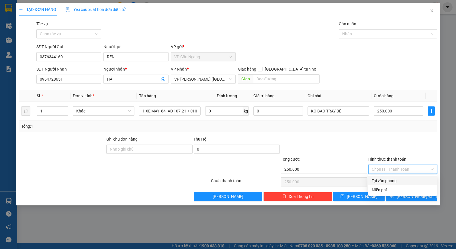
drag, startPoint x: 405, startPoint y: 178, endPoint x: 404, endPoint y: 182, distance: 3.2
click at [404, 179] on div "Tại văn phòng" at bounding box center [402, 180] width 62 height 6
type input "0"
click at [408, 194] on span "[PERSON_NAME] và In" at bounding box center [416, 196] width 40 height 6
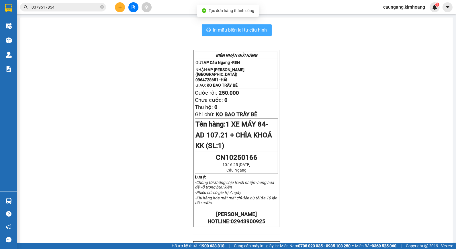
click at [247, 30] on span "In mẫu biên lai tự cấu hình" at bounding box center [240, 29] width 54 height 7
click at [69, 220] on div "BIÊN NHẬN GỬI HÀNG GỬI: VP Cầu Ngang - REN NHẬN: VP Trần Phú (Hàng) 0964728651 …" at bounding box center [236, 223] width 418 height 347
drag, startPoint x: 69, startPoint y: 219, endPoint x: 74, endPoint y: 219, distance: 4.3
click at [72, 219] on div "BIÊN NHẬN GỬI HÀNG GỬI: VP Cầu Ngang - REN NHẬN: VP Trần Phú (Hàng) 0964728651 …" at bounding box center [236, 223] width 418 height 347
click at [87, 229] on div "BIÊN NHẬN GỬI HÀNG GỬI: VP Cầu Ngang - REN NHẬN: VP Trần Phú (Hàng) 0964728651 …" at bounding box center [236, 223] width 418 height 347
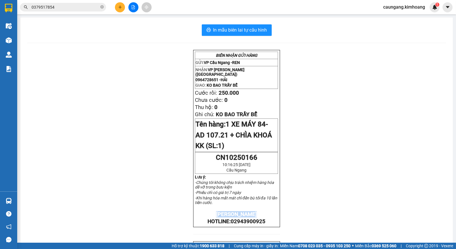
click at [88, 229] on div "BIÊN NHẬN GỬI HÀNG GỬI: VP Cầu Ngang - REN NHẬN: VP Trần Phú (Hàng) 0964728651 …" at bounding box center [236, 223] width 418 height 347
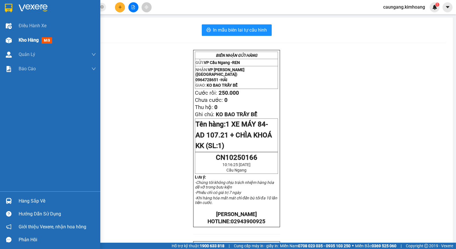
click at [9, 42] on img at bounding box center [9, 40] width 6 height 6
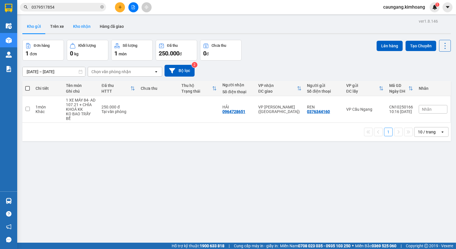
click at [77, 22] on button "Kho nhận" at bounding box center [81, 26] width 27 height 14
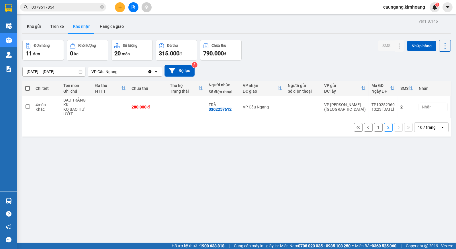
click at [374, 128] on button "1" at bounding box center [378, 127] width 9 height 9
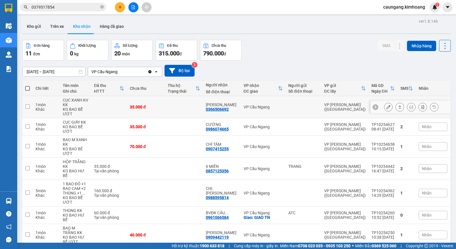
click at [193, 108] on td at bounding box center [184, 107] width 38 height 22
checkbox input "true"
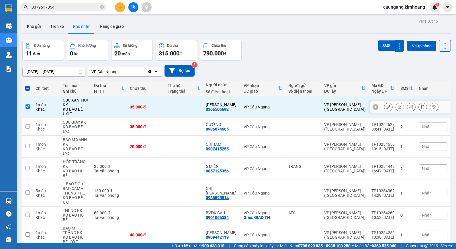
click at [386, 108] on icon at bounding box center [388, 107] width 4 height 4
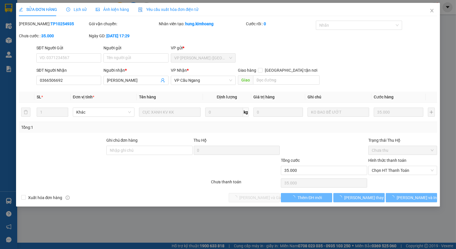
type input "0366506692"
type input "[PERSON_NAME]"
type input "35.000"
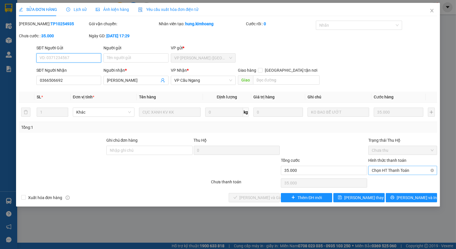
click at [397, 171] on span "Chọn HT Thanh Toán" at bounding box center [402, 170] width 62 height 9
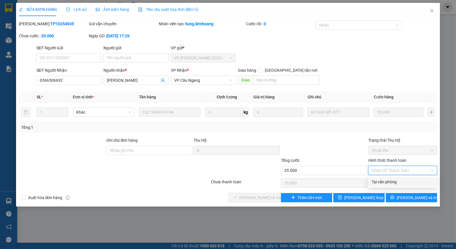
drag, startPoint x: 395, startPoint y: 182, endPoint x: 375, endPoint y: 182, distance: 19.2
click at [392, 182] on div "Tại văn phòng" at bounding box center [402, 181] width 62 height 6
type input "0"
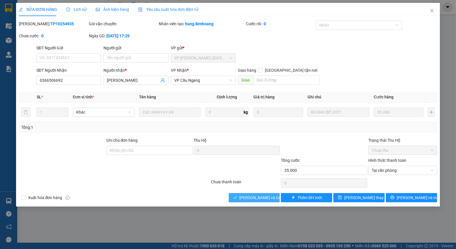
click at [259, 195] on span "[PERSON_NAME] và Giao hàng" at bounding box center [266, 197] width 55 height 6
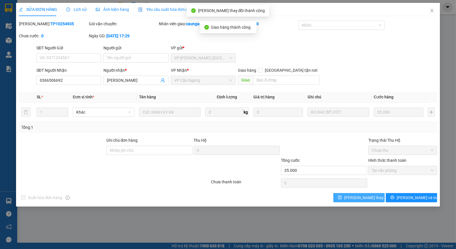
click at [364, 198] on span "[PERSON_NAME] thay đổi" at bounding box center [367, 197] width 46 height 6
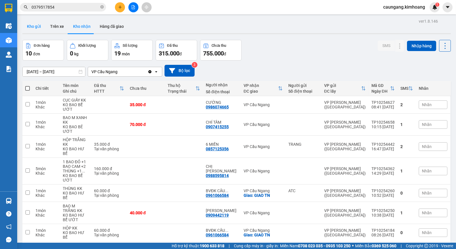
click at [37, 27] on button "Kho gửi" at bounding box center [33, 26] width 23 height 14
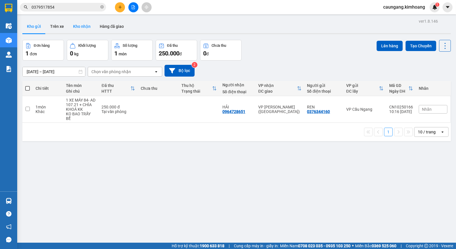
click at [84, 27] on button "Kho nhận" at bounding box center [81, 26] width 27 height 14
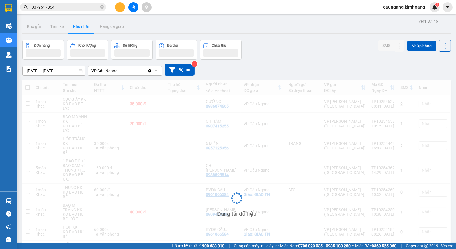
scroll to position [75, 0]
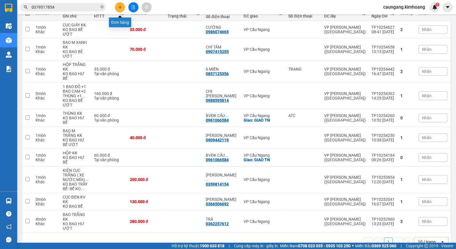
click at [119, 5] on button at bounding box center [120, 7] width 10 height 10
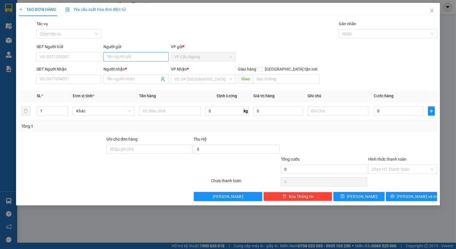
click at [143, 56] on input "Người gửi" at bounding box center [135, 56] width 65 height 9
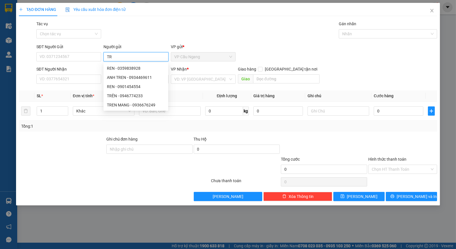
type input "T"
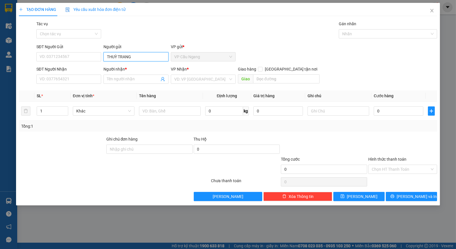
type input "THUỲ TRANG"
drag, startPoint x: 135, startPoint y: 31, endPoint x: 139, endPoint y: 35, distance: 5.5
click at [135, 32] on div "Tác vụ Chọn tác vụ Gán nhãn Nhãn" at bounding box center [236, 31] width 403 height 20
click at [123, 79] on input "Người nhận *" at bounding box center [133, 79] width 52 height 6
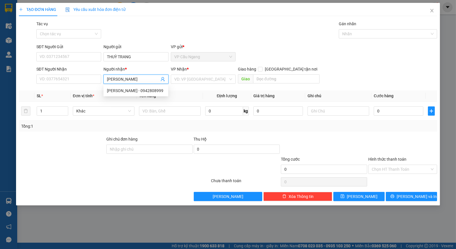
type input "DƯƠNG CƯỜNG"
drag, startPoint x: 152, startPoint y: 36, endPoint x: 144, endPoint y: 48, distance: 14.0
click at [152, 36] on div "Tác vụ Chọn tác vụ Gán nhãn Nhãn" at bounding box center [236, 31] width 403 height 20
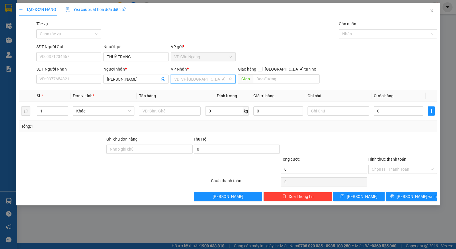
click at [185, 79] on input "search" at bounding box center [201, 79] width 54 height 9
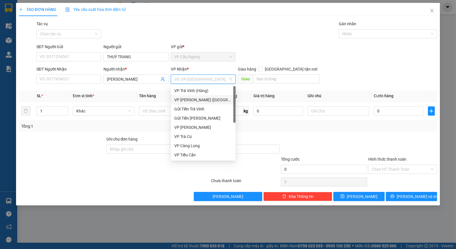
click at [192, 99] on div "VP [PERSON_NAME] ([GEOGRAPHIC_DATA])" at bounding box center [203, 100] width 58 height 6
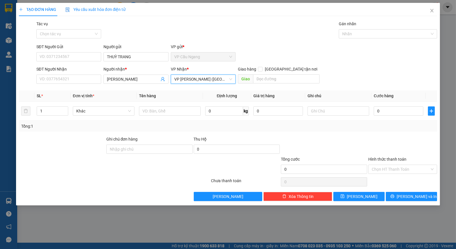
click at [275, 38] on div "Tác vụ Chọn tác vụ Gán nhãn Nhãn" at bounding box center [236, 31] width 403 height 20
click at [154, 110] on input "text" at bounding box center [170, 110] width 62 height 9
type input "1 CỤC M ĐEN KV KK"
click at [372, 128] on div "Tổng: 1" at bounding box center [228, 126] width 414 height 6
click at [399, 108] on input "0" at bounding box center [398, 110] width 50 height 9
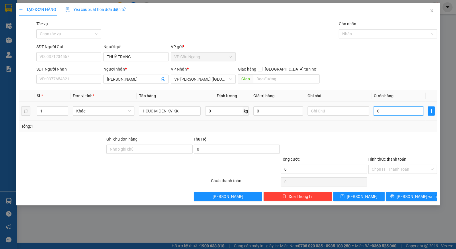
type input "3"
type input "35"
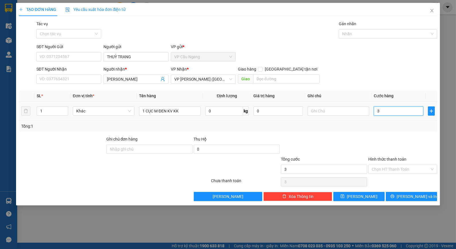
type input "35"
type input "35.000"
click at [353, 132] on div "Transit Pickup Surcharge Ids Transit Deliver Surcharge Ids Transit Deliver Surc…" at bounding box center [228, 111] width 418 height 180
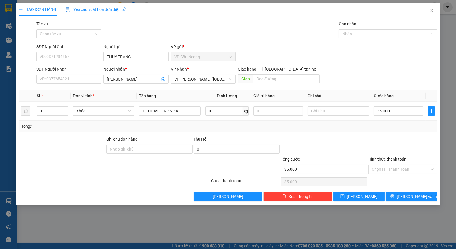
click at [356, 84] on div "SĐT Người Nhận VD: 0377654321 Người nhận * DƯƠNG CƯỜNG VP Nhận * VP Trần Phú (H…" at bounding box center [236, 76] width 403 height 20
click at [76, 82] on input "SĐT Người Nhận" at bounding box center [68, 78] width 65 height 9
type input "0942808999"
click at [81, 139] on div at bounding box center [61, 146] width 87 height 20
click at [336, 137] on div at bounding box center [323, 146] width 87 height 20
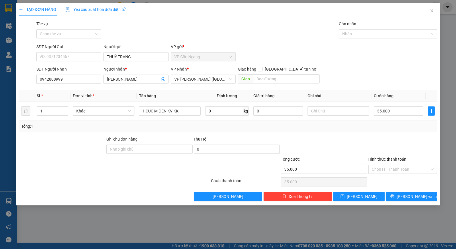
click at [355, 128] on div "Tổng: 1" at bounding box center [228, 126] width 414 height 6
click at [363, 68] on div "SĐT Người Nhận 0942808999 Người nhận * DƯƠNG CƯỜNG VP Nhận * VP Trần Phú (Hàng)…" at bounding box center [236, 76] width 403 height 20
click at [365, 146] on div at bounding box center [323, 146] width 87 height 20
click at [407, 195] on span "[PERSON_NAME] và In" at bounding box center [416, 196] width 40 height 6
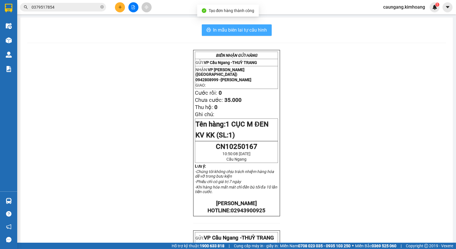
click at [241, 27] on span "In mẫu biên lai tự cấu hình" at bounding box center [240, 29] width 54 height 7
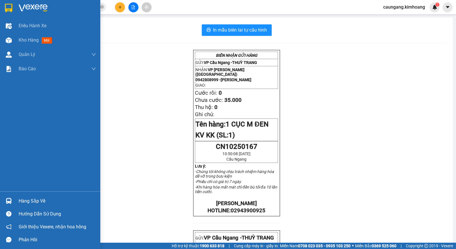
click at [34, 200] on div "Hàng sắp về" at bounding box center [57, 200] width 77 height 9
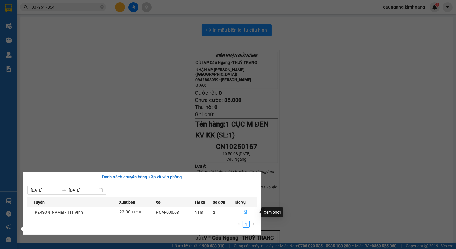
click at [244, 212] on icon "file-done" at bounding box center [245, 212] width 4 height 4
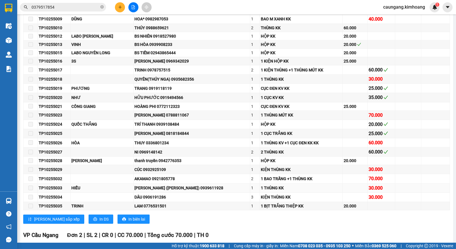
scroll to position [636, 0]
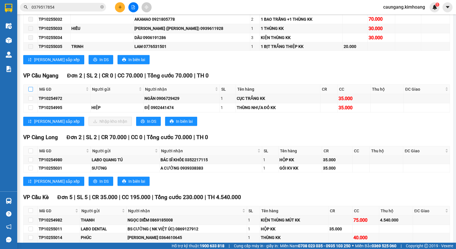
click at [29, 91] on input "checkbox" at bounding box center [30, 89] width 5 height 5
checkbox input "true"
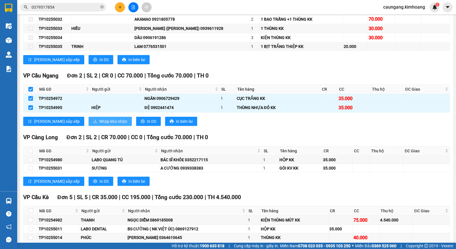
click at [99, 124] on span "Nhập kho nhận" at bounding box center [113, 121] width 28 height 6
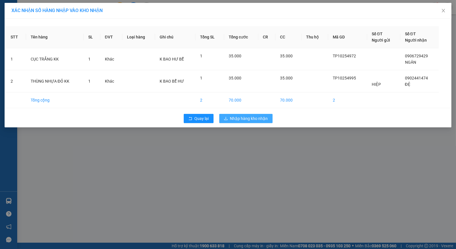
click at [246, 117] on span "Nhập hàng kho nhận" at bounding box center [249, 118] width 38 height 6
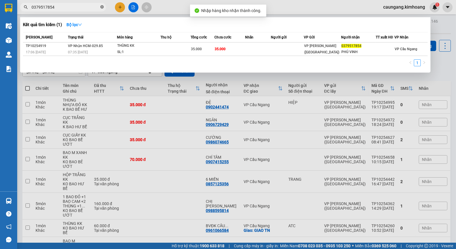
click at [103, 7] on icon "close-circle" at bounding box center [101, 6] width 3 height 3
